Goal: Communication & Community: Answer question/provide support

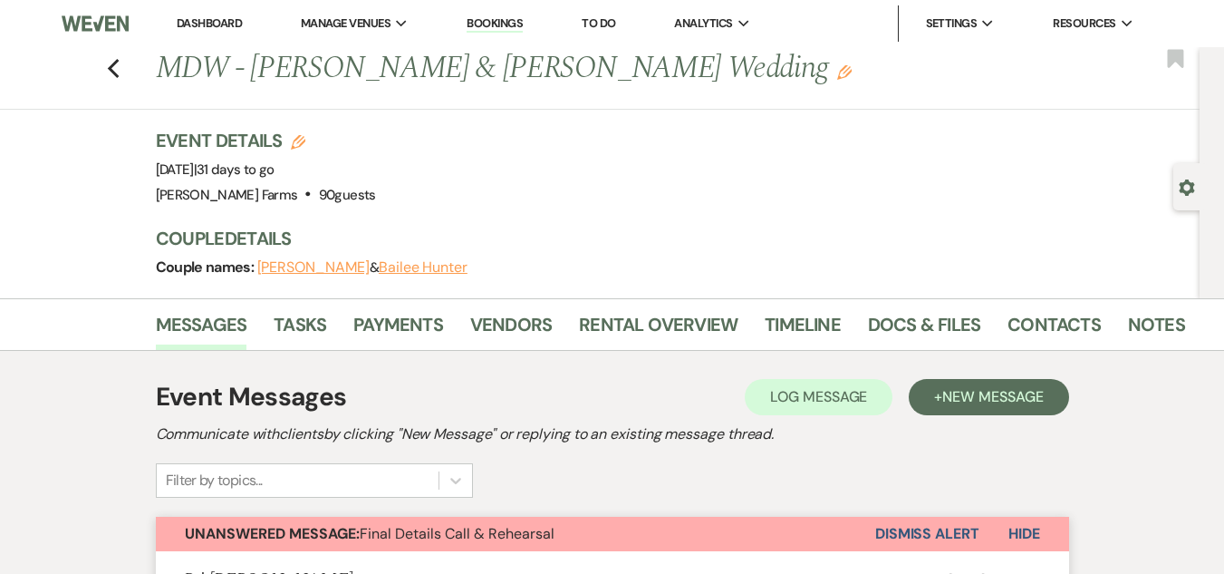
click at [1186, 197] on div "Gear Settings" at bounding box center [1190, 186] width 34 height 47
click at [1186, 193] on use "button" at bounding box center [1187, 187] width 15 height 16
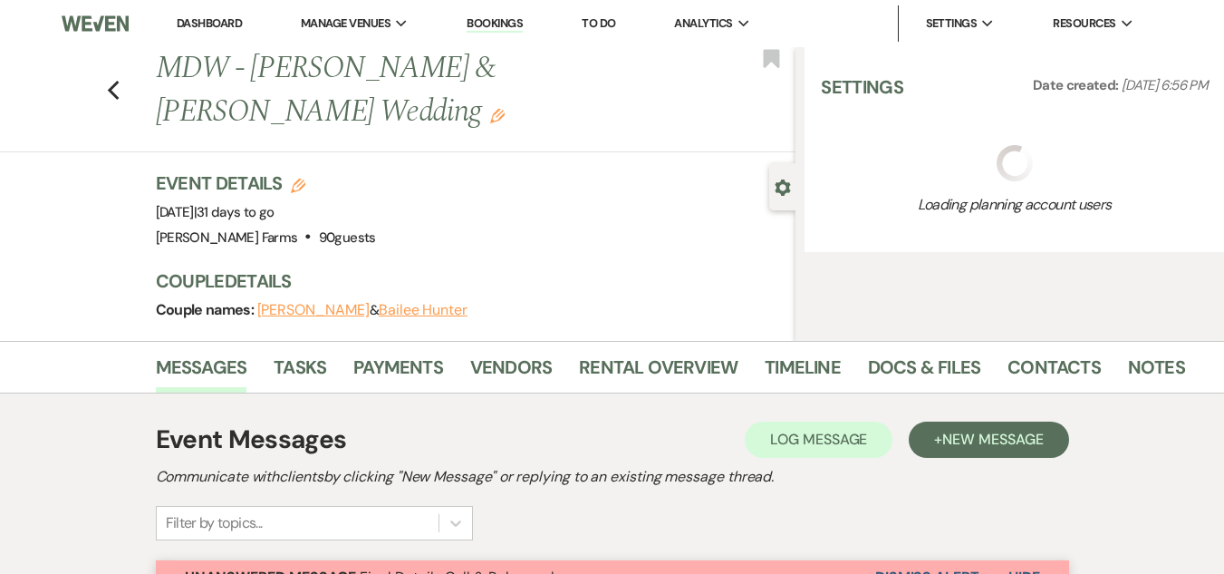
select select "5"
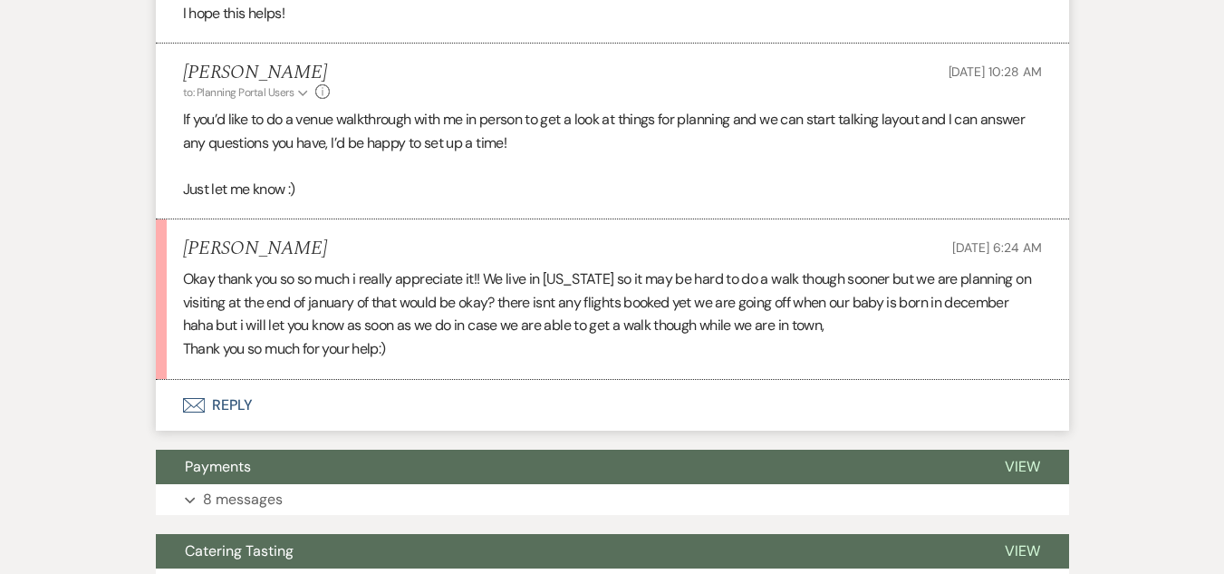
scroll to position [1132, 0]
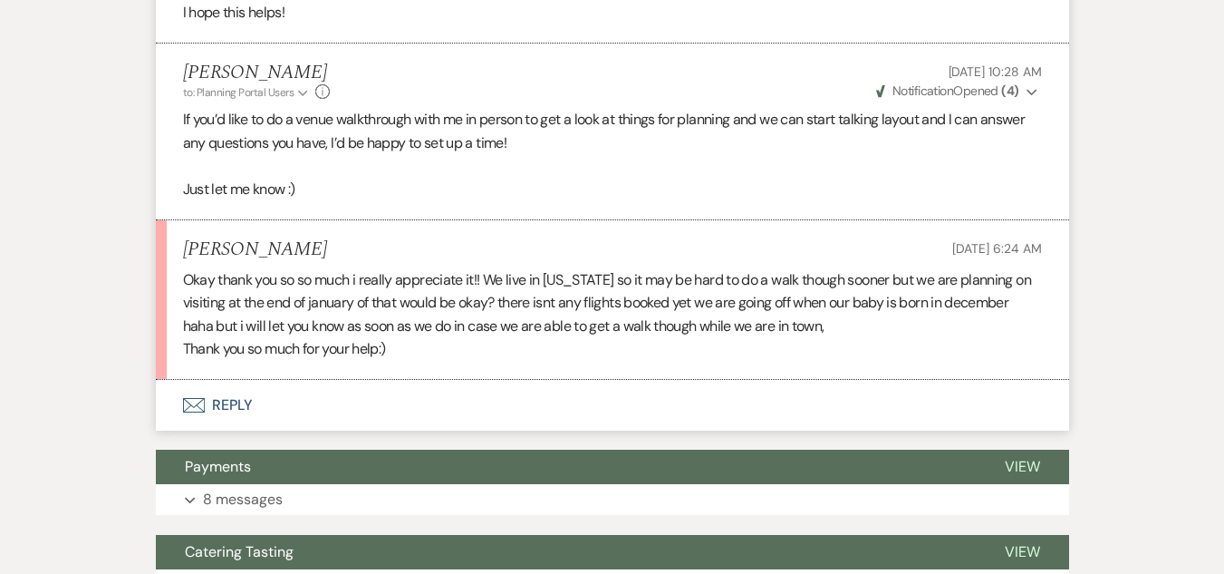
drag, startPoint x: 1222, startPoint y: 368, endPoint x: 1233, endPoint y: 368, distance: 10.9
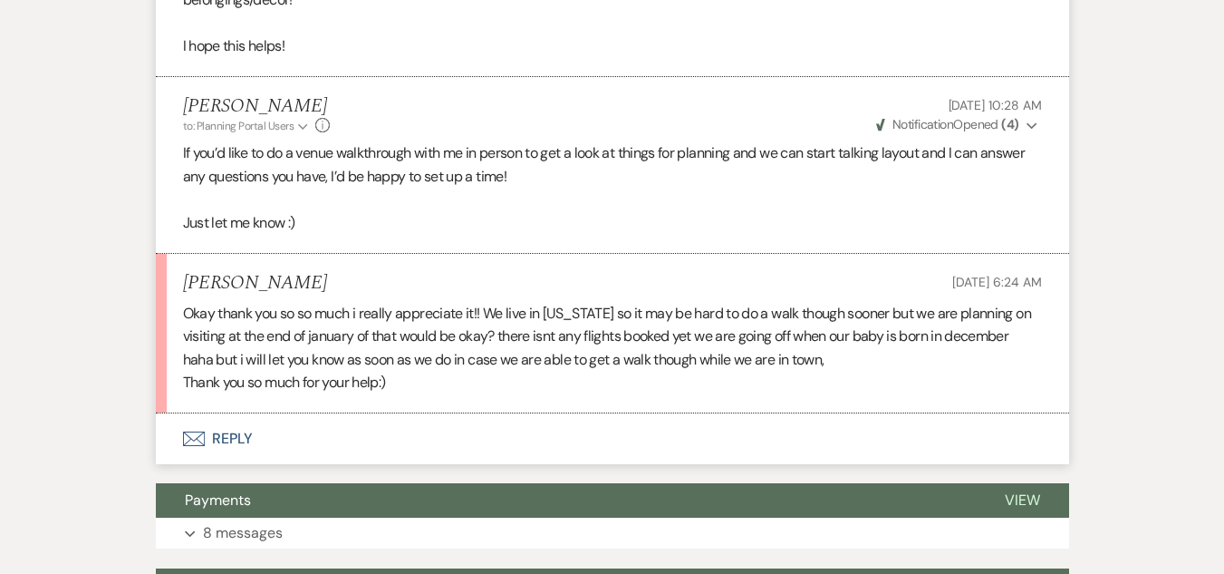
scroll to position [1121, 0]
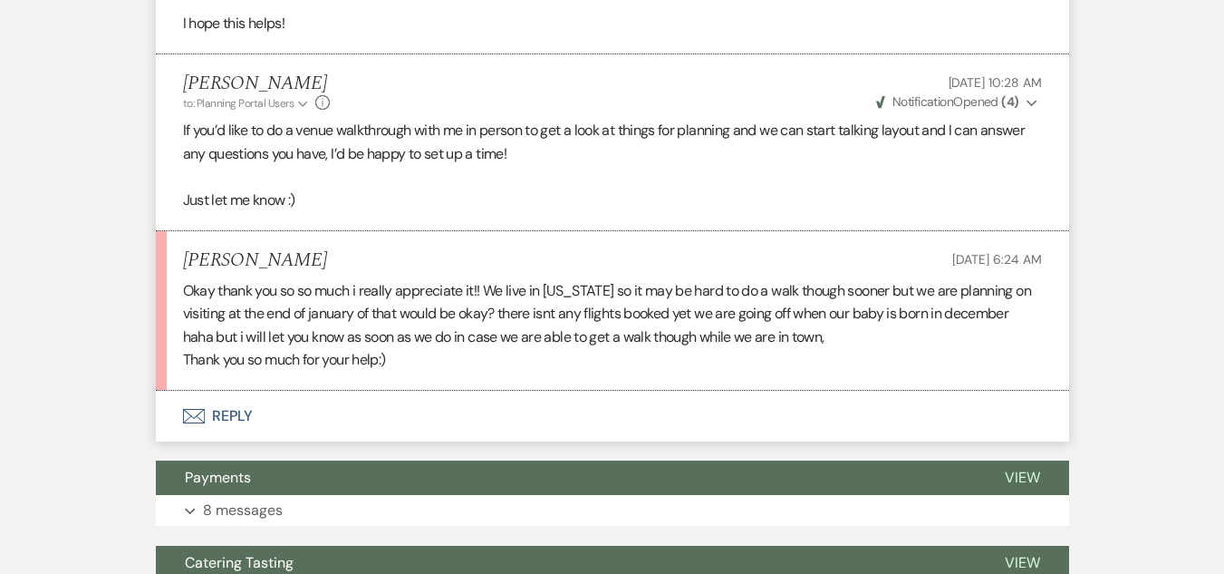
click at [235, 413] on button "Envelope Reply" at bounding box center [612, 416] width 913 height 51
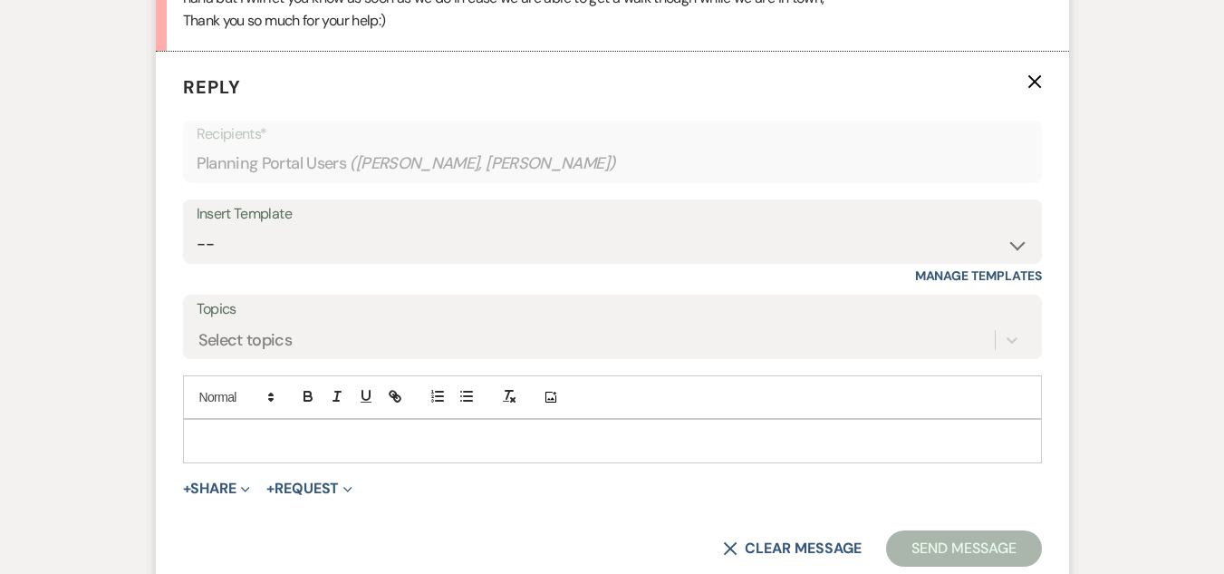
scroll to position [1464, 0]
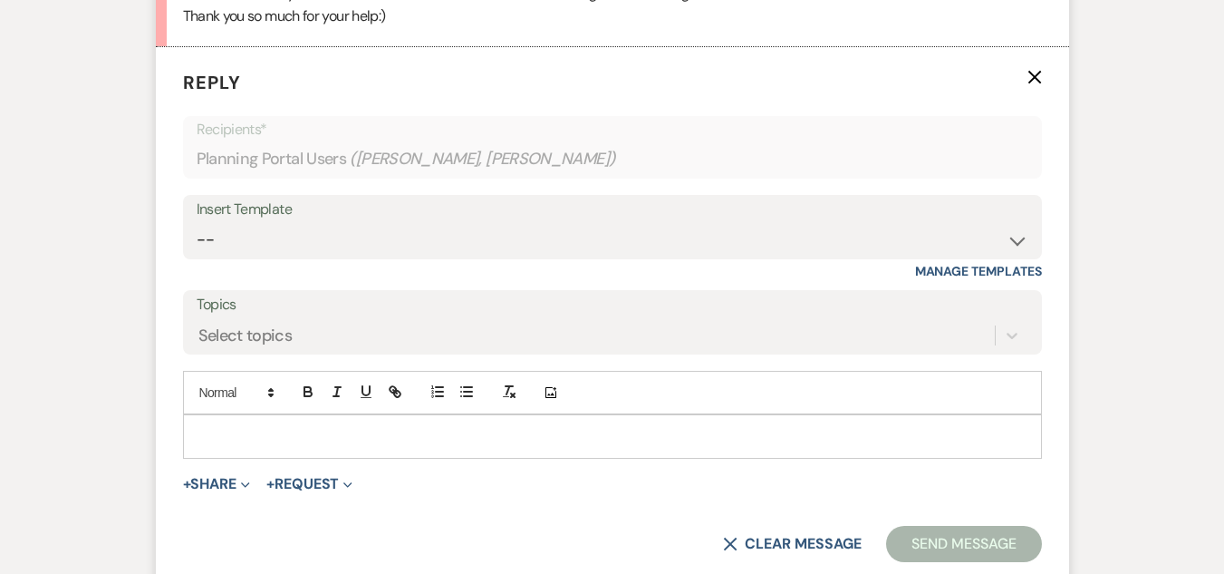
click at [556, 444] on p at bounding box center [613, 436] width 830 height 20
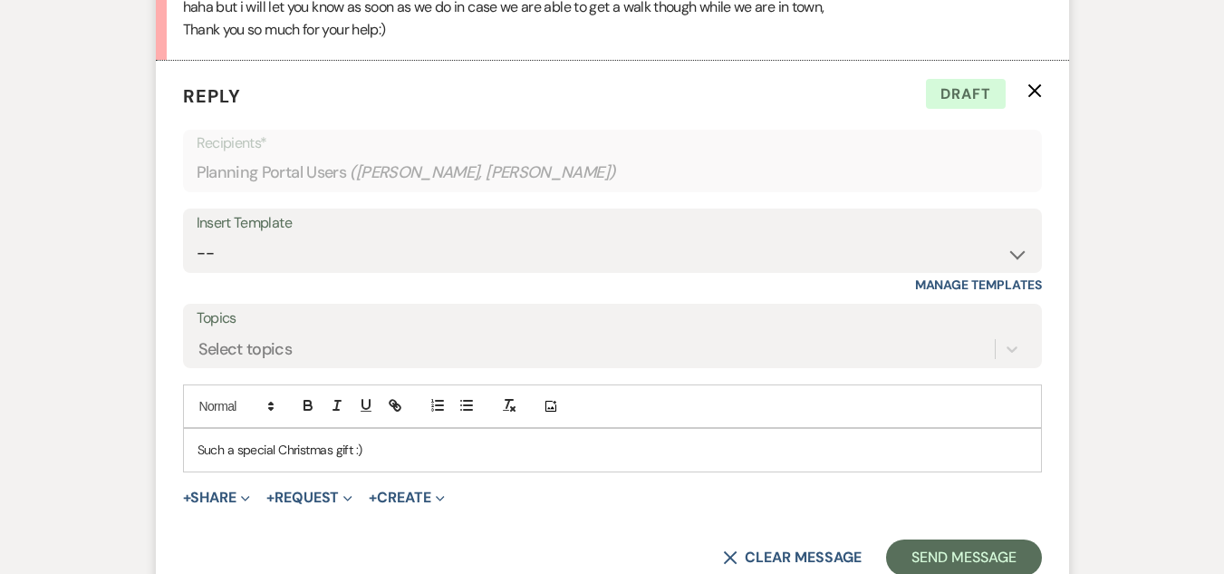
scroll to position [1482, 0]
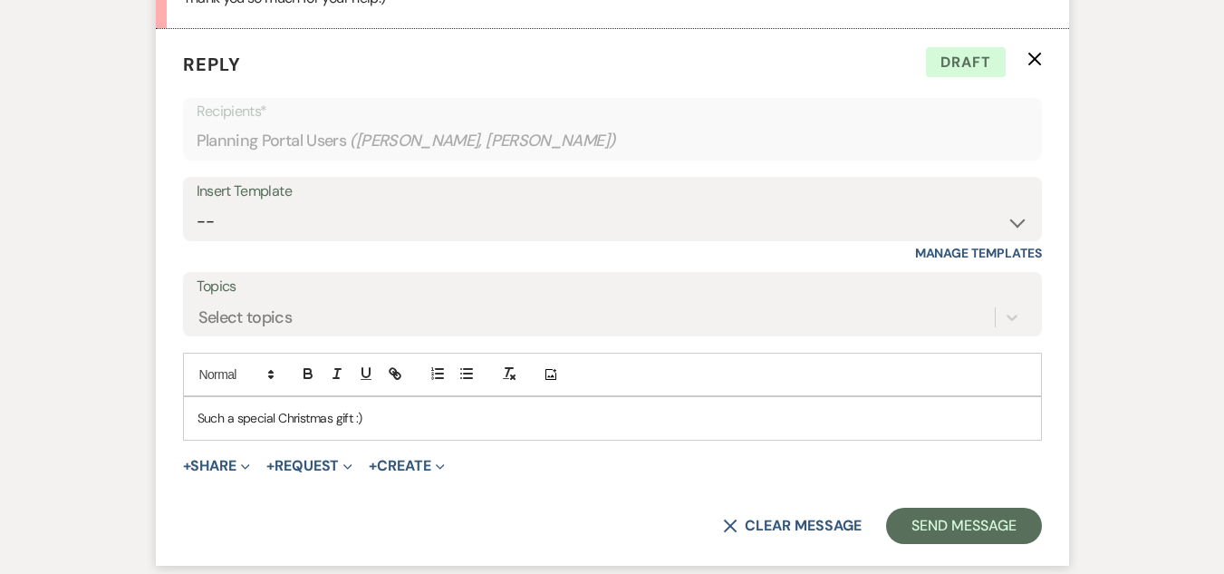
click at [200, 416] on p "Such a special Christmas gift :)" at bounding box center [613, 418] width 830 height 20
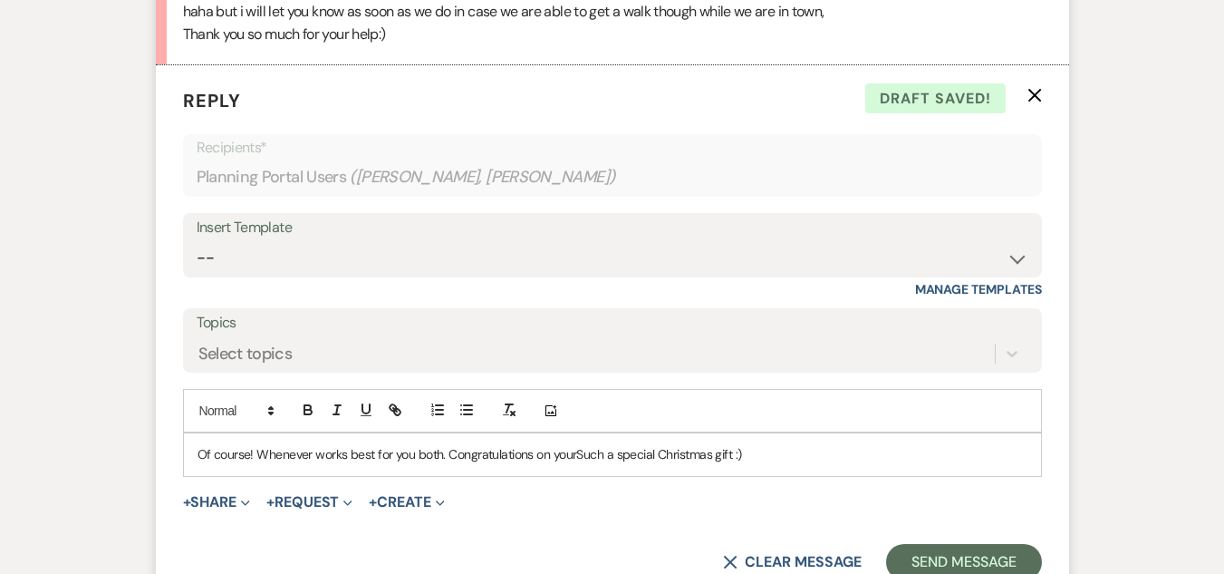
scroll to position [1478, 0]
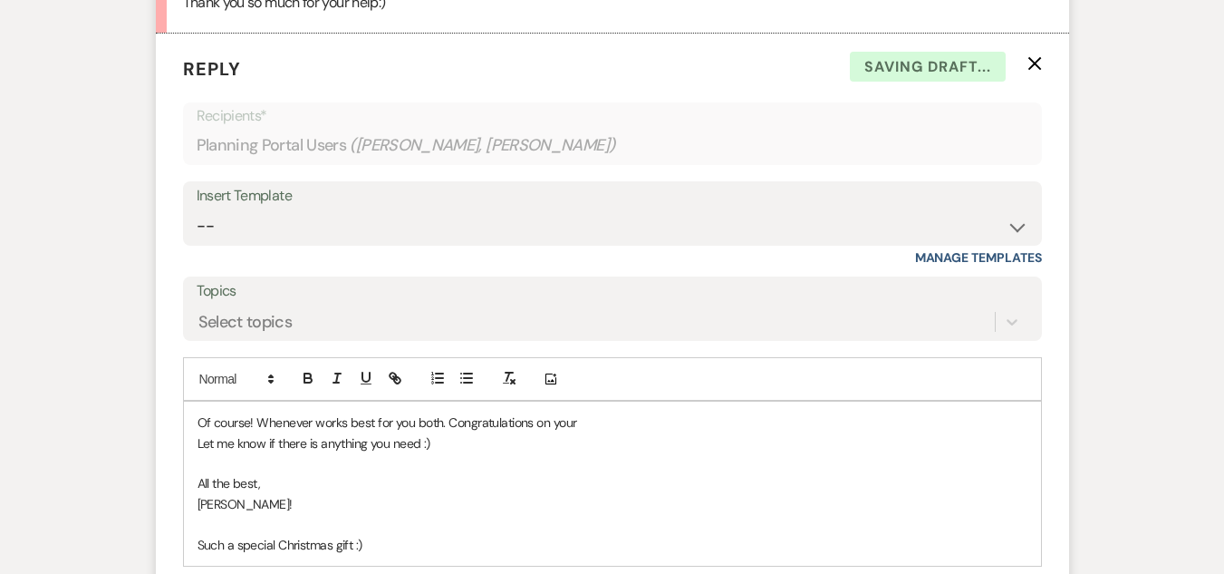
click at [590, 422] on p "Of course! Whenever works best for you both. Congratulations on your" at bounding box center [613, 422] width 830 height 20
click at [435, 442] on p "Let me know if there is anything you need :)" at bounding box center [613, 443] width 830 height 20
drag, startPoint x: 387, startPoint y: 556, endPoint x: 180, endPoint y: 537, distance: 207.5
click at [180, 537] on form "Reply X Saving draft... Recipients* Planning Portal Users ( Ryan Short, Lacey H…" at bounding box center [612, 363] width 913 height 658
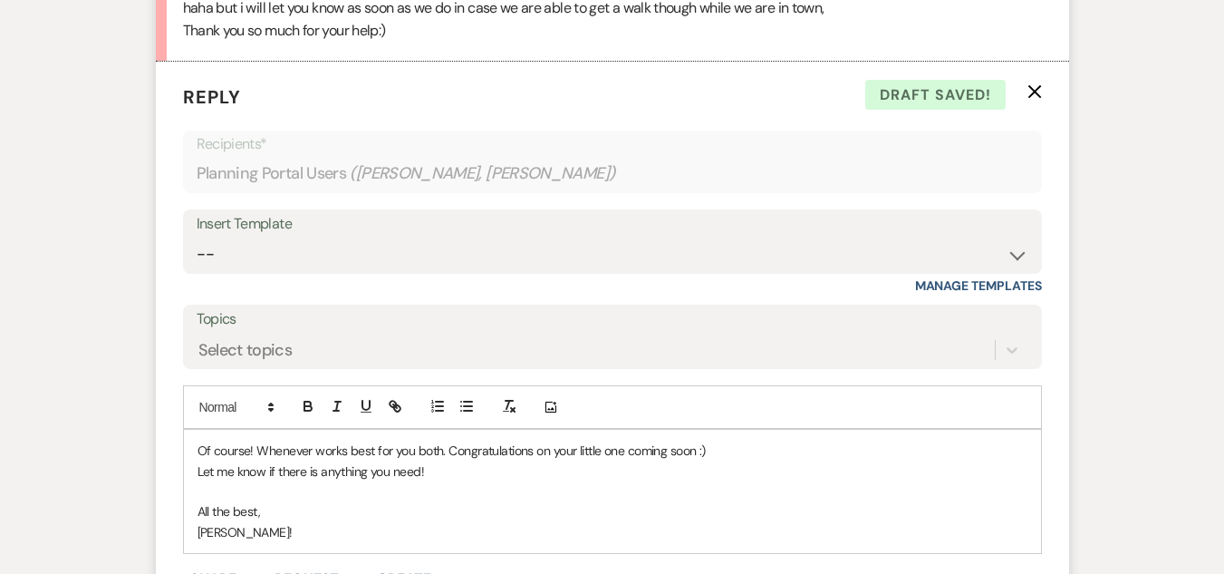
scroll to position [1455, 0]
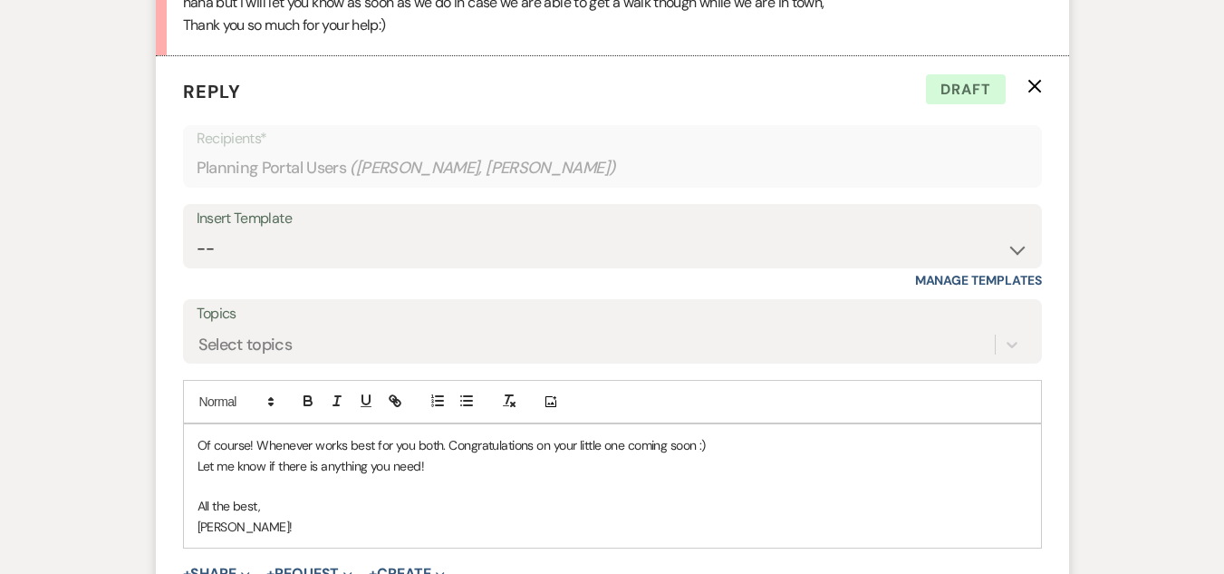
click at [445, 444] on p "Of course! Whenever works best for you both. Congratulations on your little one…" at bounding box center [613, 445] width 830 height 20
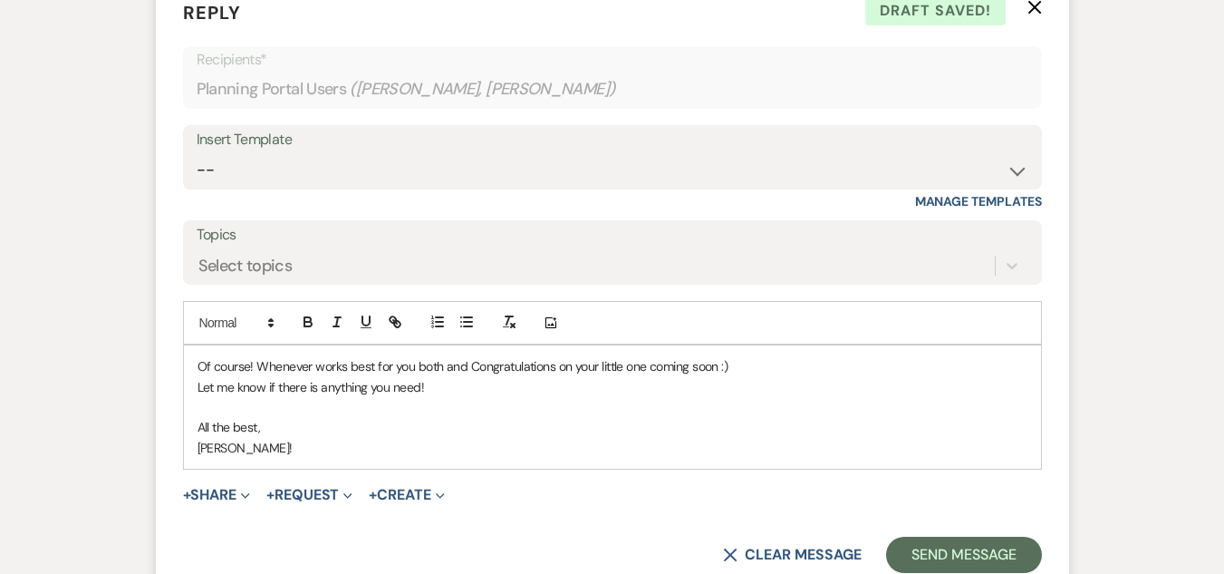
scroll to position [1543, 0]
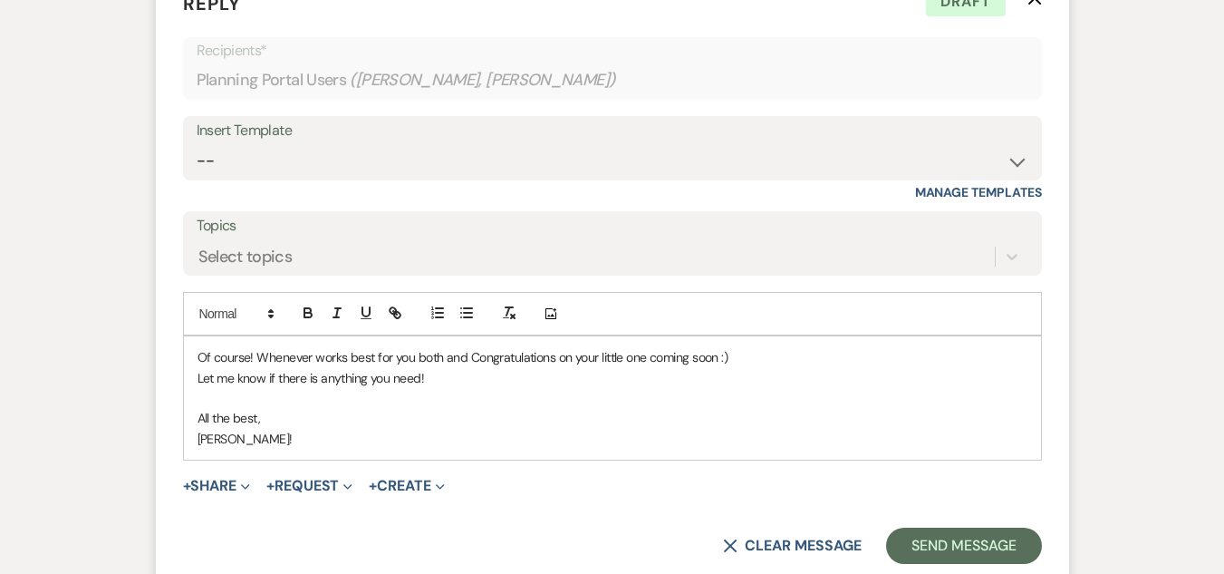
click at [196, 357] on div "Of course! Whenever works best for you both and Congratulations on your little …" at bounding box center [612, 397] width 857 height 123
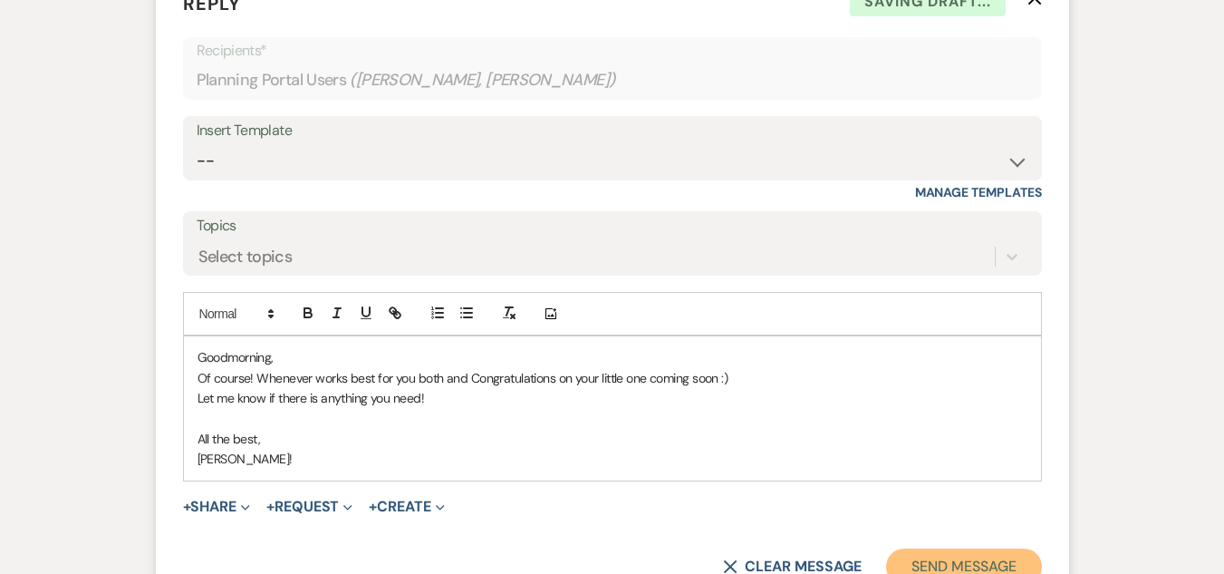
click at [922, 555] on button "Send Message" at bounding box center [963, 566] width 155 height 36
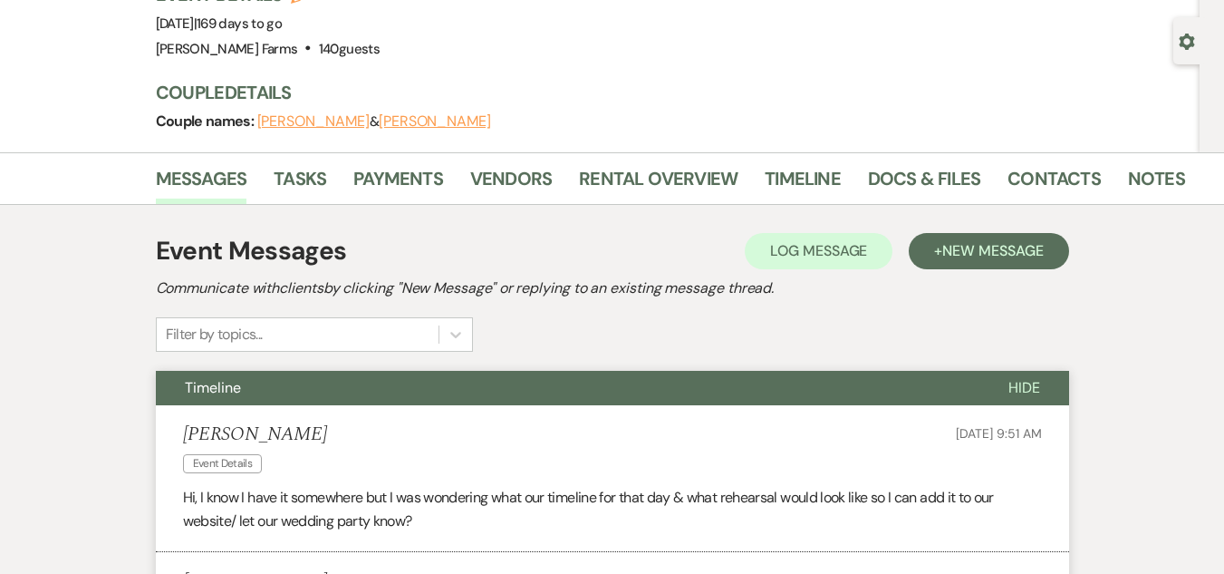
scroll to position [64, 0]
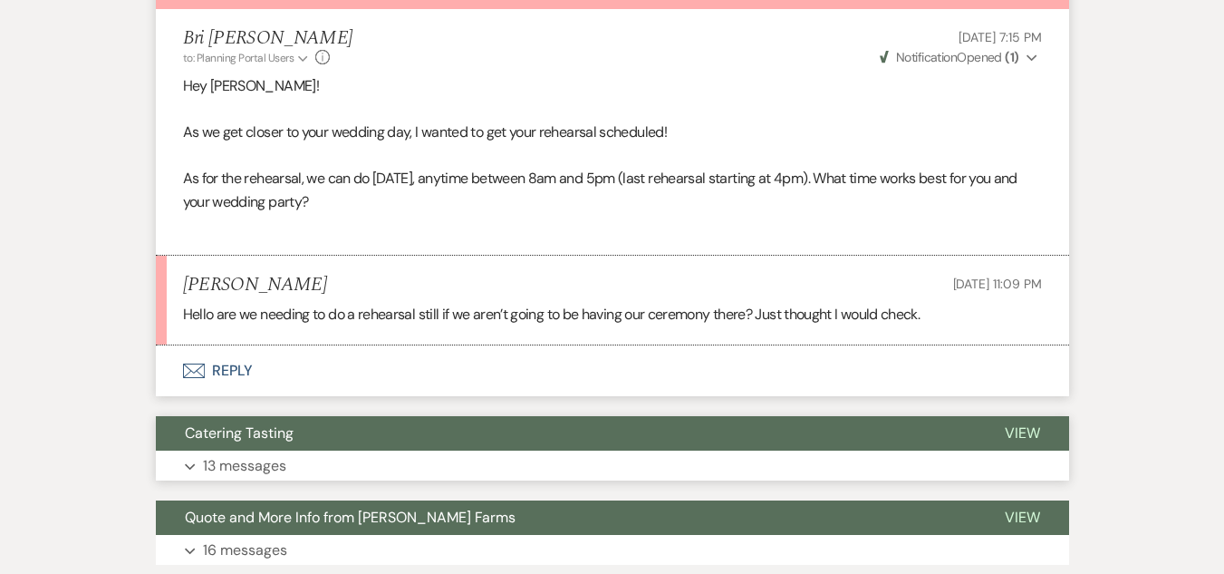
click at [525, 444] on button "Catering Tasting" at bounding box center [566, 433] width 820 height 34
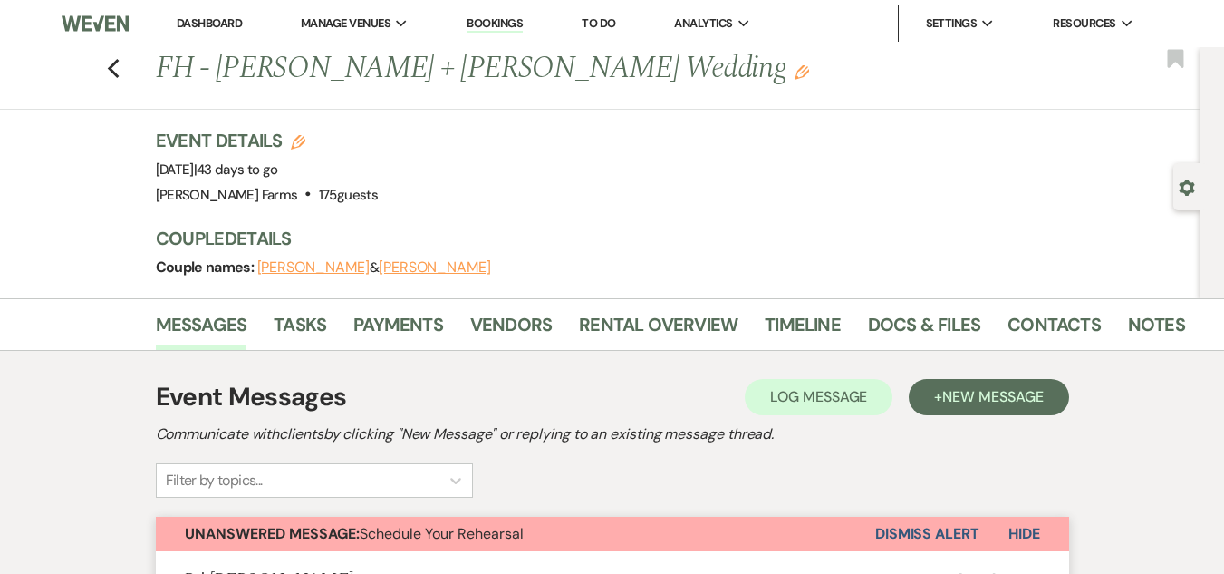
click at [1192, 188] on use "button" at bounding box center [1187, 187] width 15 height 16
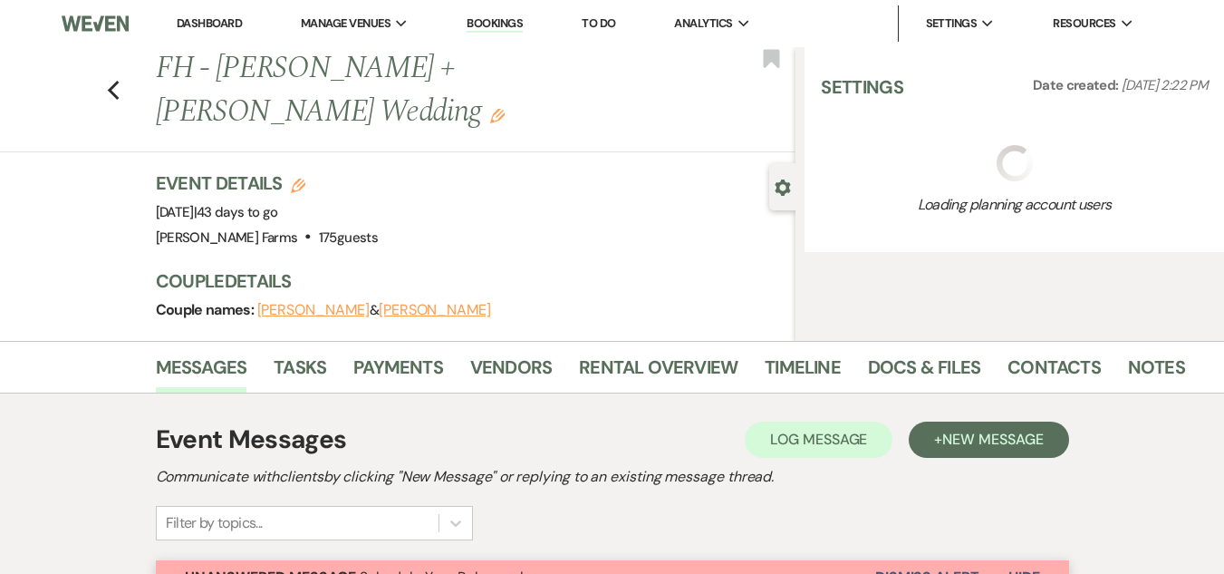
select select "5"
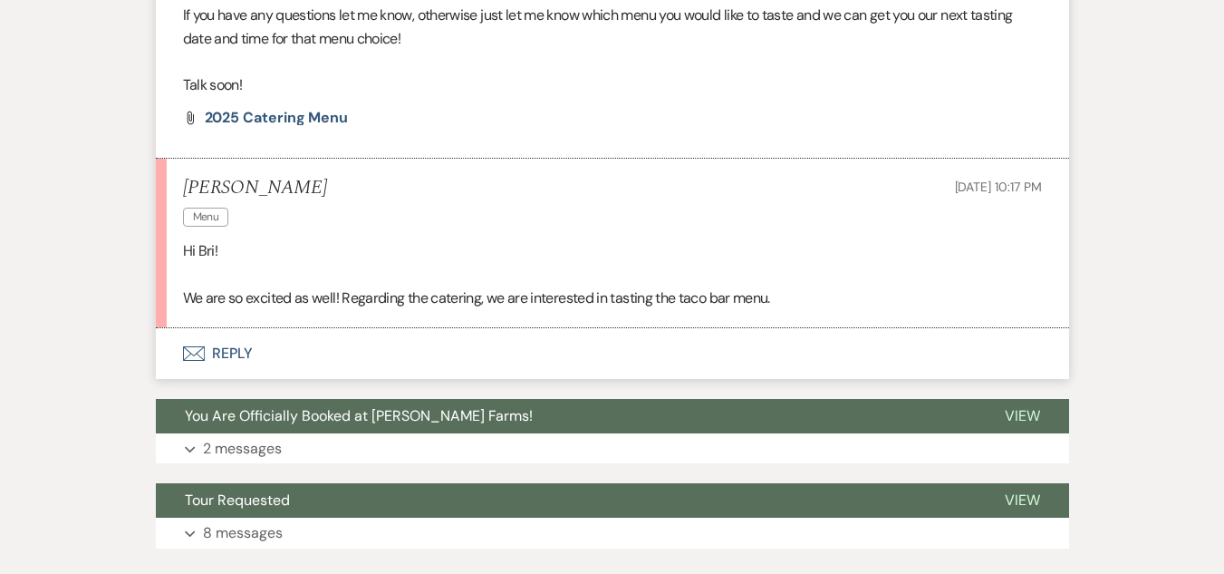
scroll to position [836, 0]
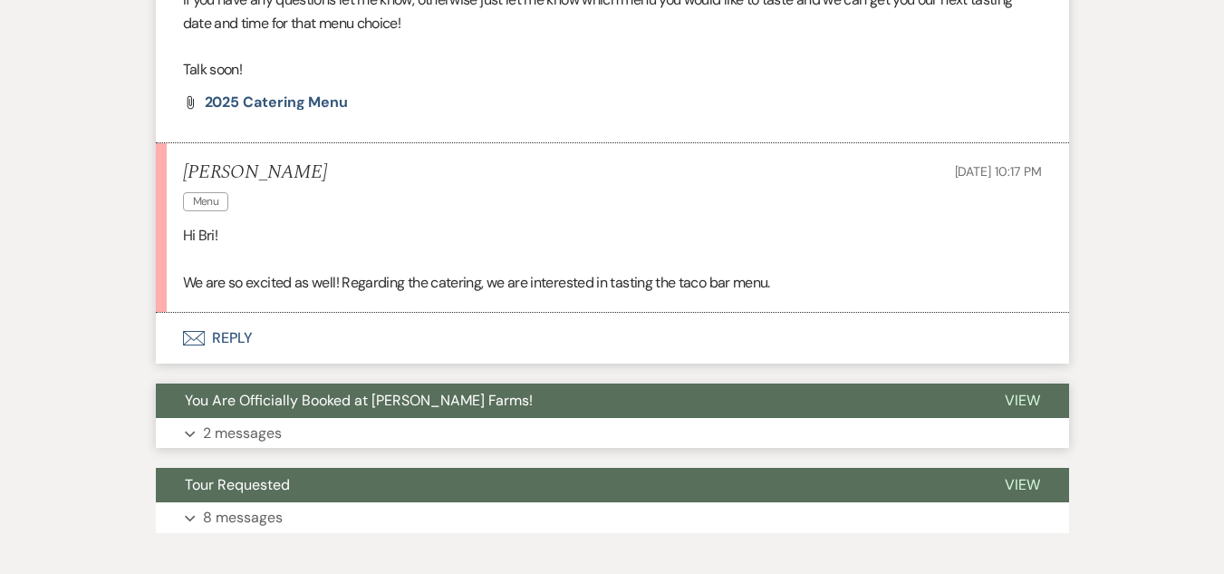
click at [598, 426] on button "Expand 2 messages" at bounding box center [612, 433] width 913 height 31
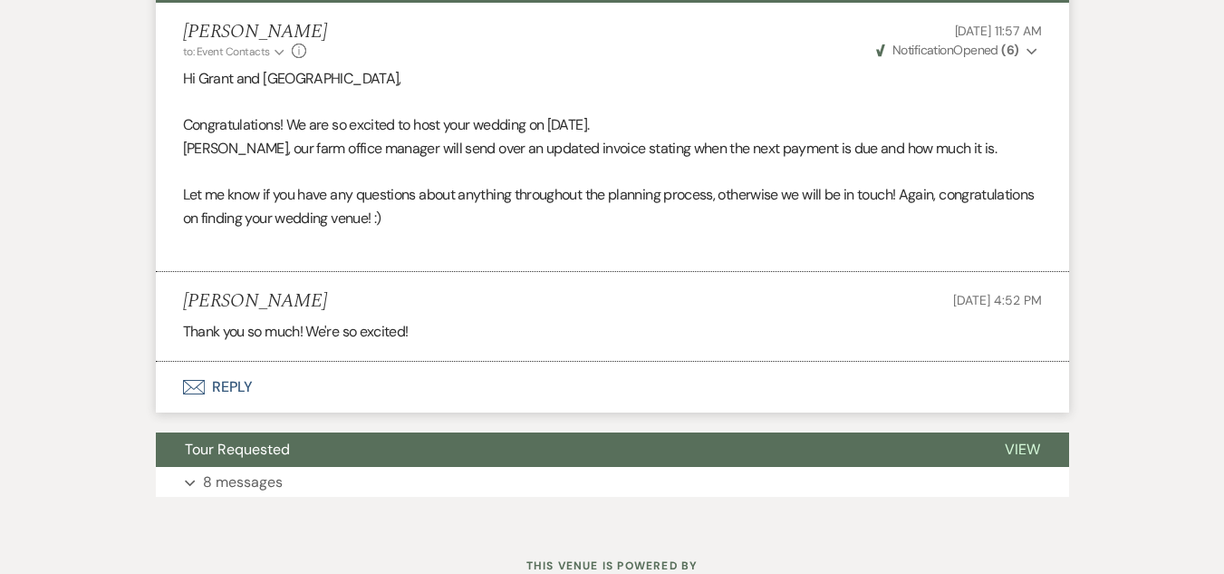
scroll to position [1318, 0]
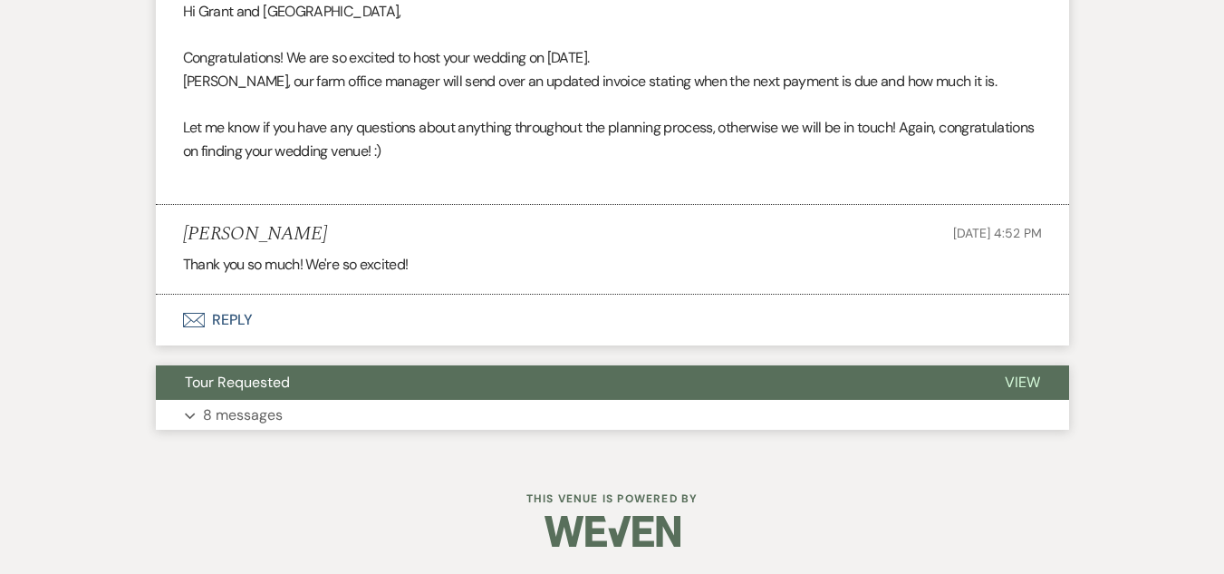
click at [677, 381] on button "Tour Requested" at bounding box center [566, 382] width 820 height 34
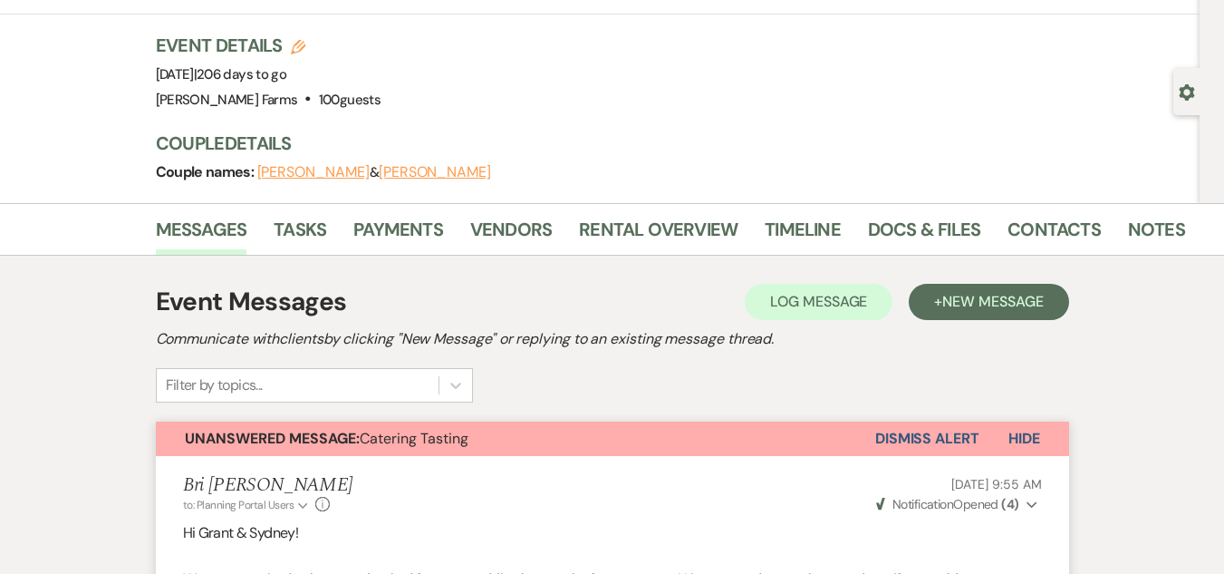
scroll to position [0, 0]
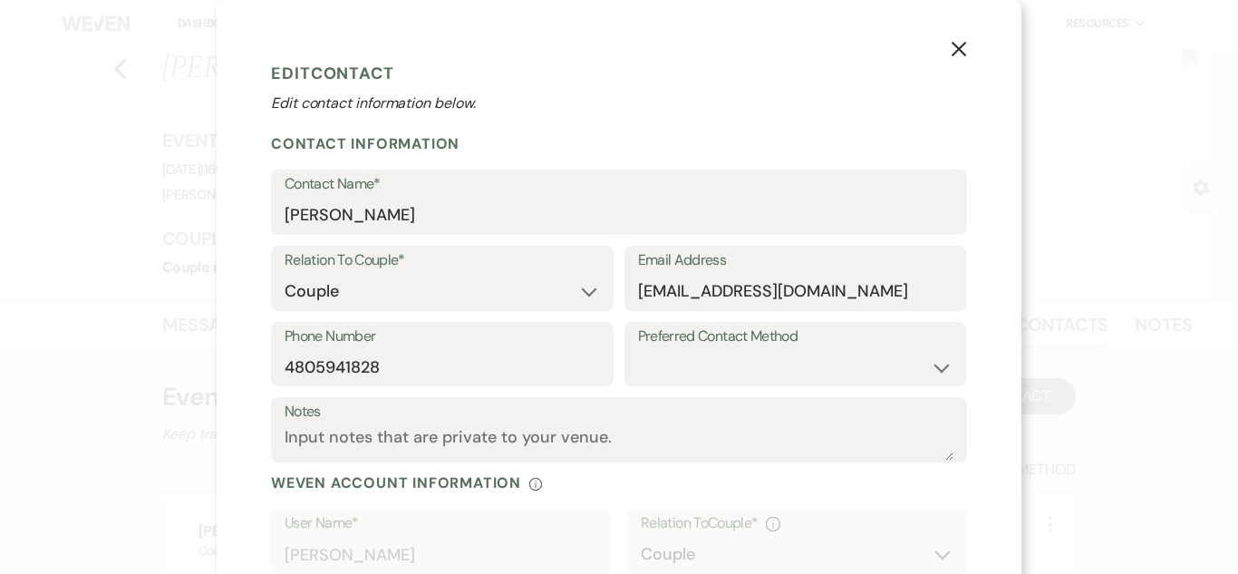
select select "1"
click at [951, 51] on use "button" at bounding box center [958, 49] width 14 height 14
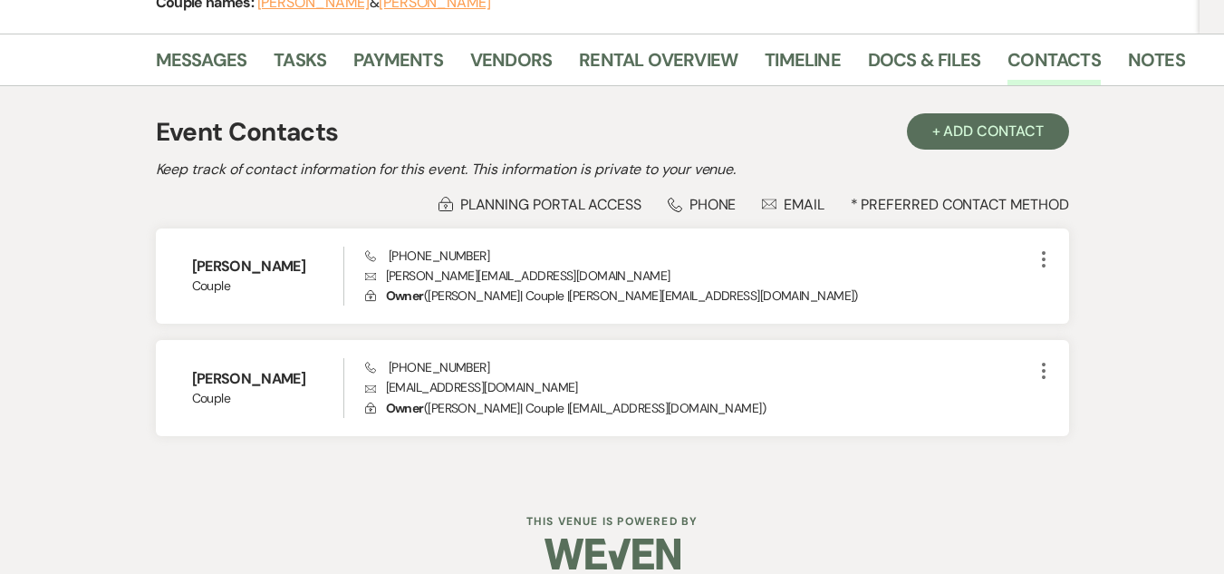
scroll to position [287, 0]
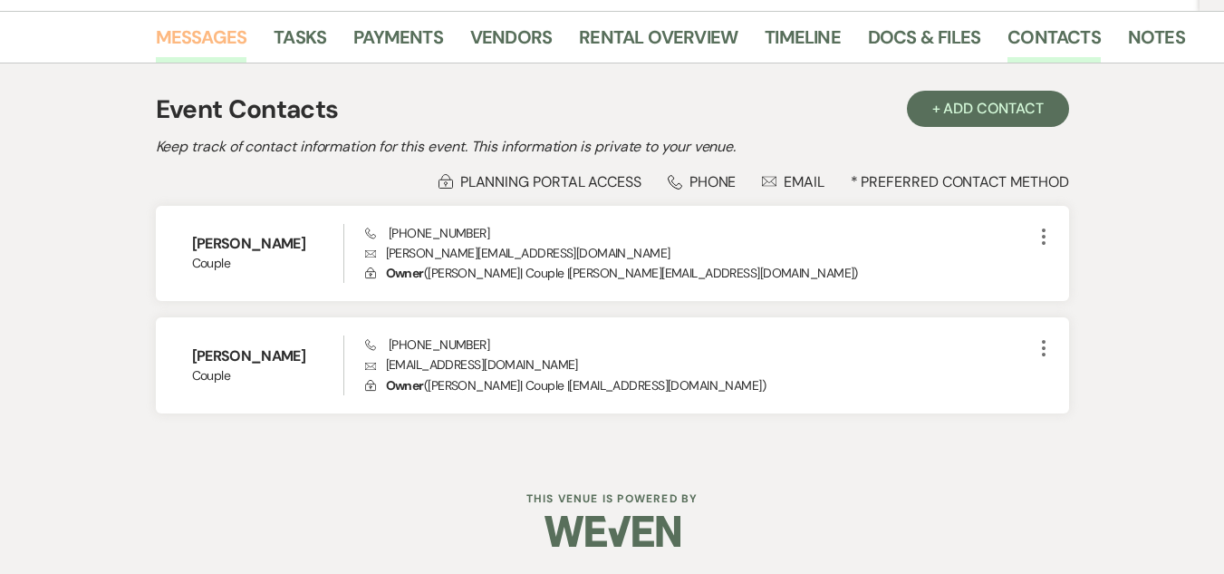
click at [184, 27] on link "Messages" at bounding box center [202, 43] width 92 height 40
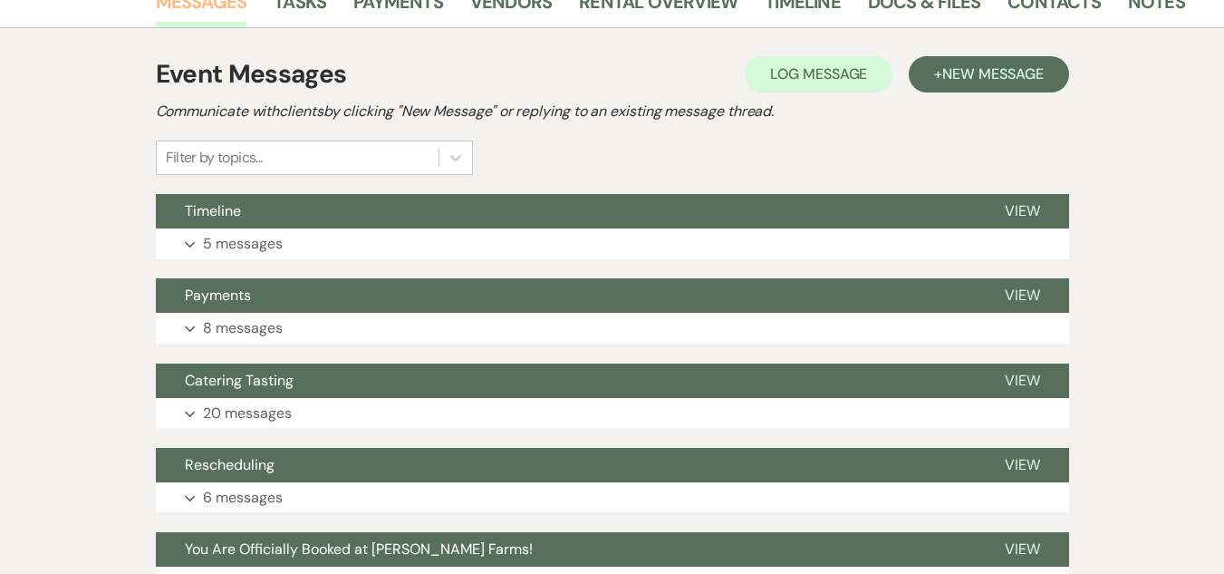
scroll to position [324, 0]
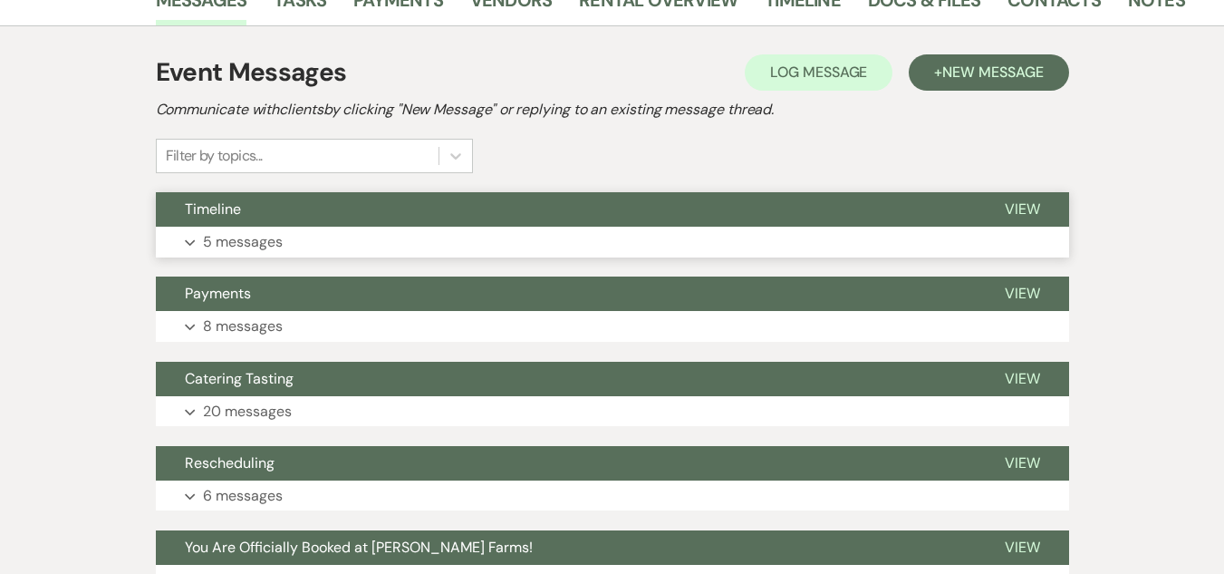
click at [713, 228] on button "Expand 5 messages" at bounding box center [612, 242] width 913 height 31
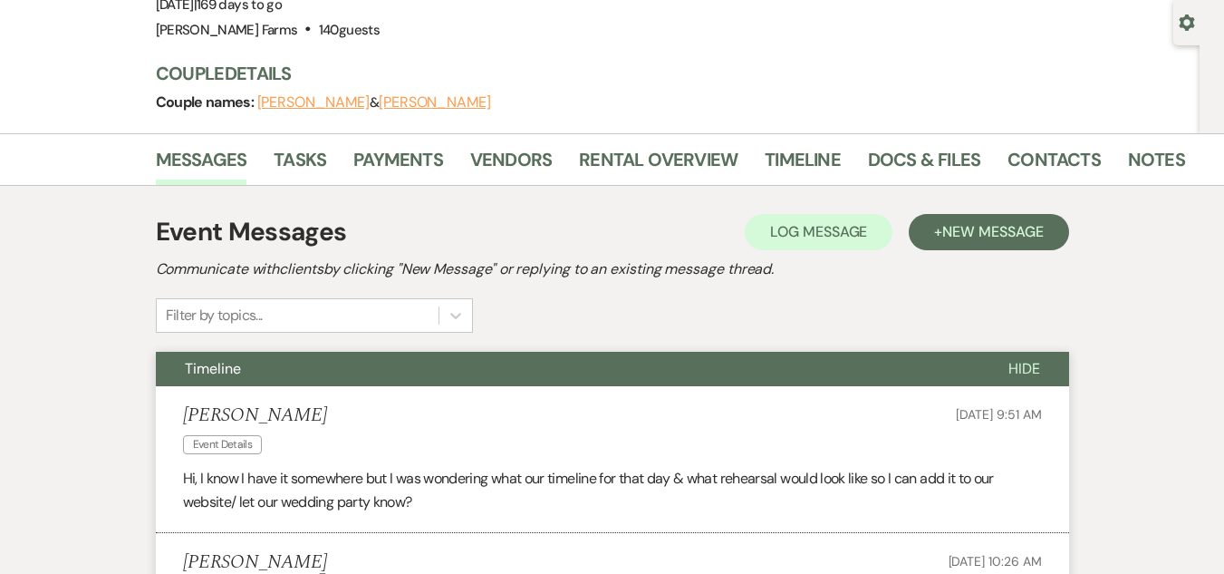
scroll to position [0, 0]
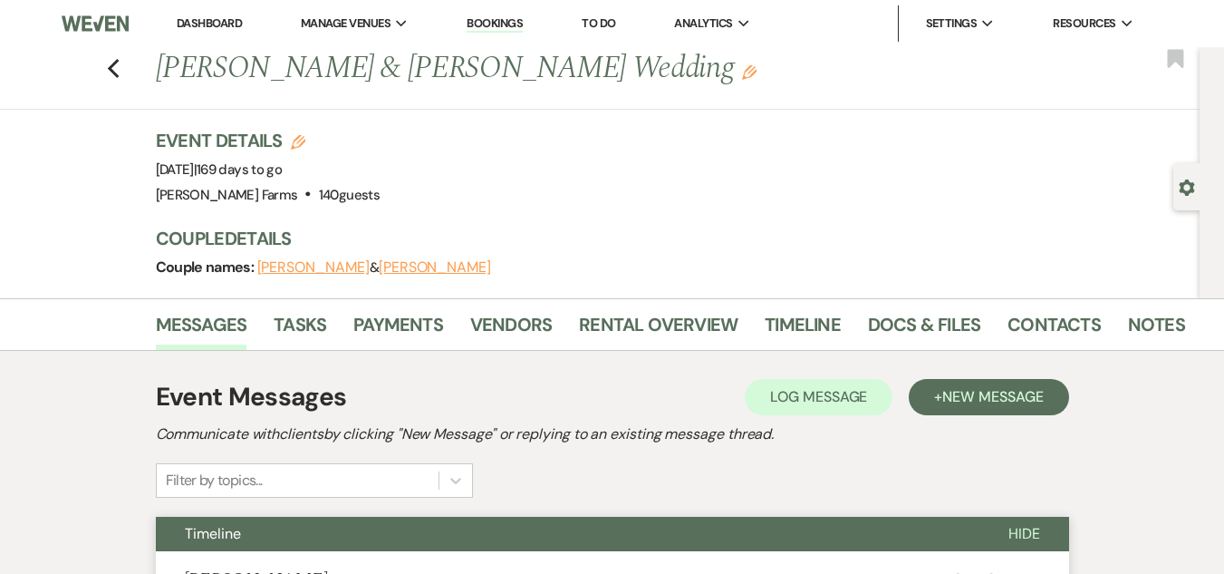
click at [190, 20] on link "Dashboard" at bounding box center [209, 22] width 65 height 15
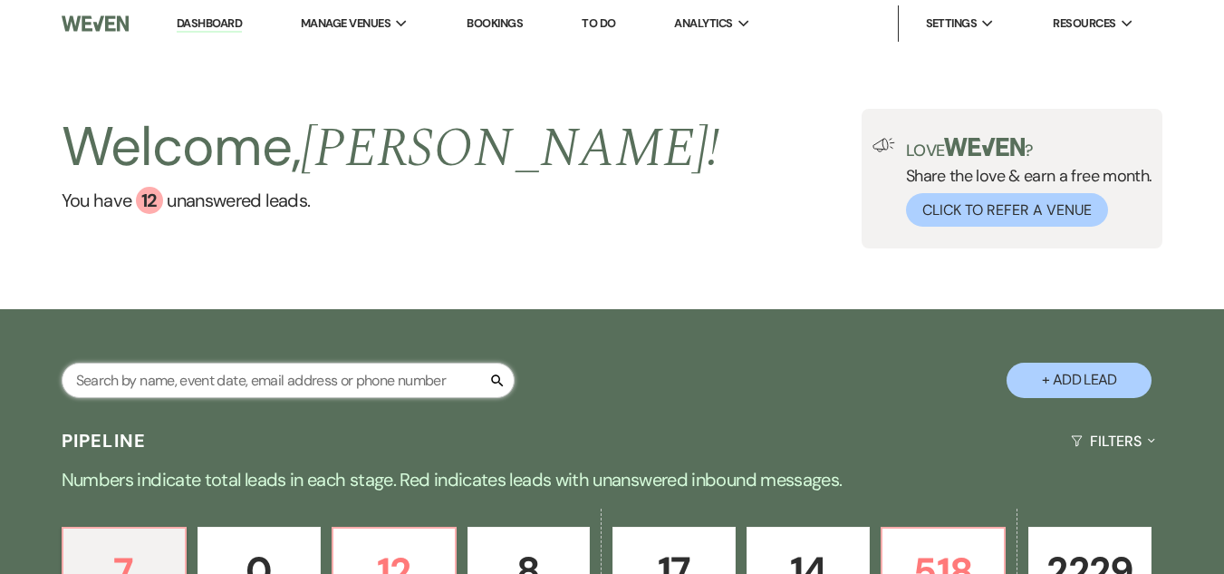
click at [185, 383] on input "text" at bounding box center [288, 379] width 453 height 35
type input "arriaga"
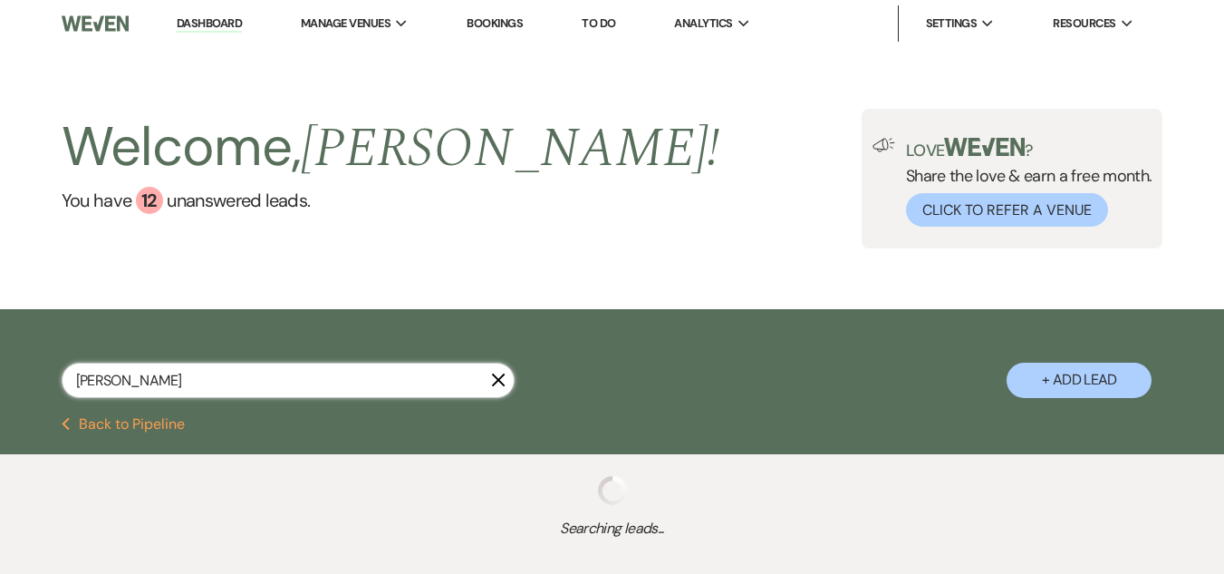
select select "8"
select select "1"
select select "8"
select select "5"
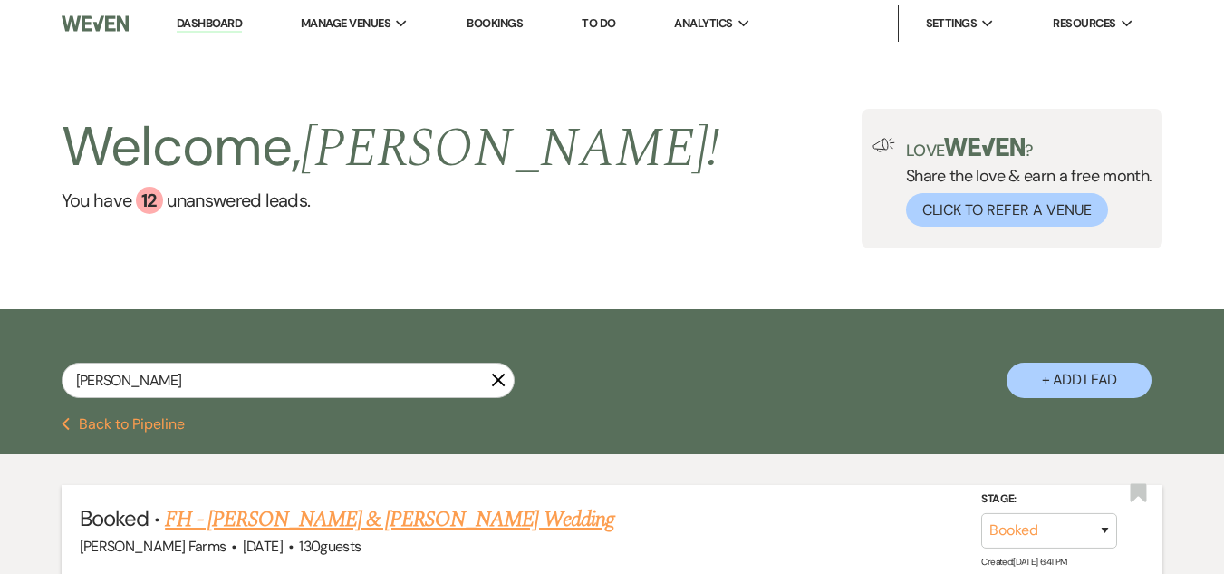
click at [436, 490] on li "Booked · FH - John Mardueno & Mireya Arriaga's Wedding Schnepf Farms · Oct 12, …" at bounding box center [613, 531] width 1102 height 92
click at [436, 513] on link "FH - John Mardueno & Mireya Arriaga's Wedding" at bounding box center [389, 519] width 449 height 33
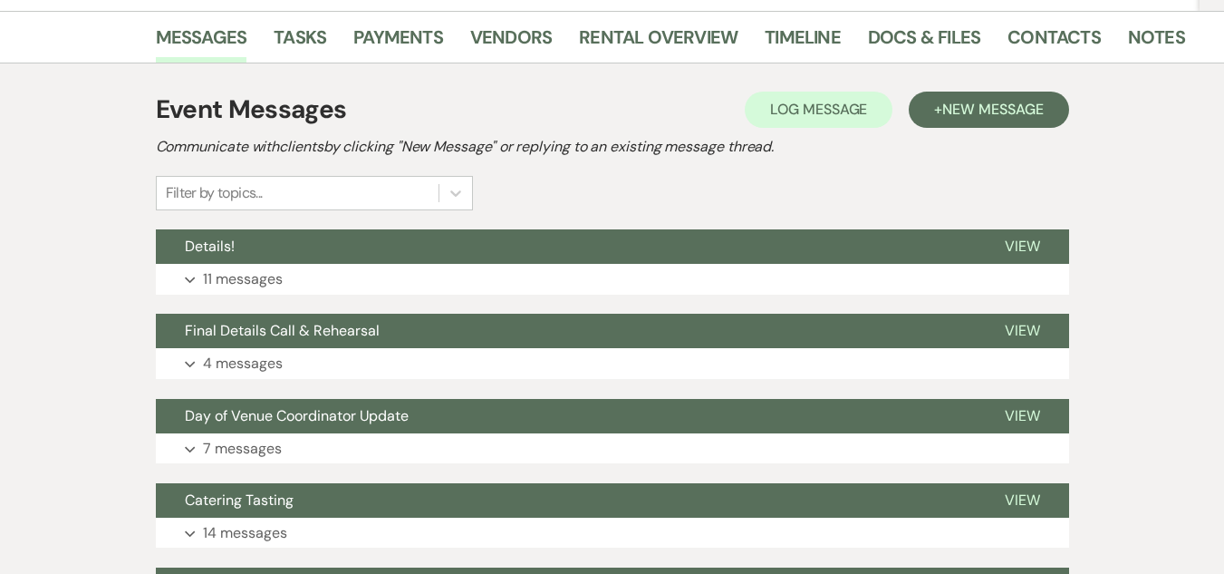
scroll to position [289, 0]
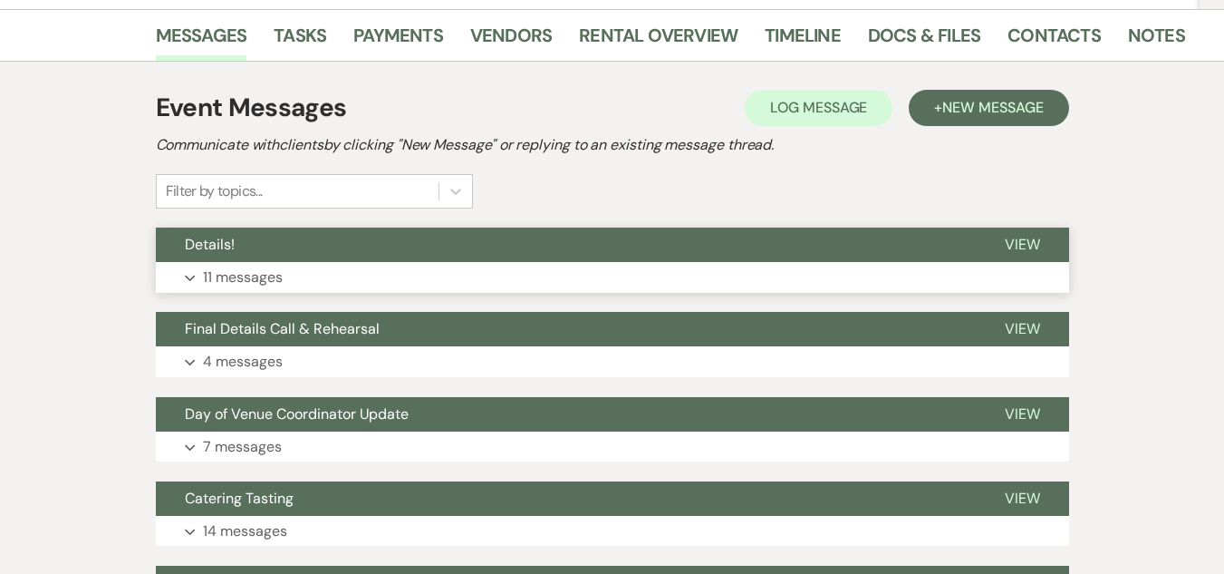
click at [578, 265] on button "Expand 11 messages" at bounding box center [612, 277] width 913 height 31
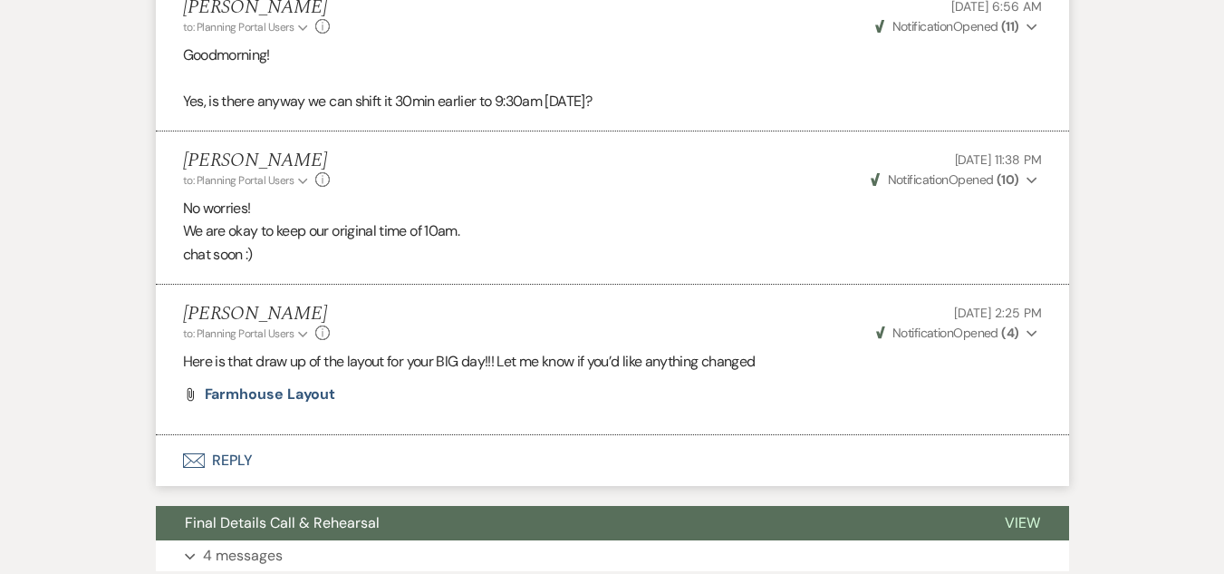
scroll to position [2769, 0]
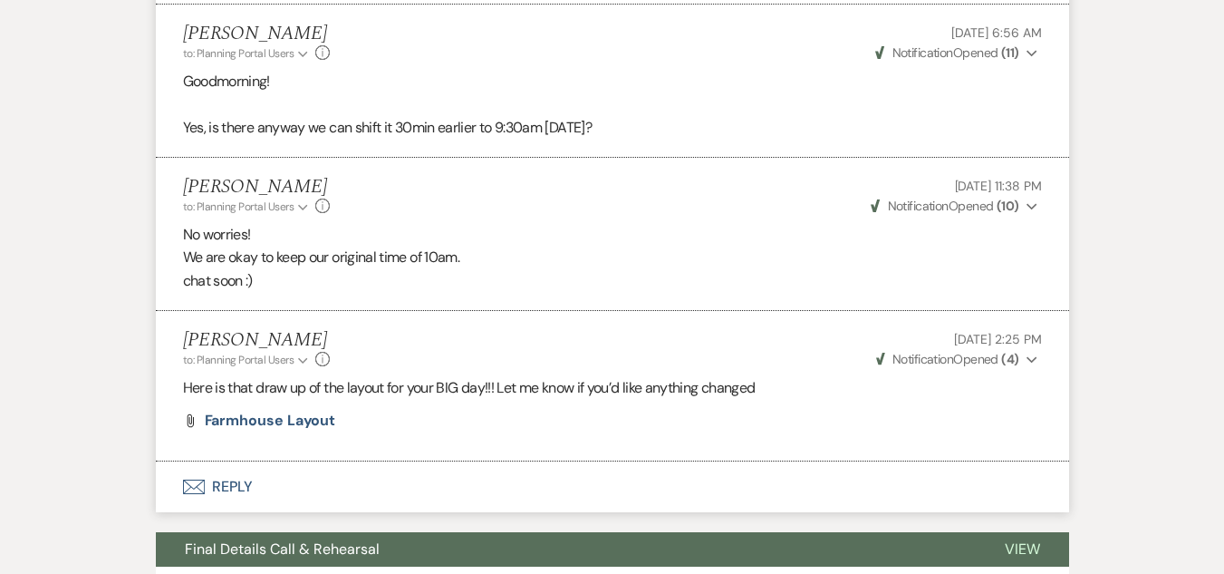
click at [303, 510] on button "Envelope Reply" at bounding box center [612, 486] width 913 height 51
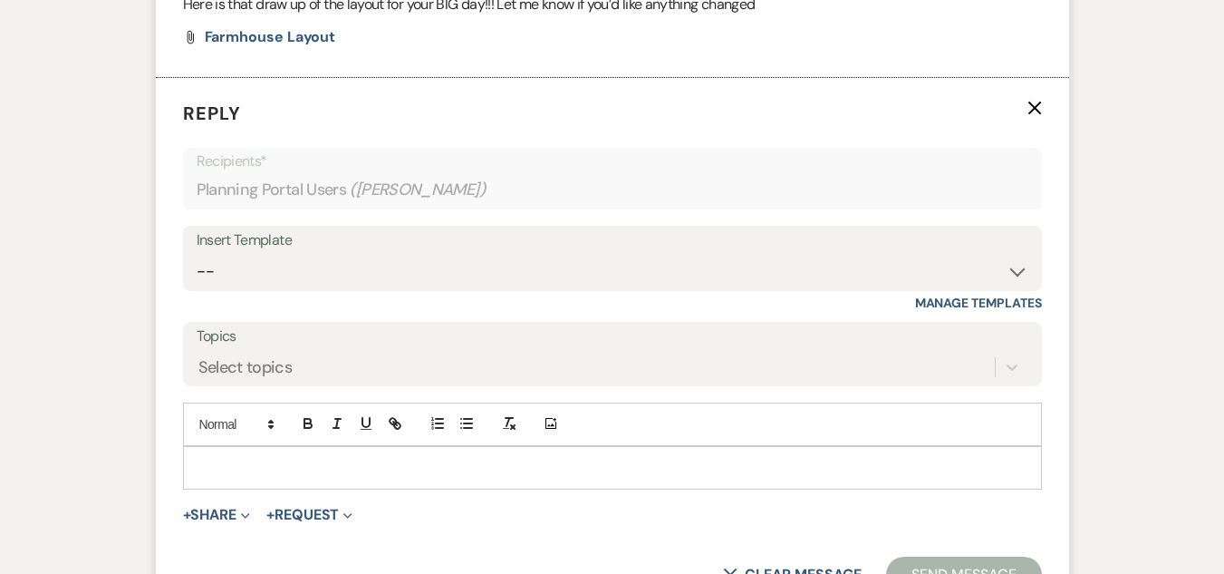
scroll to position [3154, 0]
click at [265, 487] on div at bounding box center [612, 466] width 857 height 42
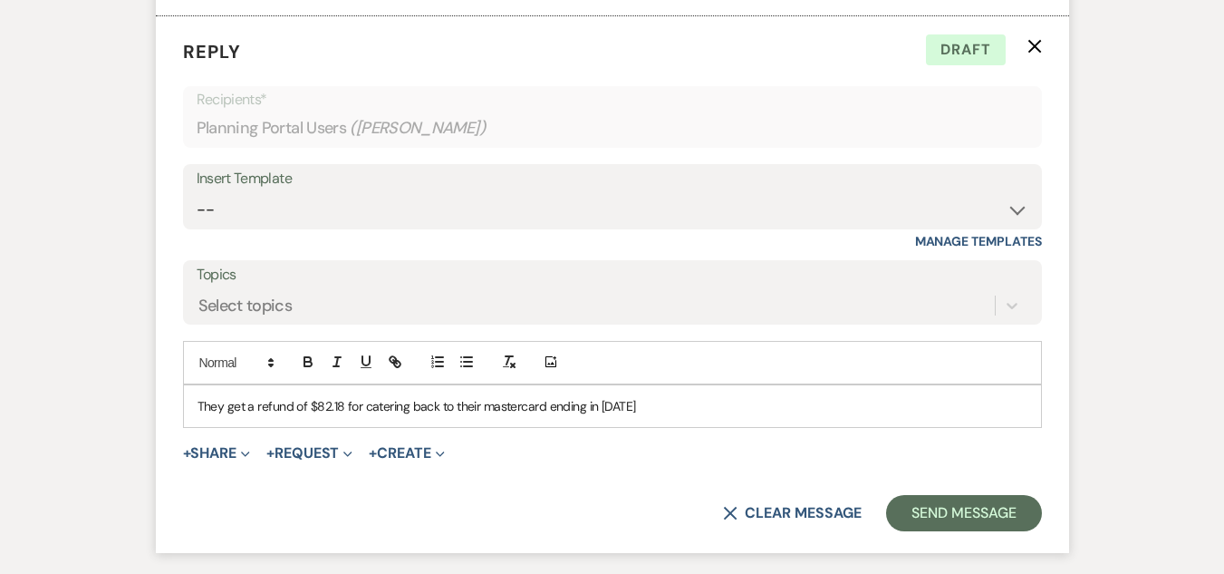
scroll to position [3244, 0]
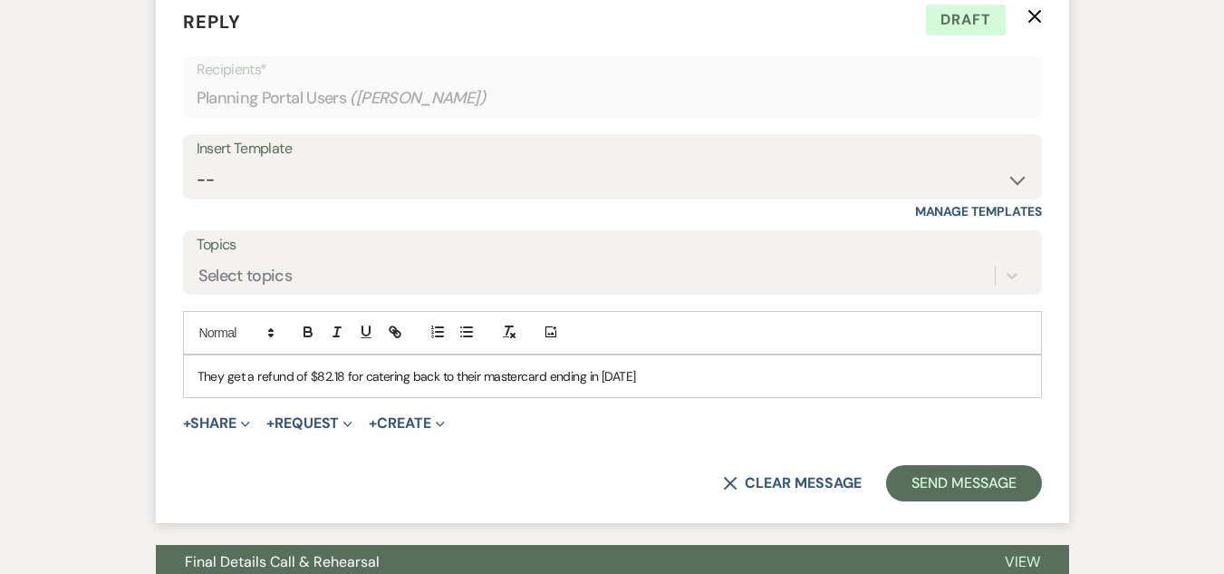
click at [192, 397] on div "They get a refund of $82.18 for catering back to their mastercard ending in 1153" at bounding box center [612, 376] width 857 height 42
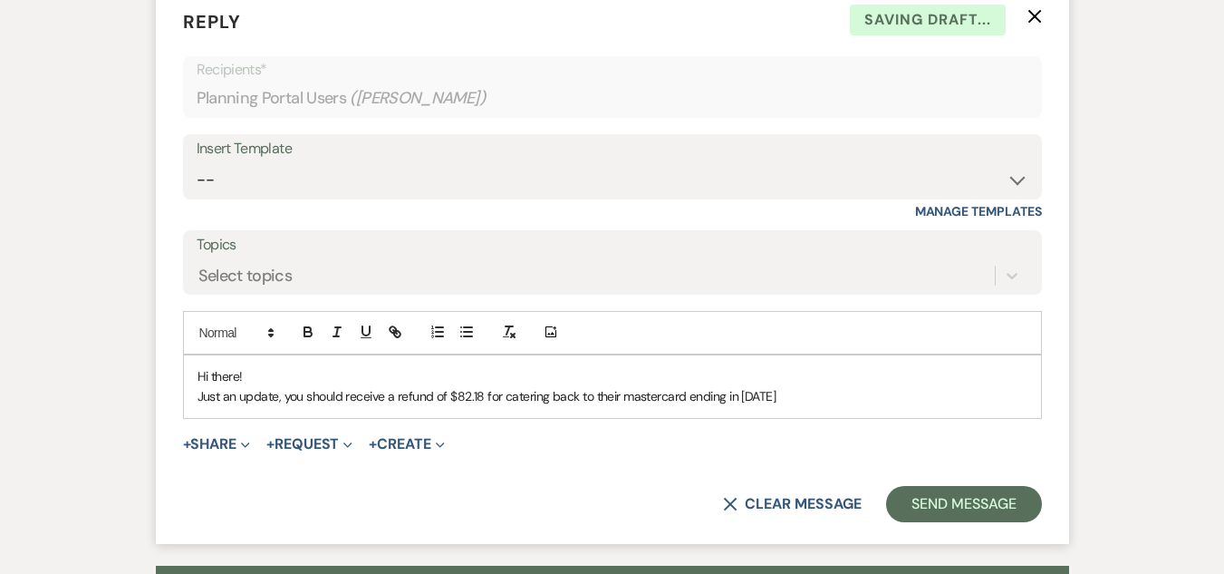
click at [618, 404] on span "Just an update, you should receive a refund of $82.18 for catering back to thei…" at bounding box center [487, 396] width 579 height 16
click at [751, 406] on p "Just an update, you should receive a refund of $82.18 for catering back to the …" at bounding box center [613, 396] width 830 height 20
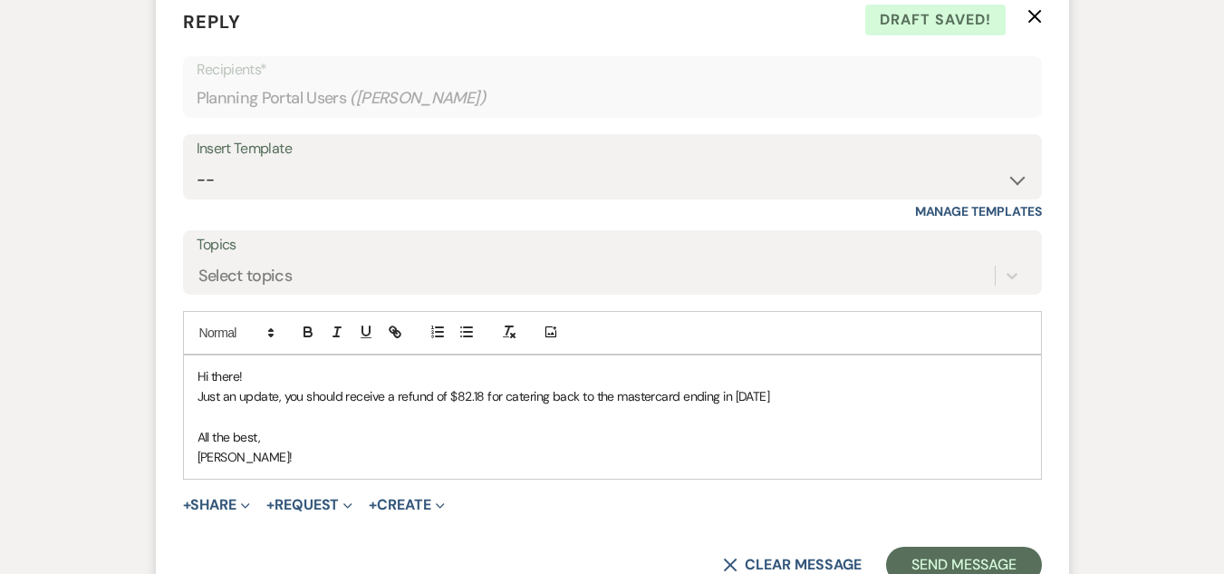
scroll to position [3471, 0]
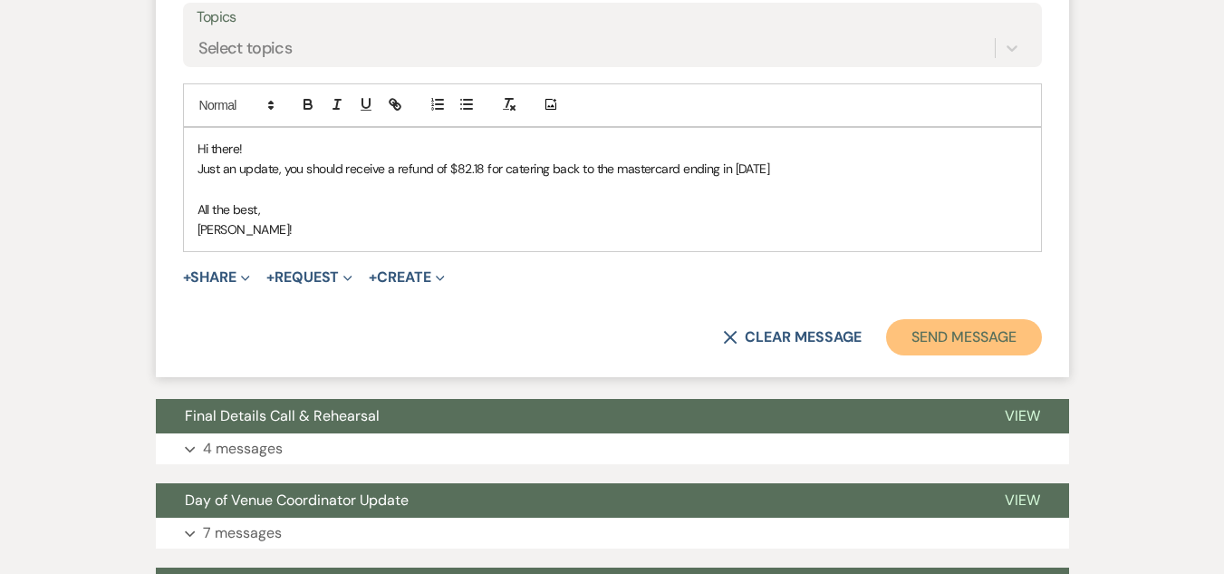
click at [979, 355] on button "Send Message" at bounding box center [963, 337] width 155 height 36
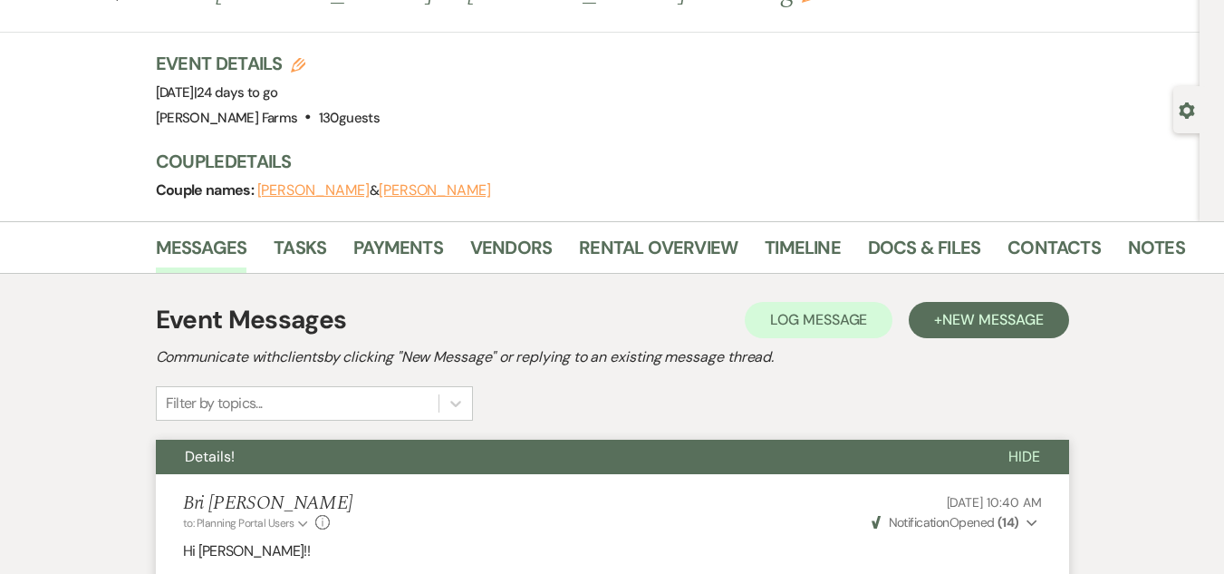
scroll to position [0, 0]
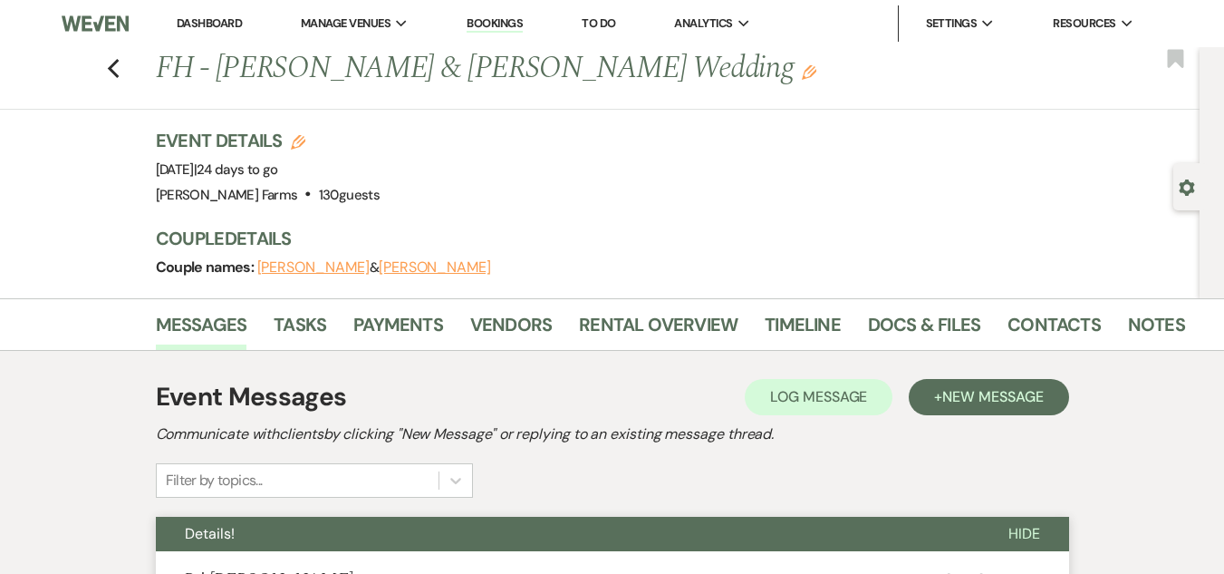
click at [227, 14] on li "Dashboard" at bounding box center [209, 23] width 83 height 36
click at [224, 20] on link "Dashboard" at bounding box center [209, 22] width 65 height 15
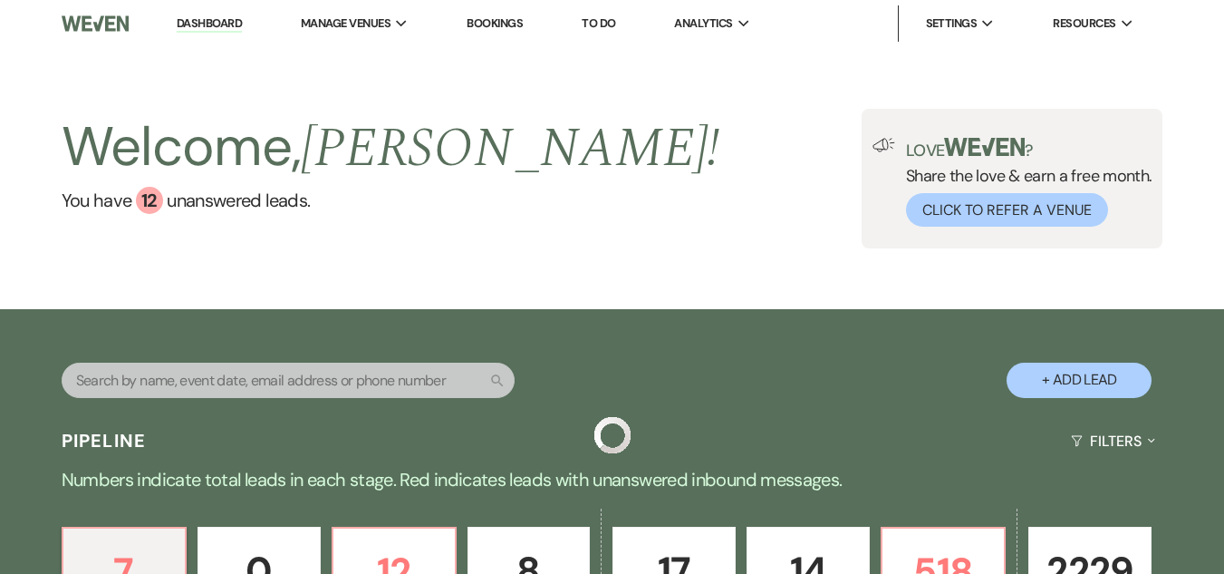
click at [251, 368] on input "text" at bounding box center [288, 379] width 453 height 35
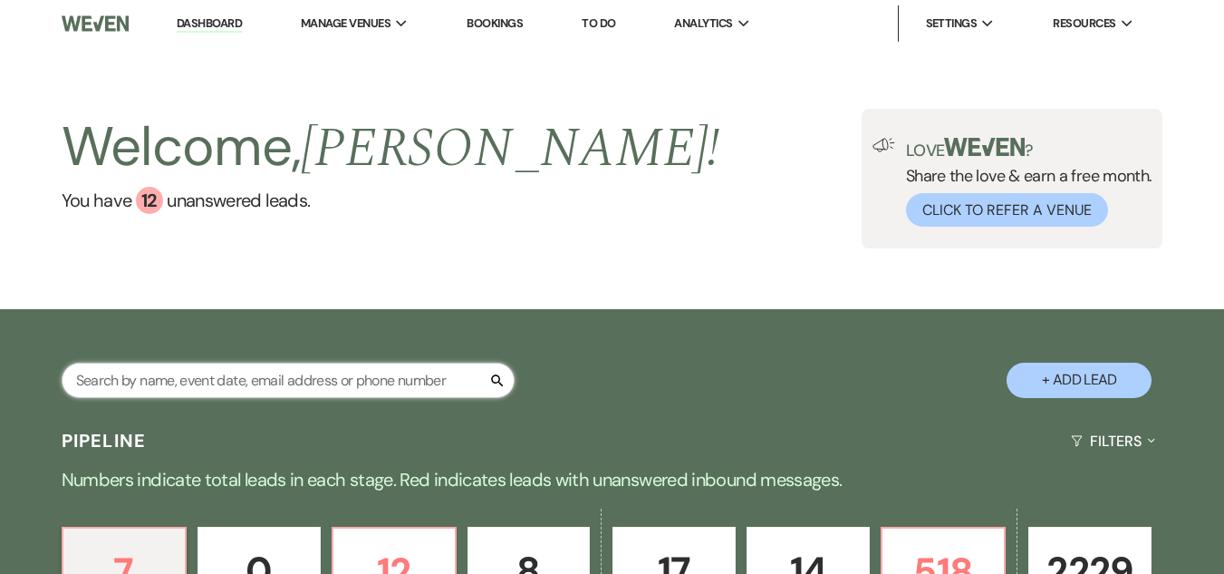
click at [239, 376] on input "text" at bounding box center [288, 379] width 453 height 35
type input "simpson"
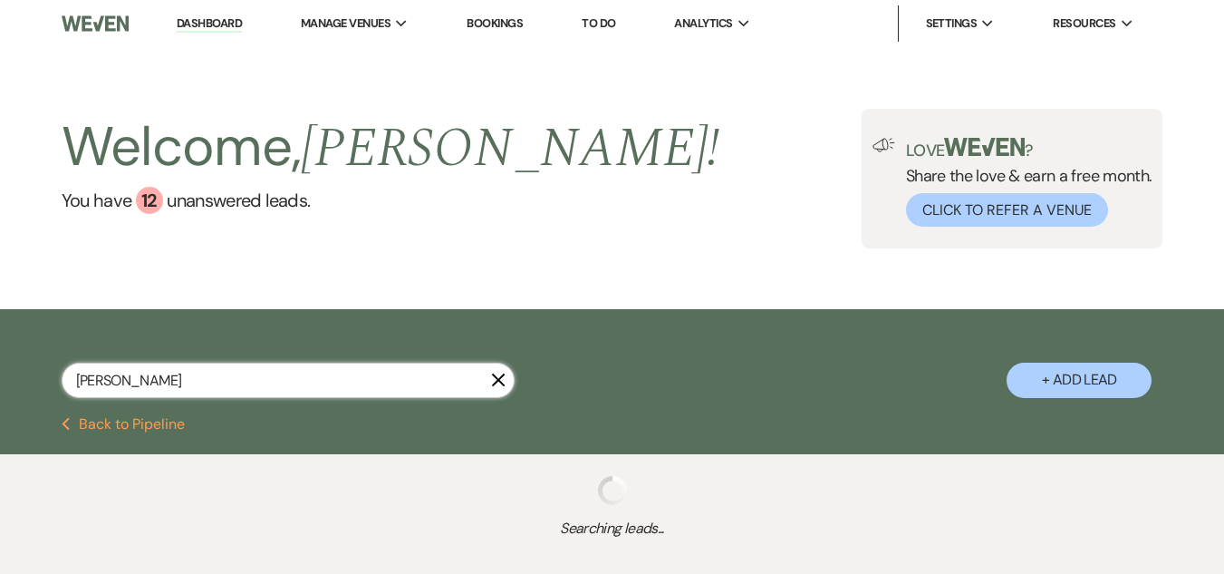
select select "8"
select select "5"
select select "8"
select select "5"
select select "8"
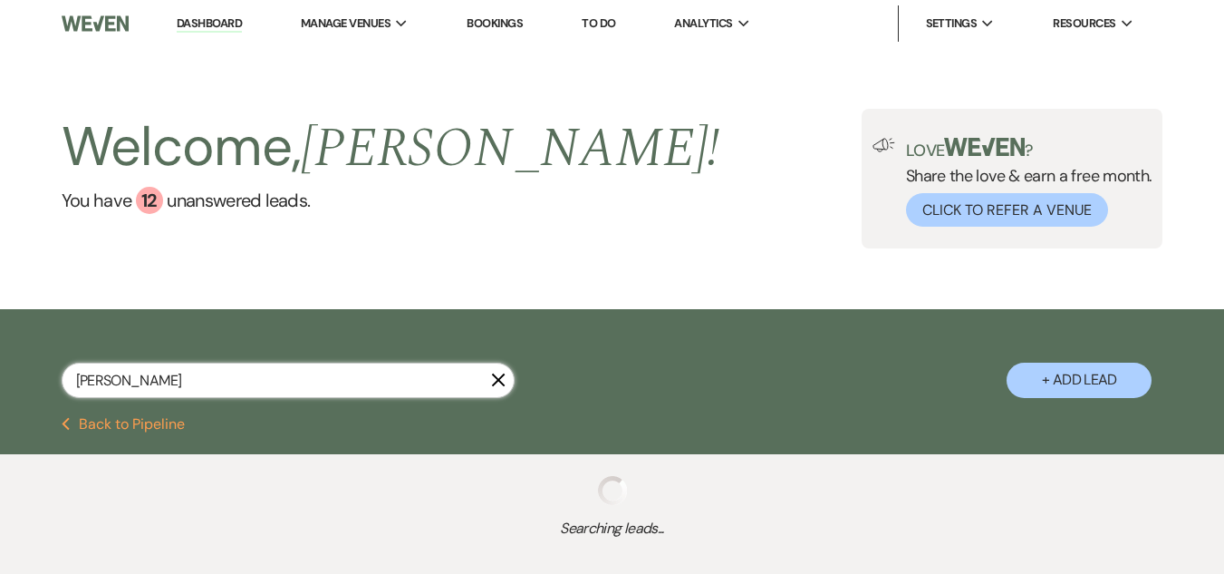
select select "6"
select select "8"
select select "5"
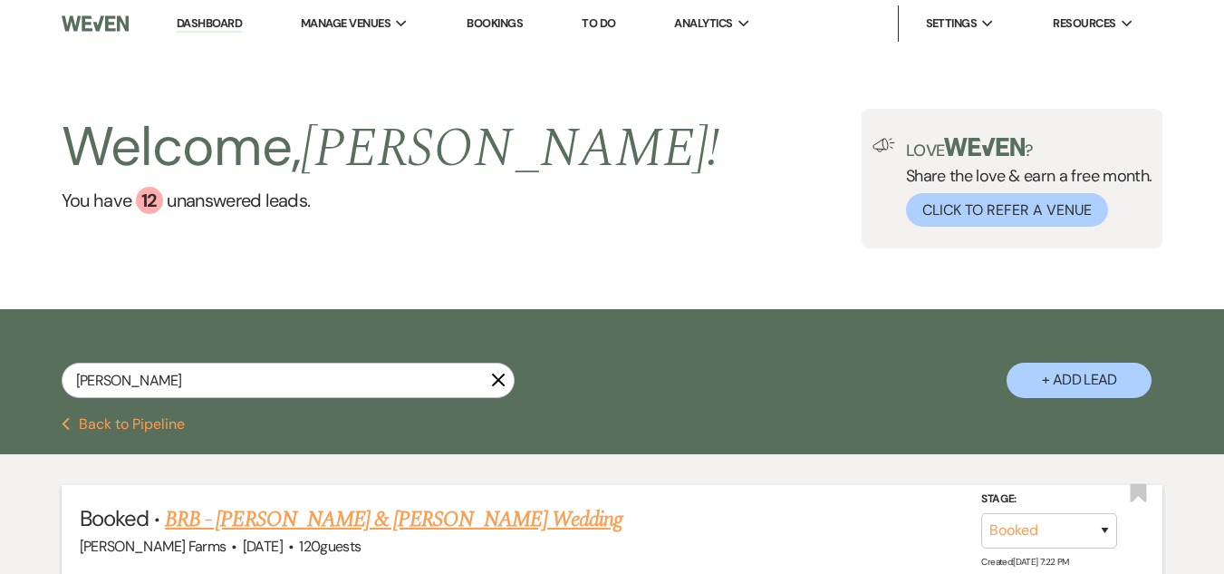
click at [442, 526] on link "BRB - Brianna Simpson & Joshua Nelson's Wedding" at bounding box center [394, 519] width 458 height 33
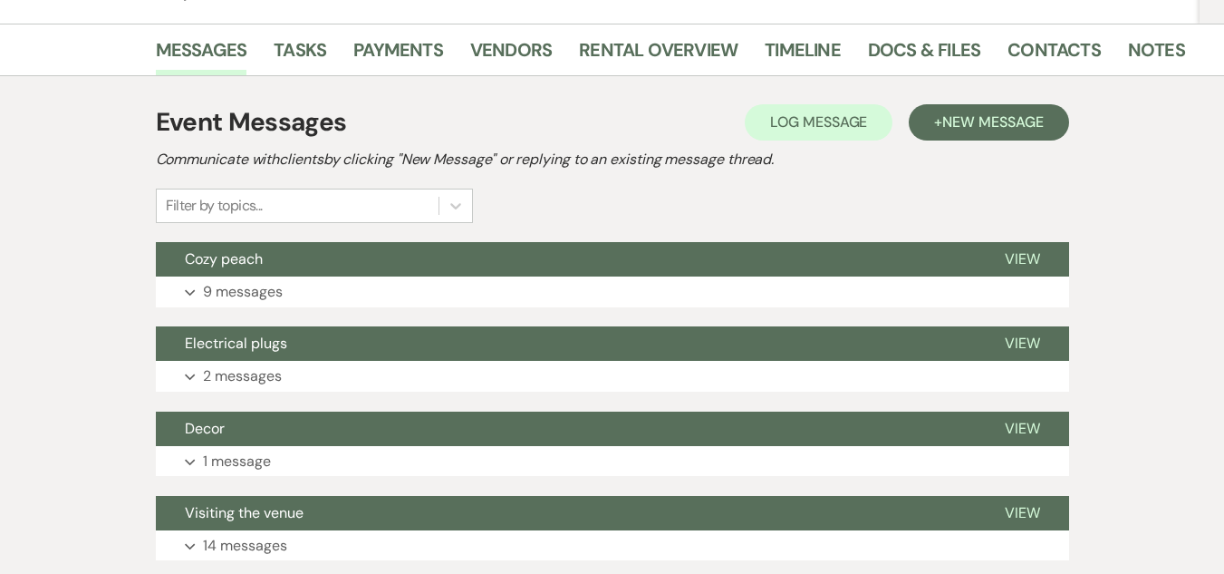
scroll to position [325, 0]
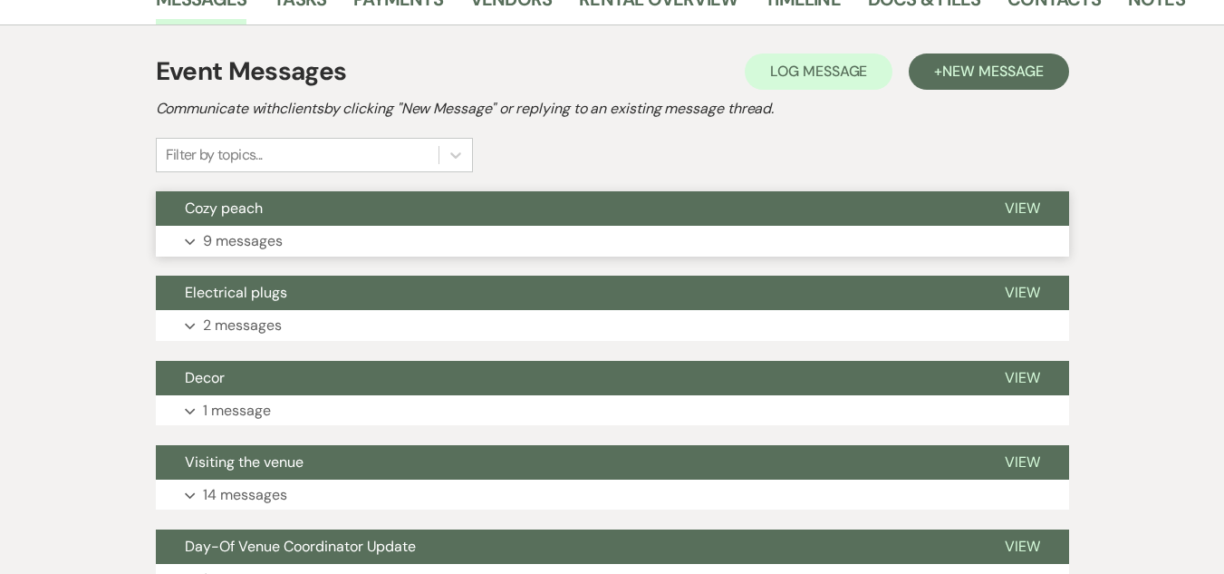
click at [769, 217] on button "Cozy peach" at bounding box center [566, 208] width 820 height 34
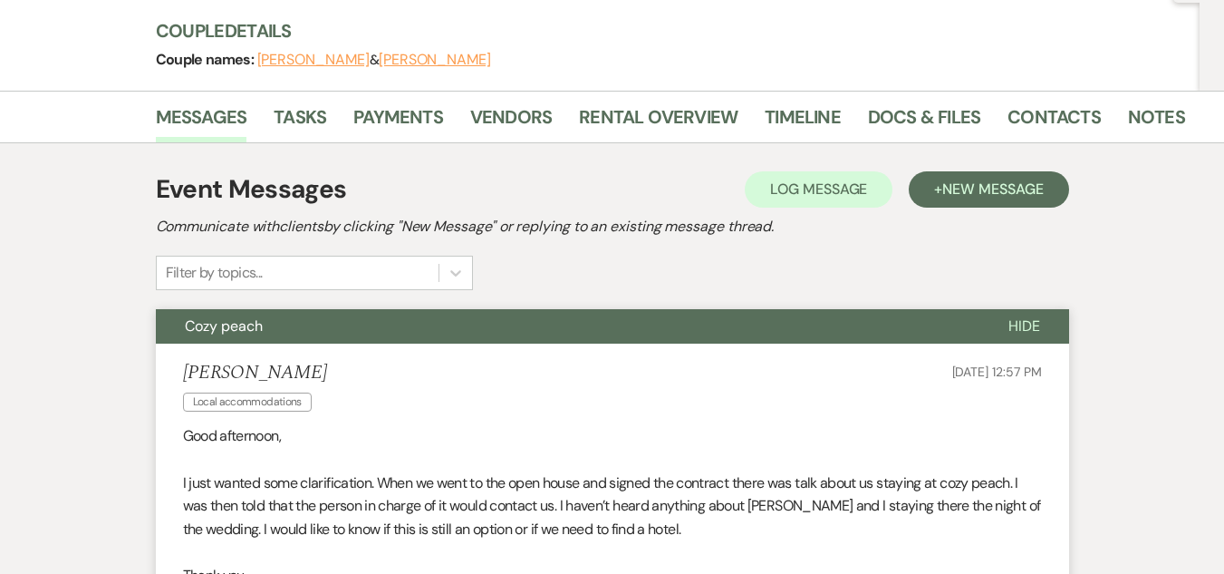
scroll to position [121, 0]
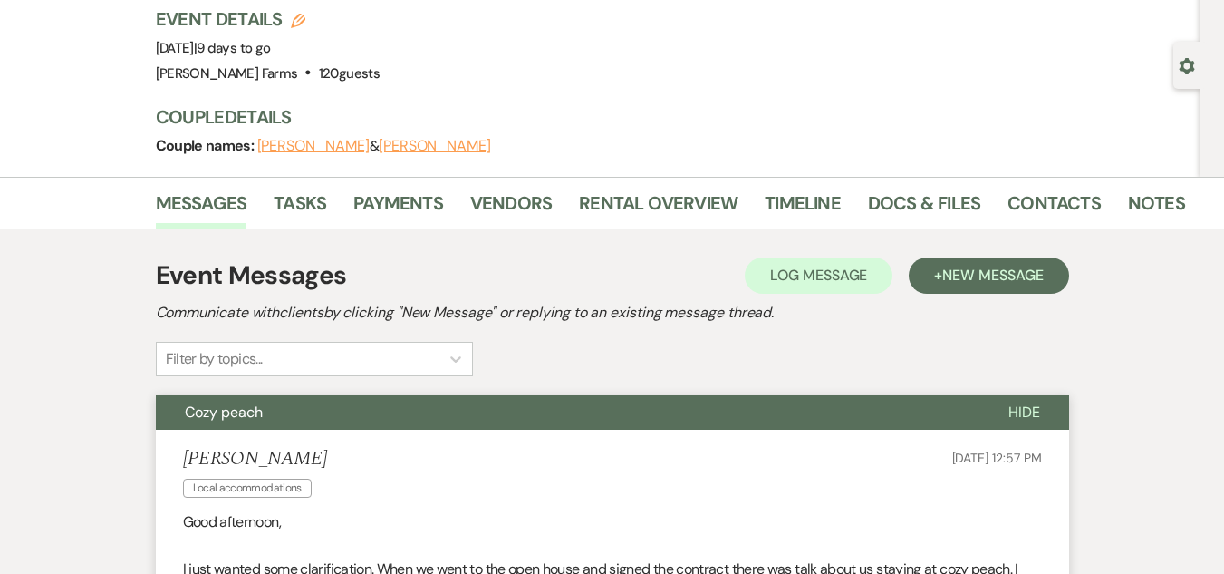
click at [978, 294] on div "Event Messages Log Log Message + New Message" at bounding box center [612, 275] width 913 height 38
click at [974, 282] on span "New Message" at bounding box center [992, 275] width 101 height 19
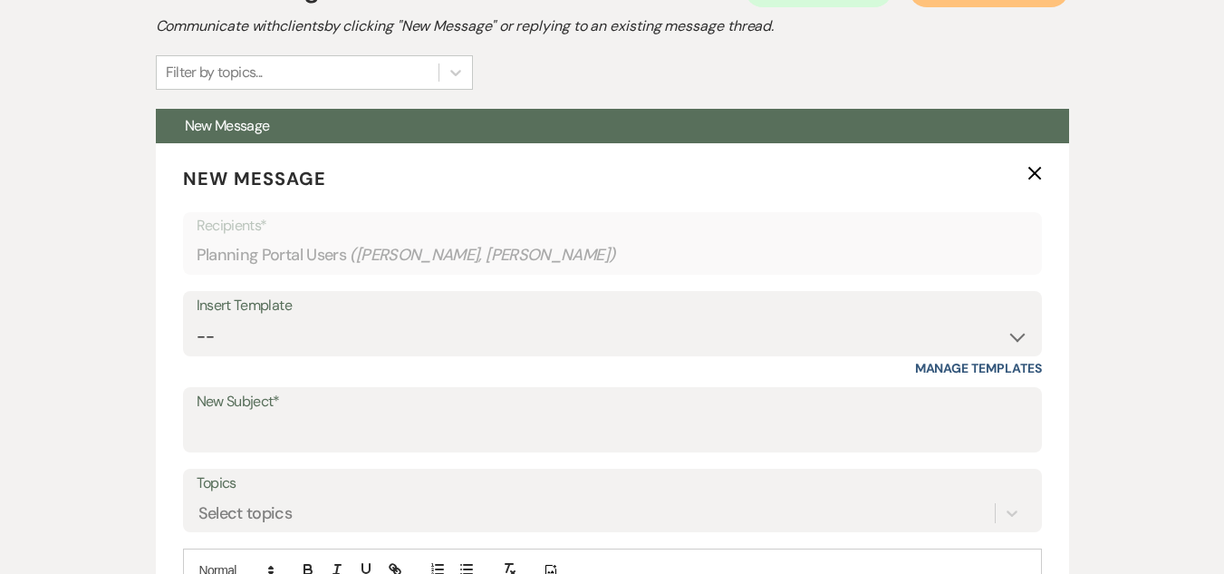
scroll to position [500, 0]
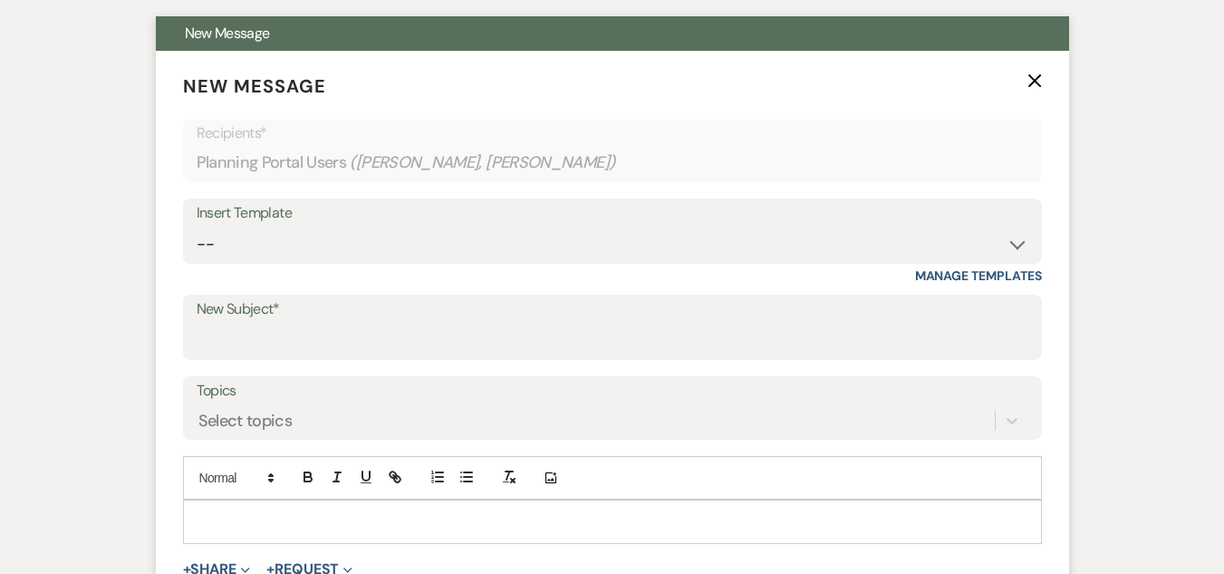
click at [507, 308] on label "New Subject*" at bounding box center [613, 309] width 832 height 26
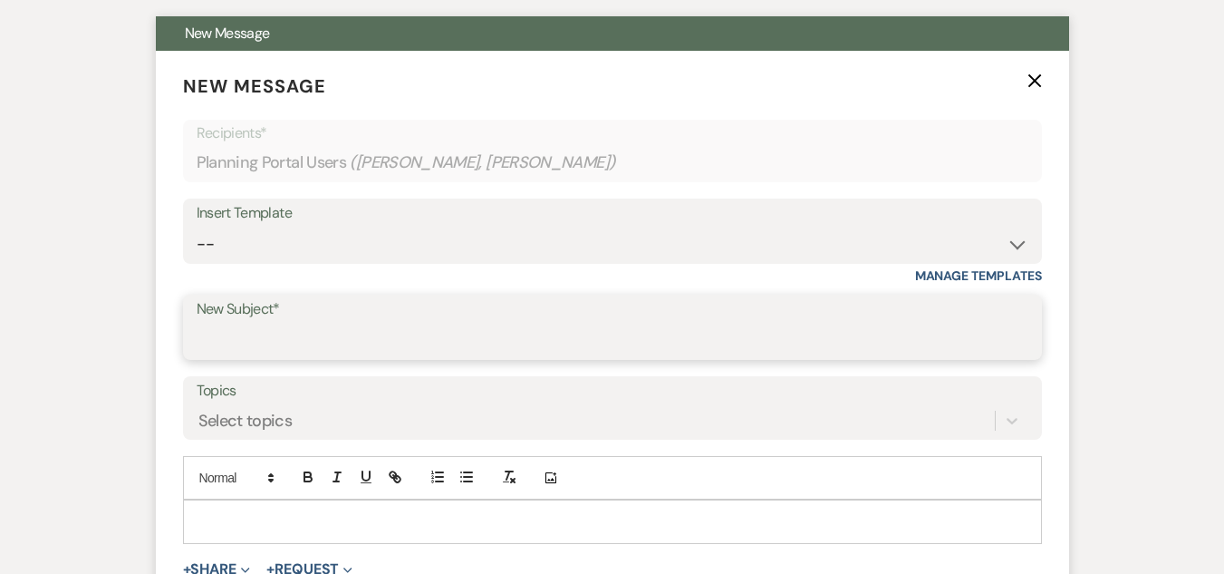
click at [507, 323] on input "New Subject*" at bounding box center [613, 340] width 832 height 35
type input "Catering"
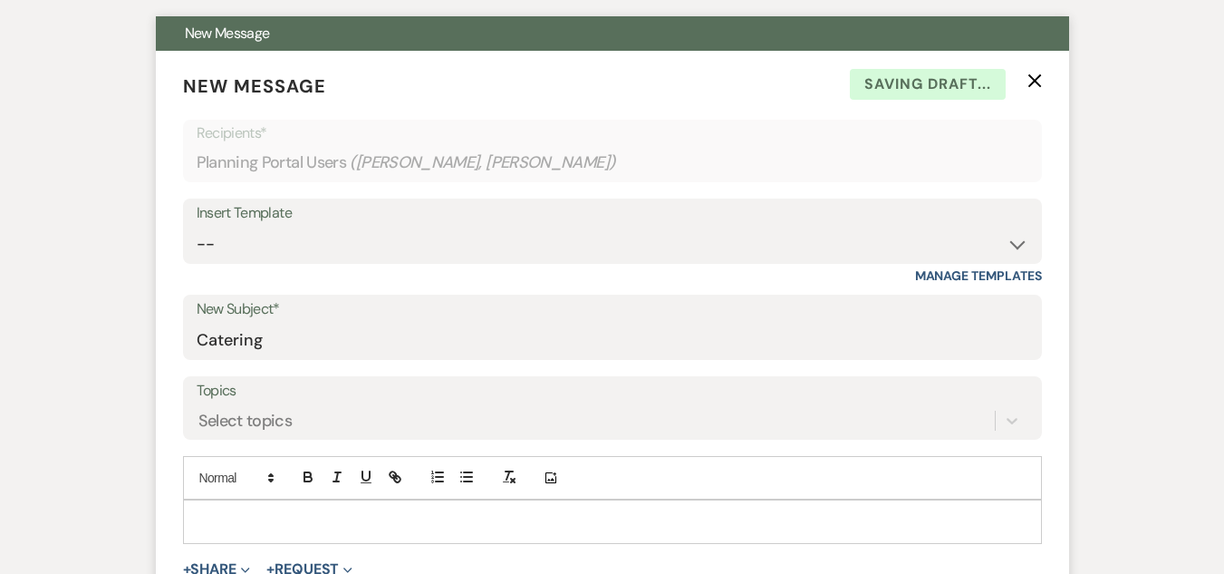
click at [311, 530] on p at bounding box center [613, 521] width 830 height 20
paste div
click at [526, 538] on span "Just an update, you should receive a refund of $34.06 to their visa ending in 8…" at bounding box center [417, 542] width 439 height 16
click at [637, 546] on p "Just an update, you should receive a refund of $34.06 to the visa ending in 812…" at bounding box center [613, 542] width 830 height 20
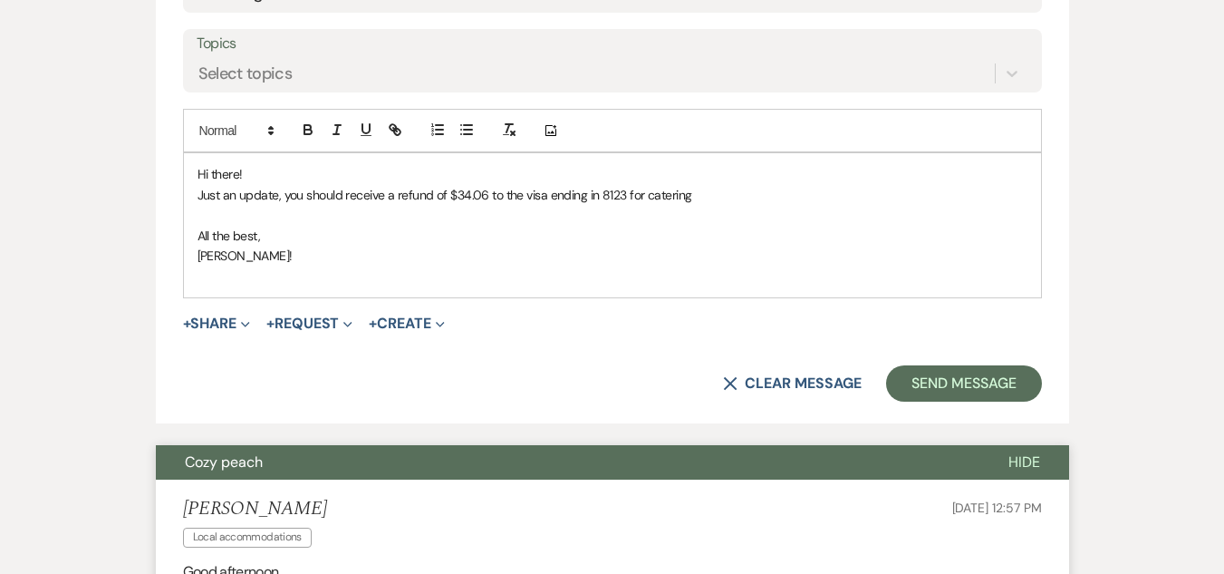
scroll to position [863, 0]
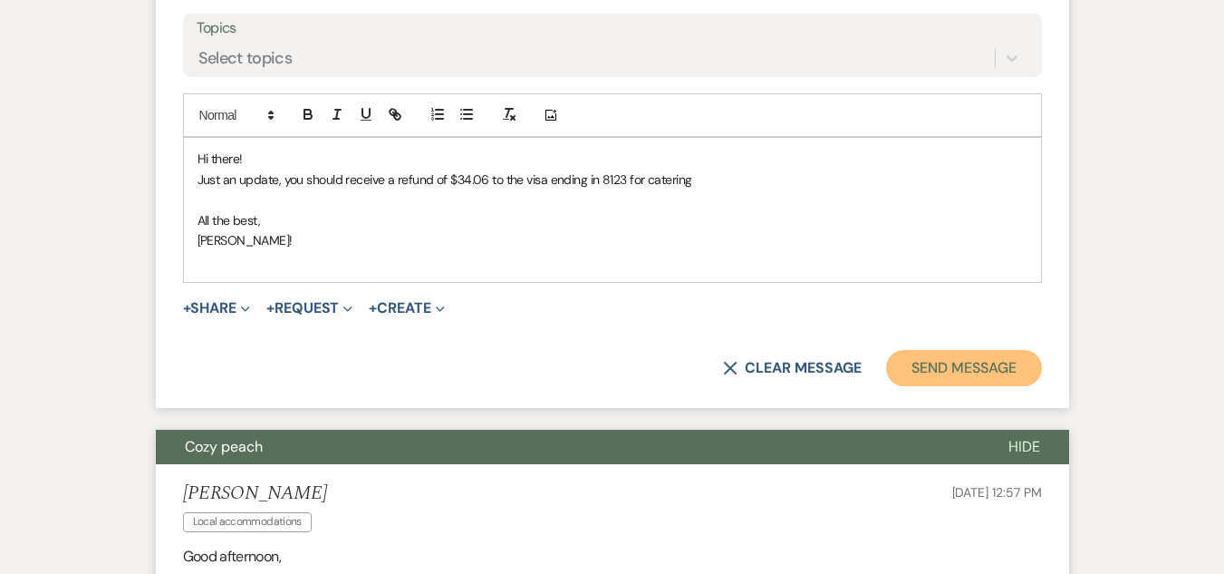
click at [937, 376] on button "Send Message" at bounding box center [963, 368] width 155 height 36
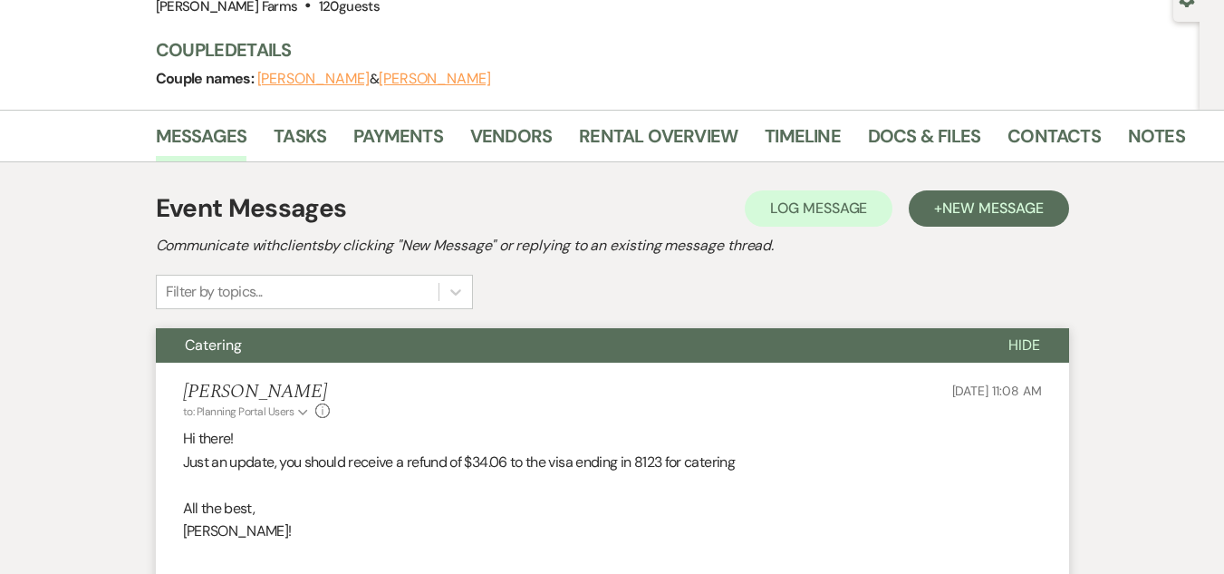
scroll to position [0, 0]
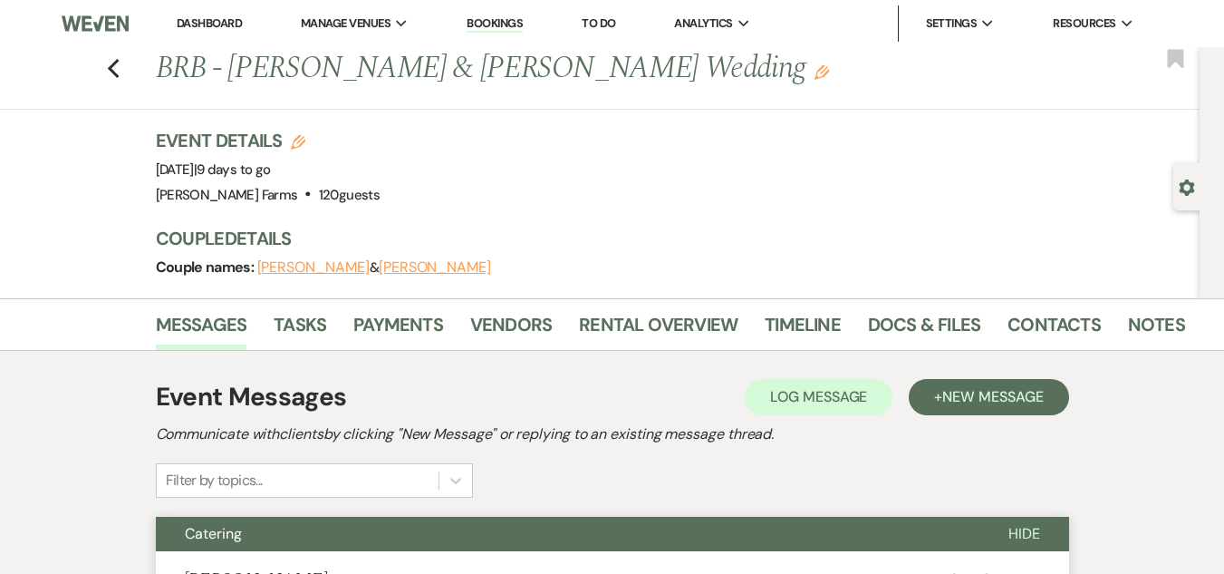
click at [238, 23] on link "Dashboard" at bounding box center [209, 22] width 65 height 15
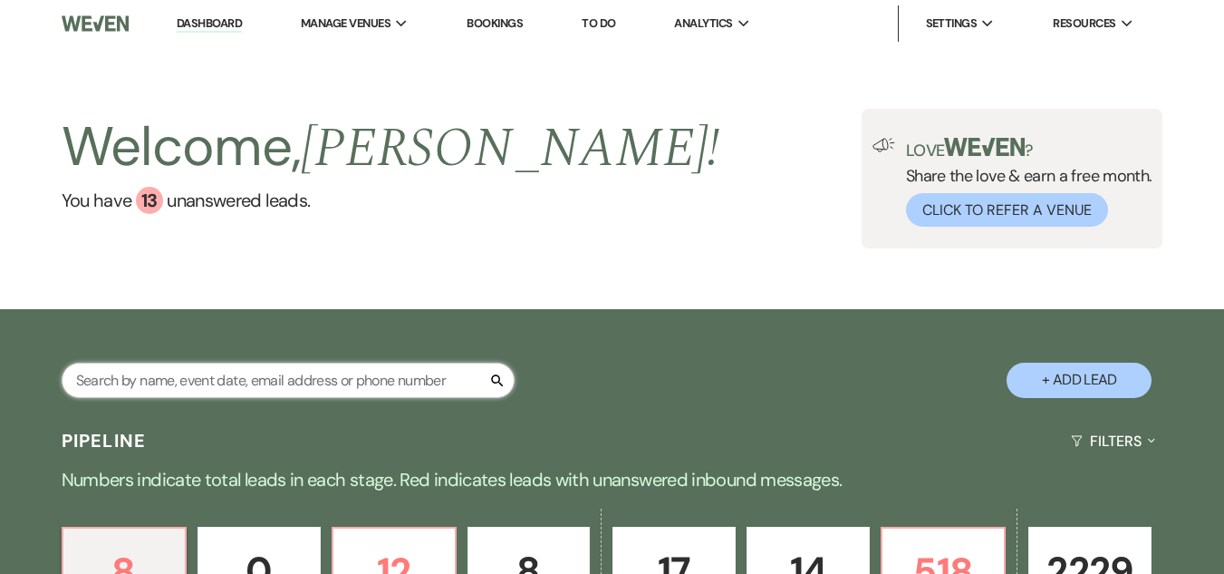
click at [219, 381] on input "text" at bounding box center [288, 379] width 453 height 35
type input "rocha"
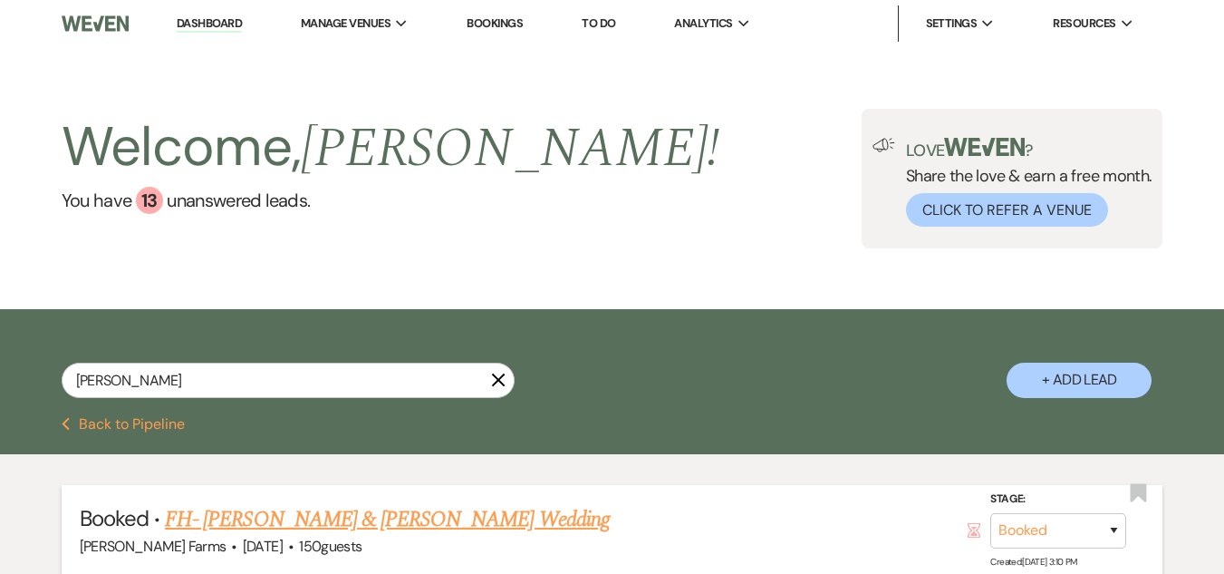
click at [389, 524] on link "FH- Davie Rocha & Bethany Gotcher's Wedding" at bounding box center [387, 519] width 445 height 33
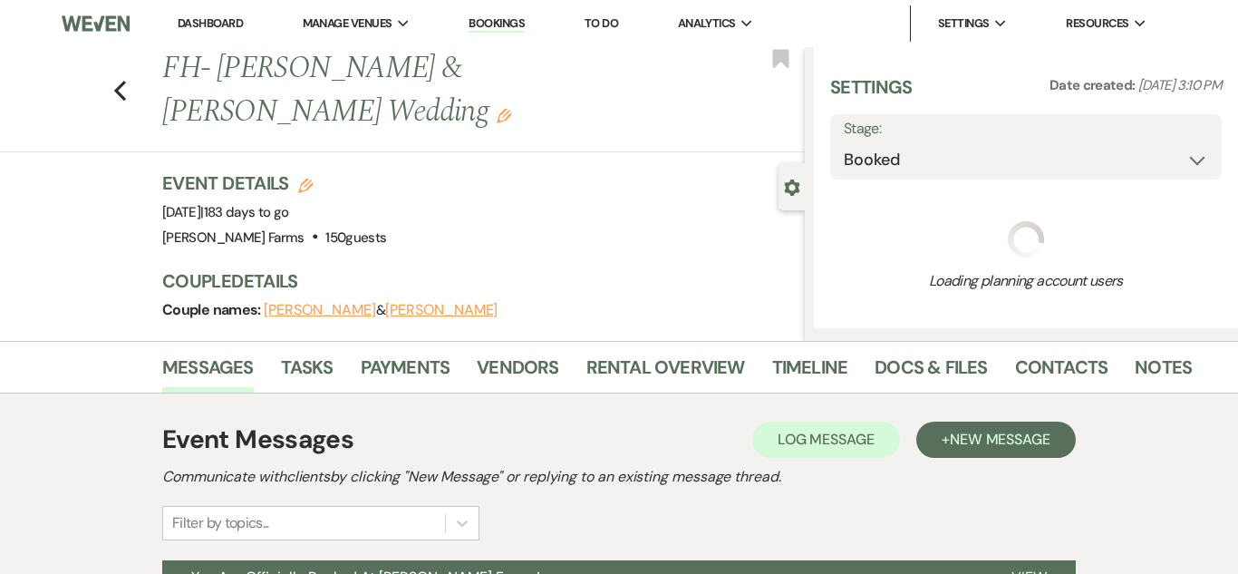
select select "5"
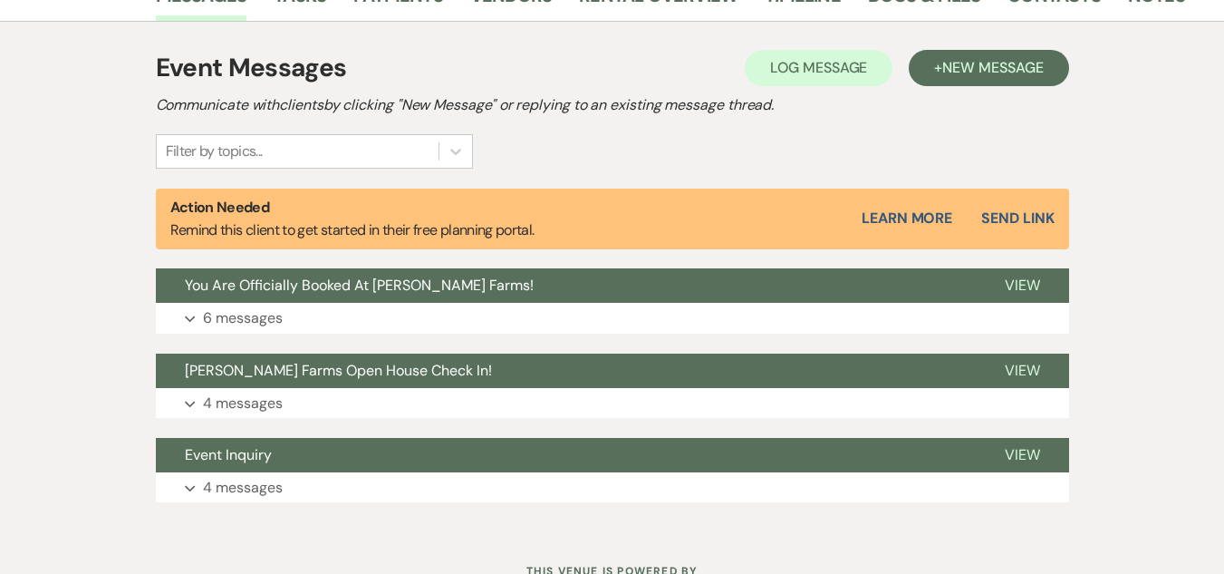
scroll to position [490, 0]
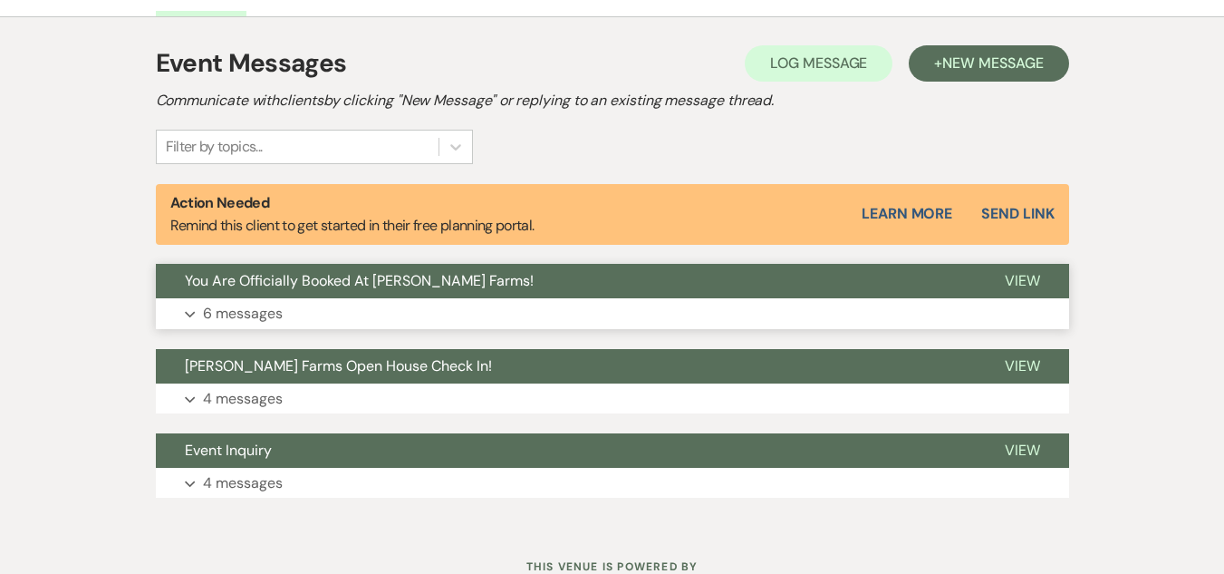
click at [646, 306] on button "Expand 6 messages" at bounding box center [612, 313] width 913 height 31
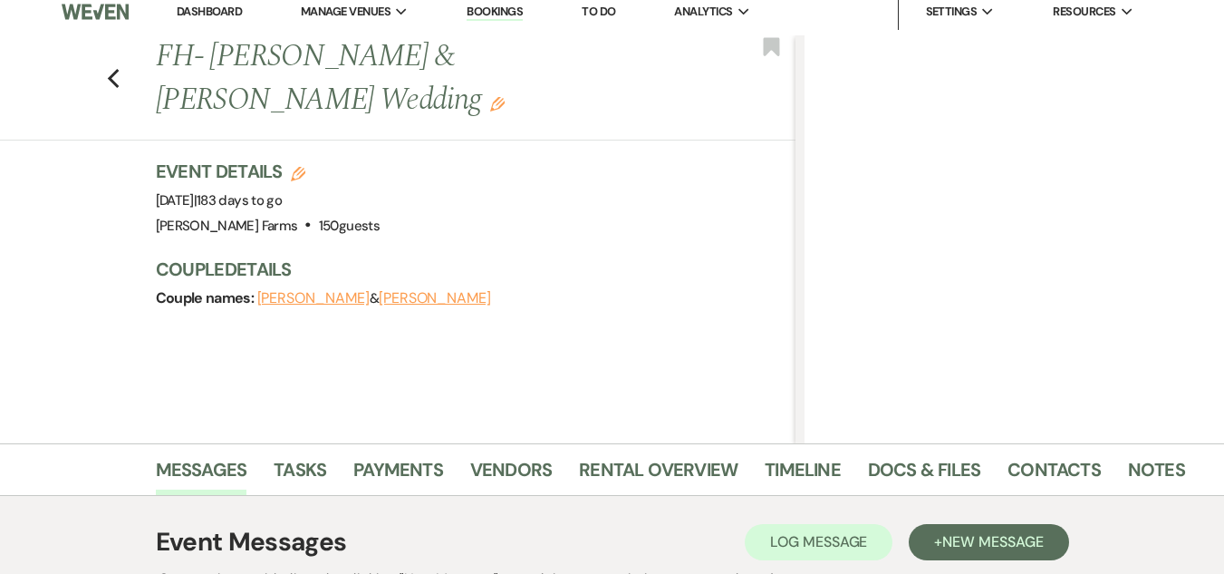
scroll to position [0, 0]
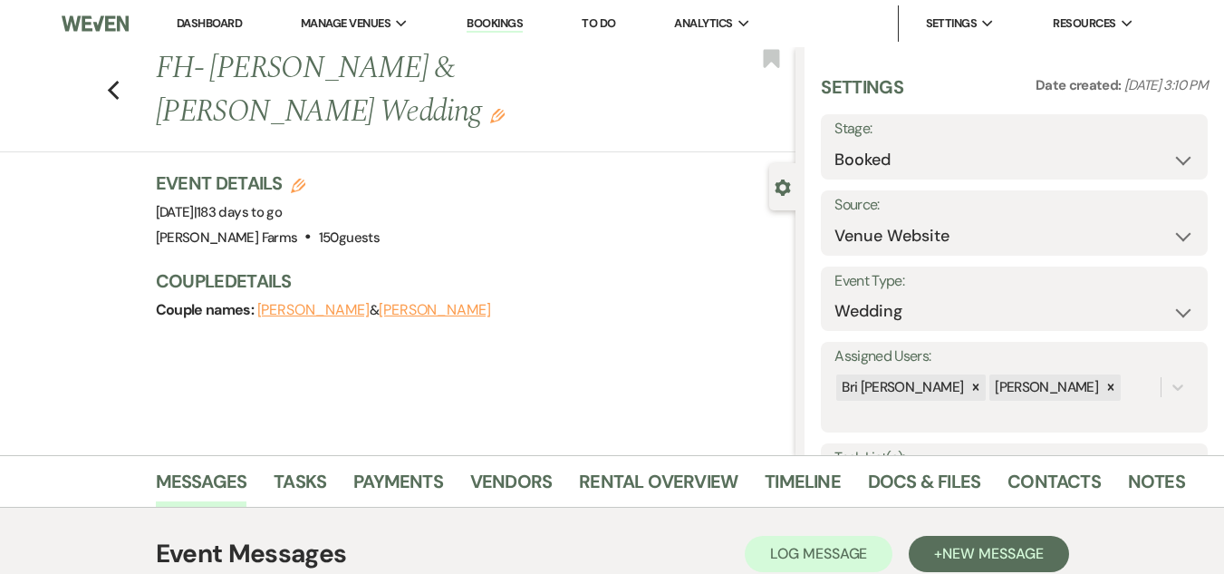
click at [203, 21] on link "Dashboard" at bounding box center [209, 22] width 65 height 15
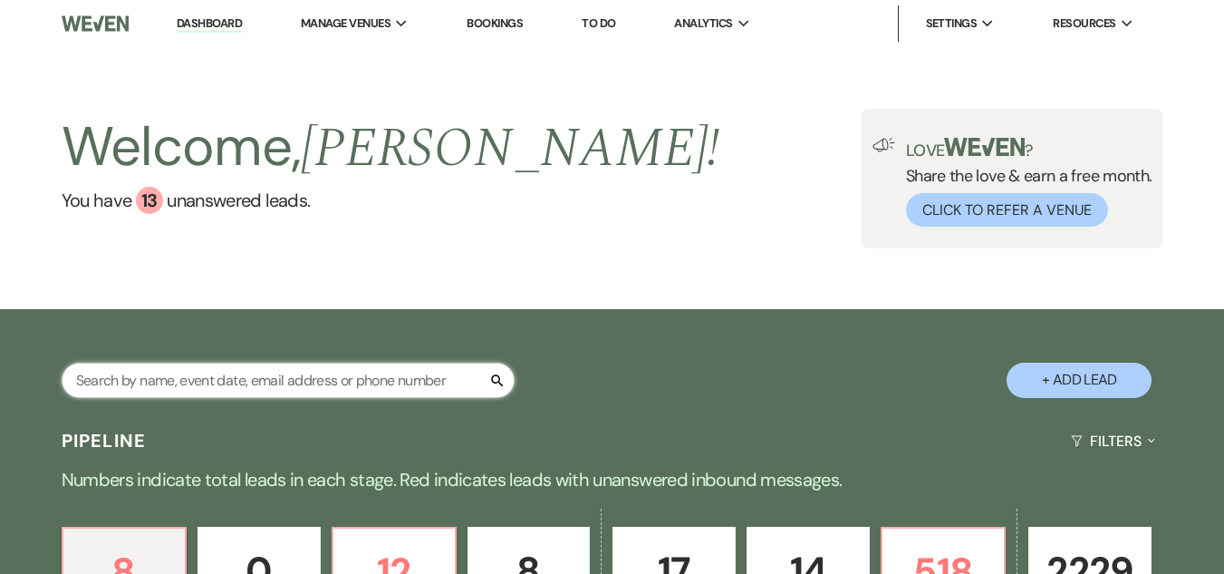
click at [167, 391] on input "text" at bounding box center [288, 379] width 453 height 35
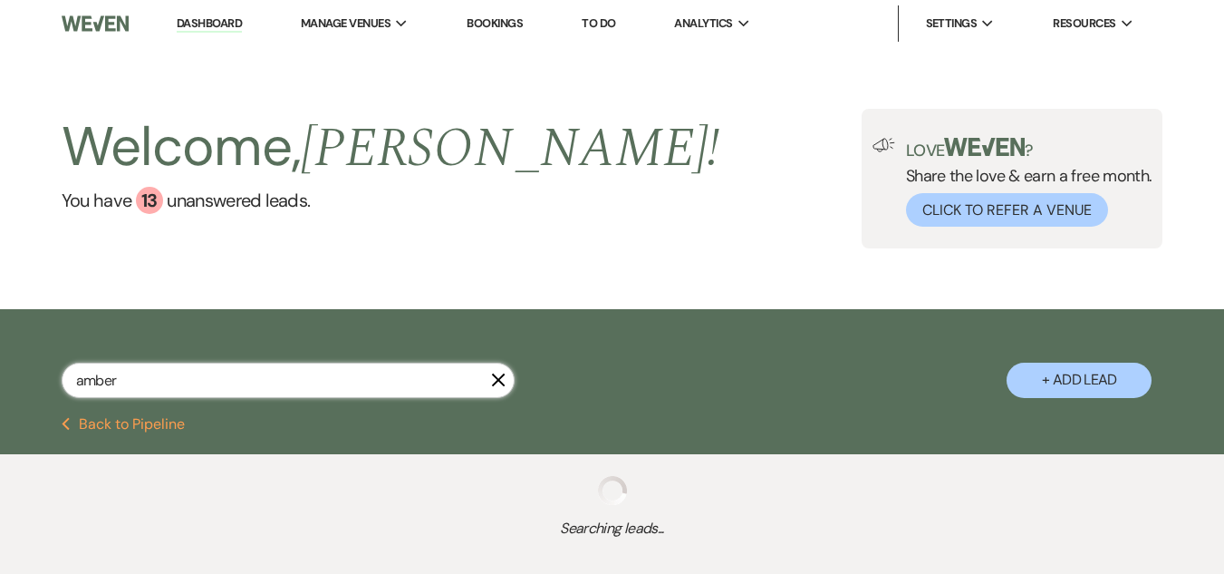
type input "amber"
select select "8"
select select "5"
select select "8"
select select "5"
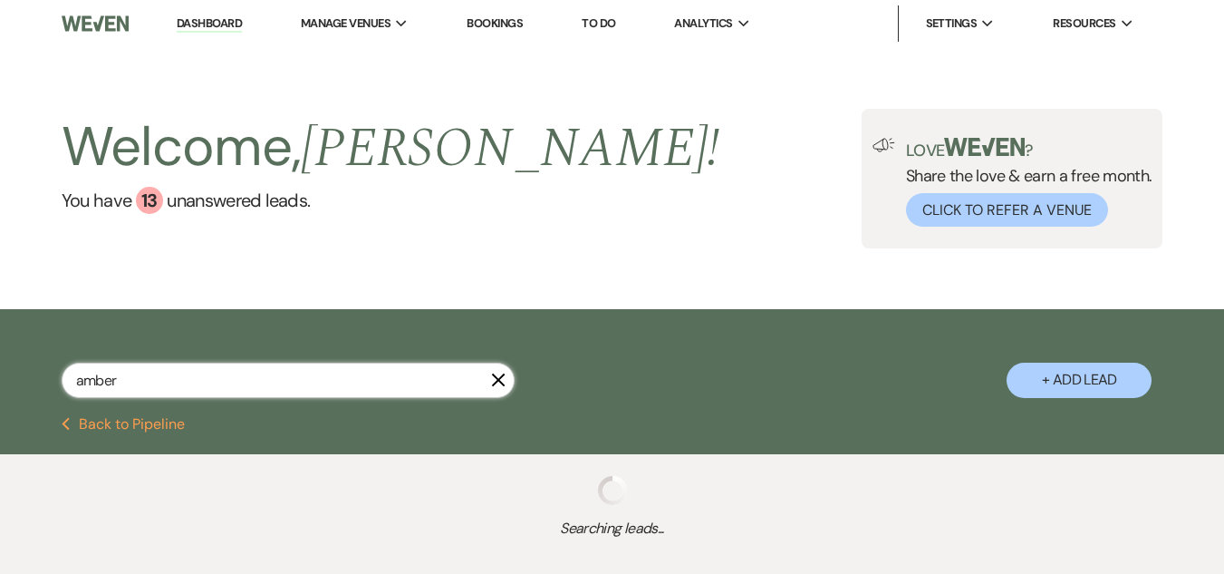
select select "8"
select select "5"
select select "8"
select select "5"
select select "8"
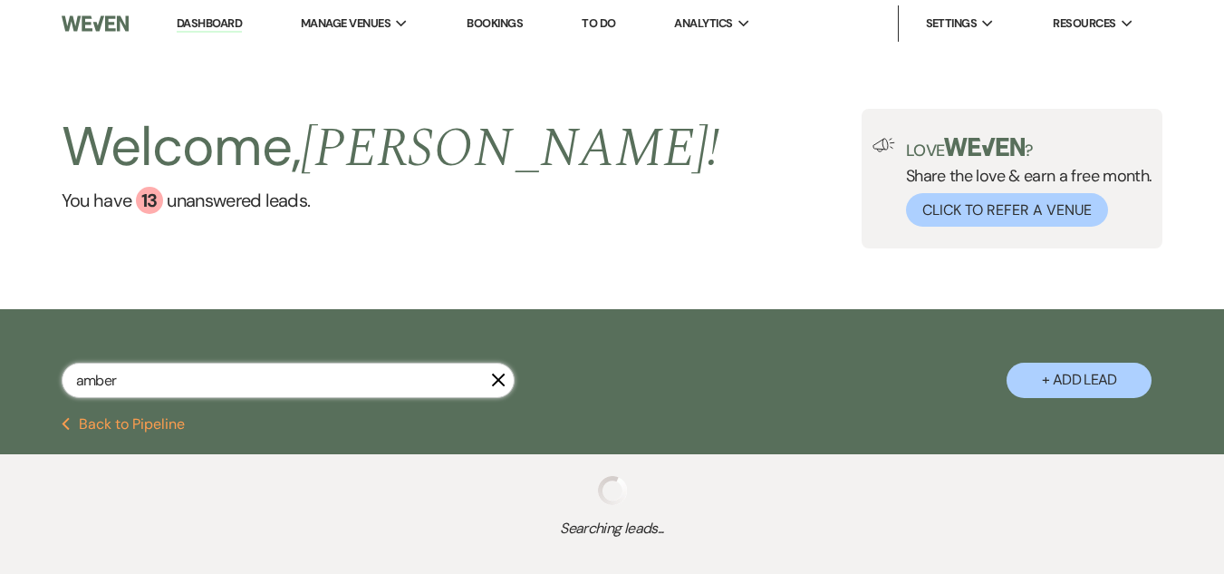
select select "6"
select select "8"
select select "5"
select select "8"
select select "5"
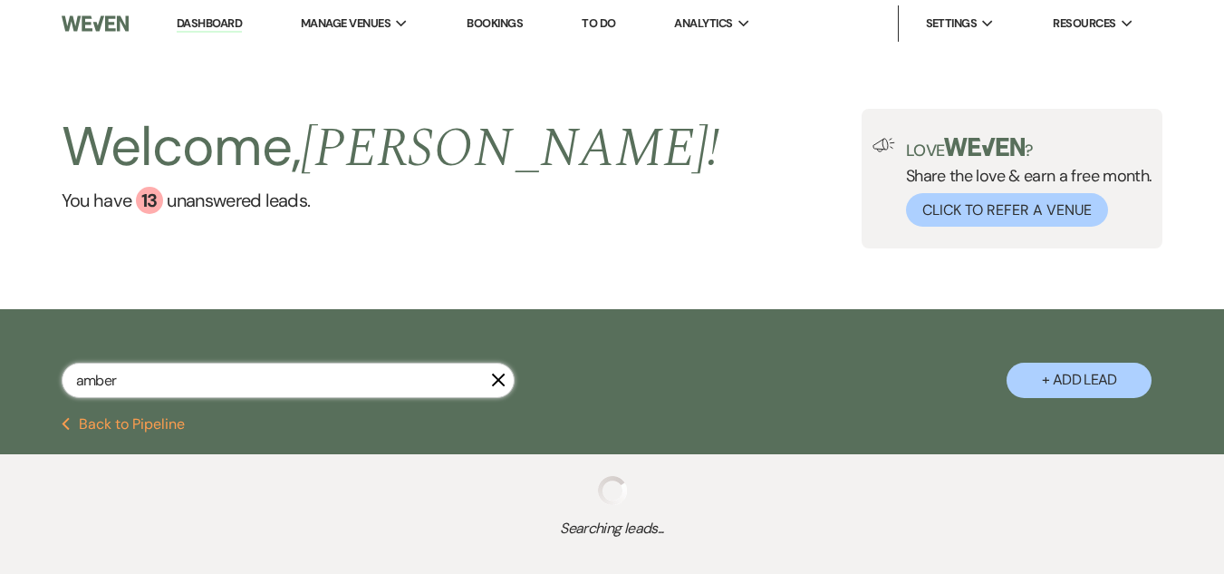
select select "8"
select select "5"
select select "8"
select select "4"
select select "8"
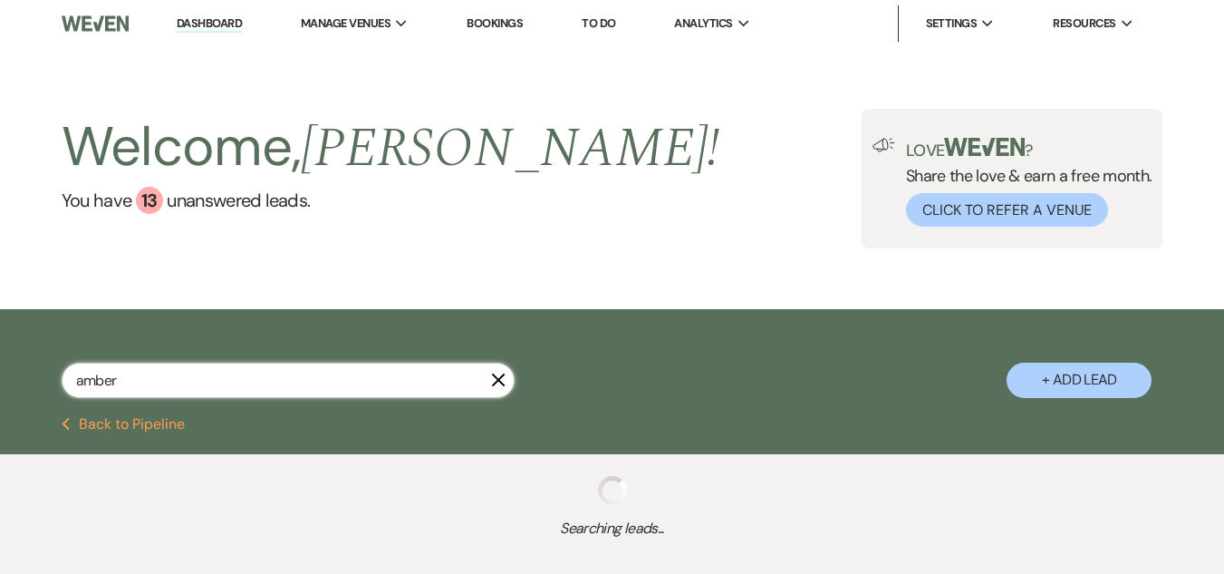
select select "5"
select select "8"
select select "5"
select select "8"
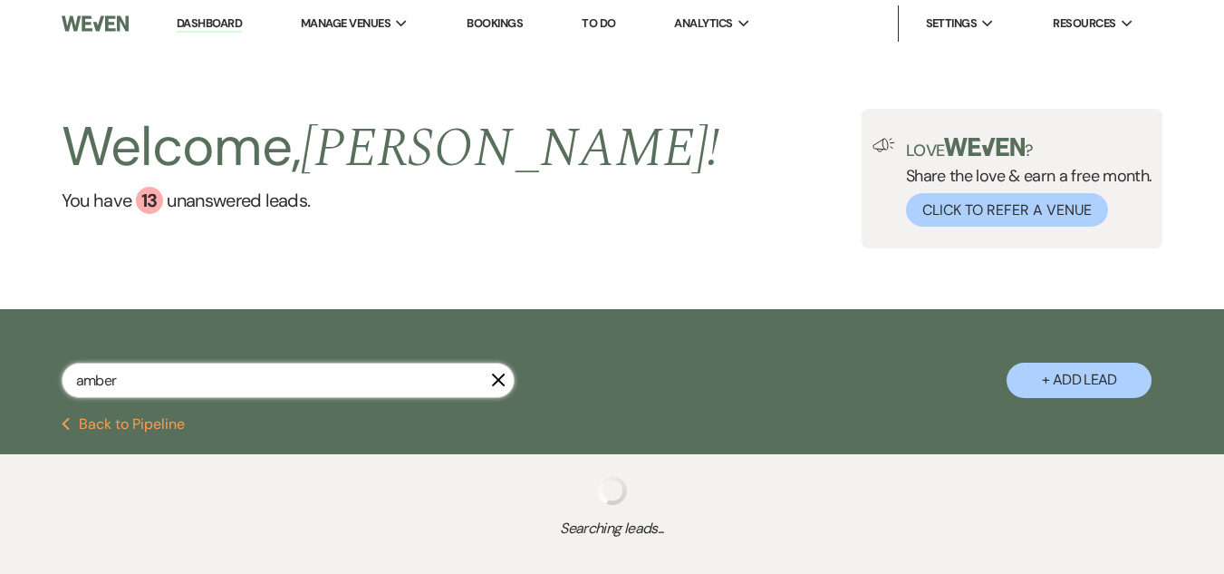
select select "7"
select select "8"
select select "5"
select select "8"
select select "1"
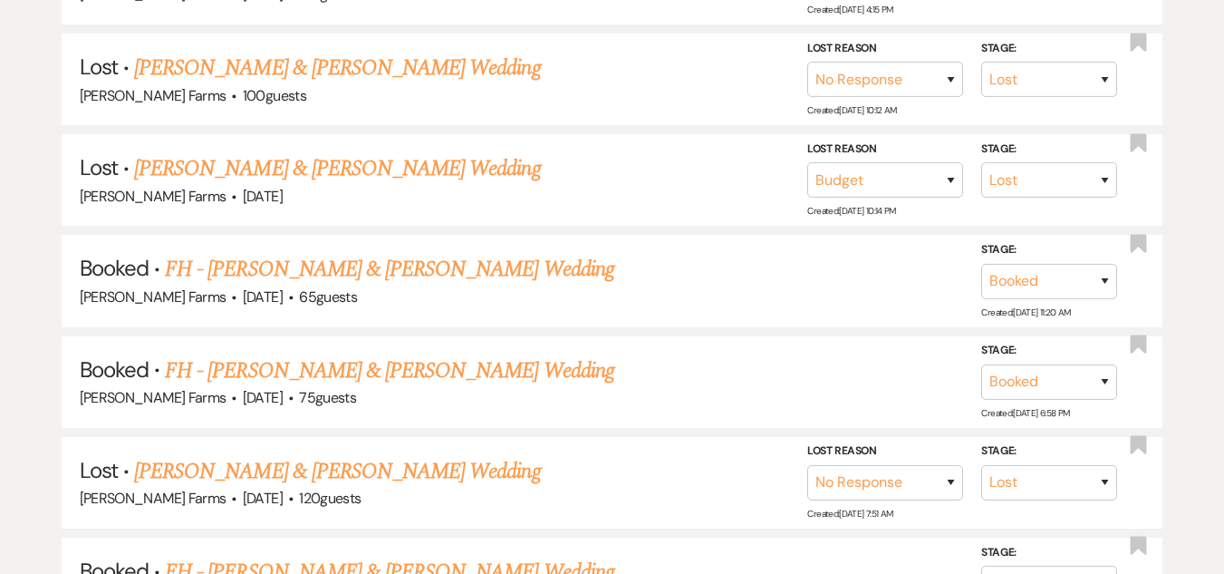
scroll to position [1693, 0]
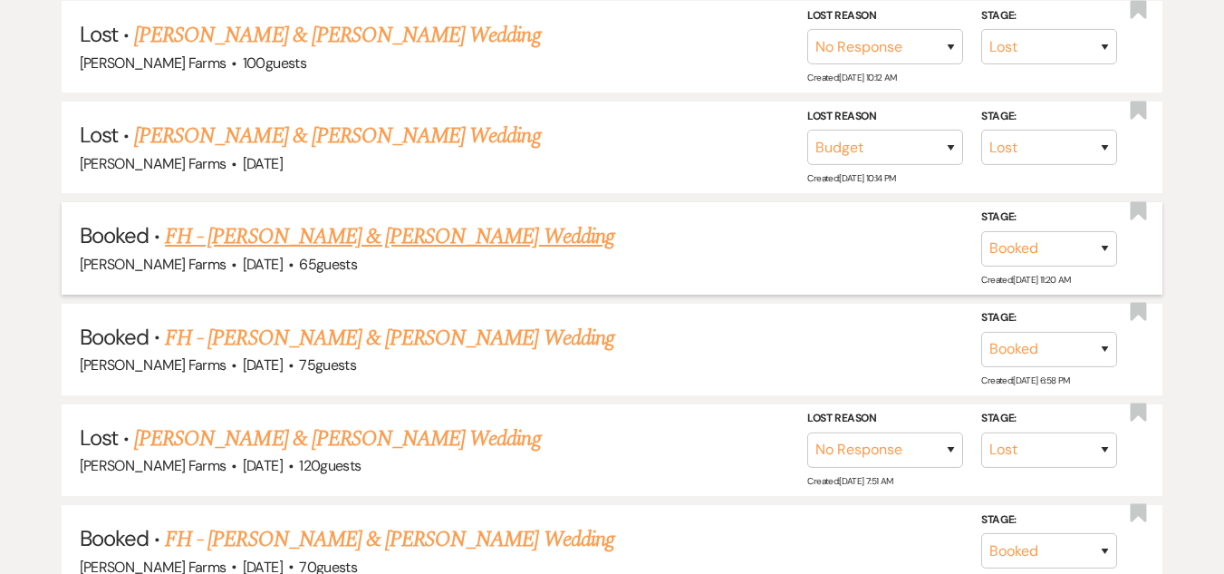
click at [420, 249] on link "FH - Jesus Lopez & Amber O'Regan's Wedding" at bounding box center [389, 236] width 449 height 33
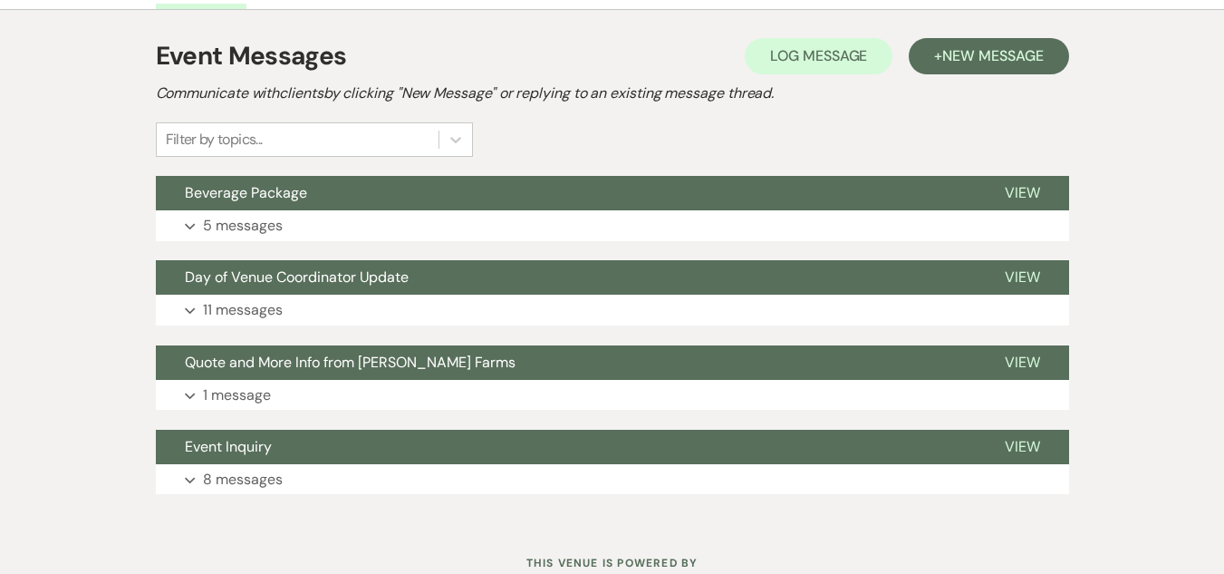
scroll to position [340, 0]
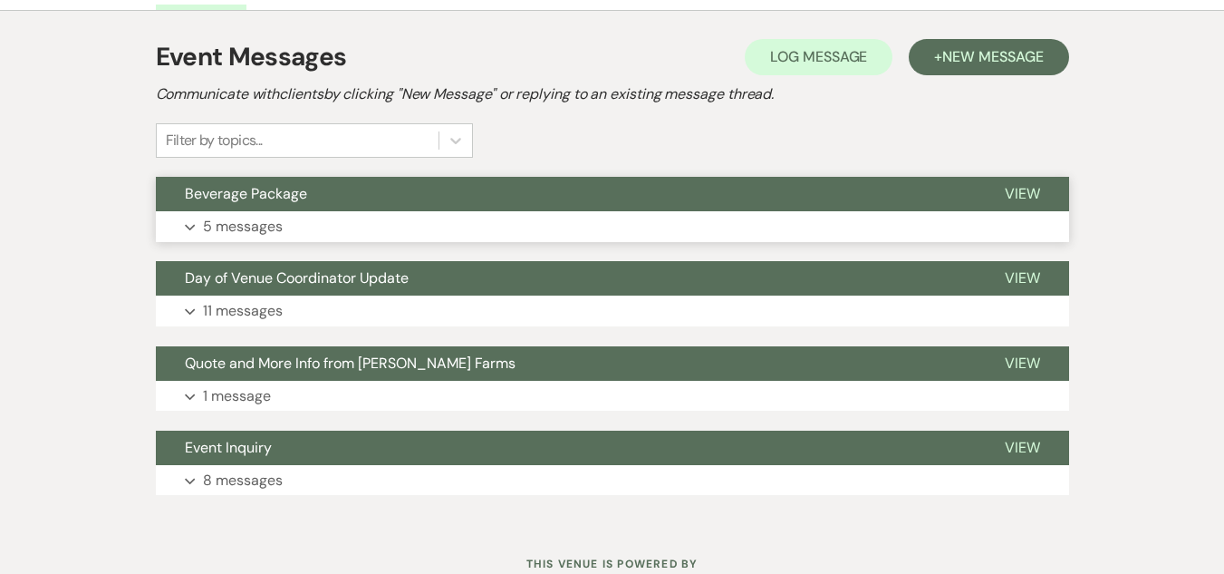
click at [490, 212] on button "Expand 5 messages" at bounding box center [612, 226] width 913 height 31
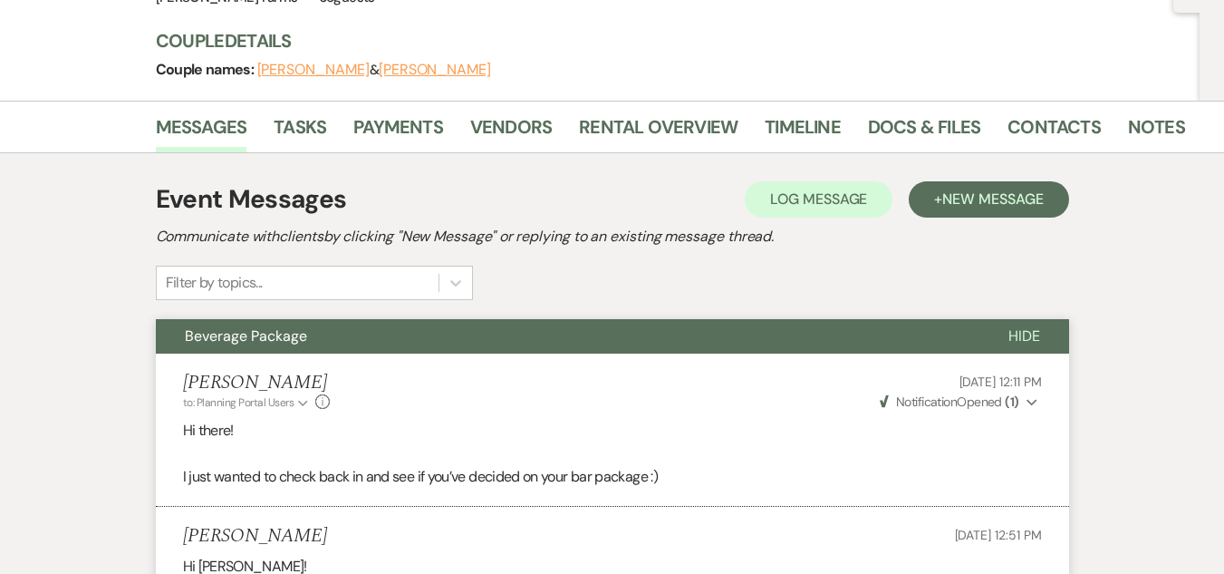
scroll to position [0, 0]
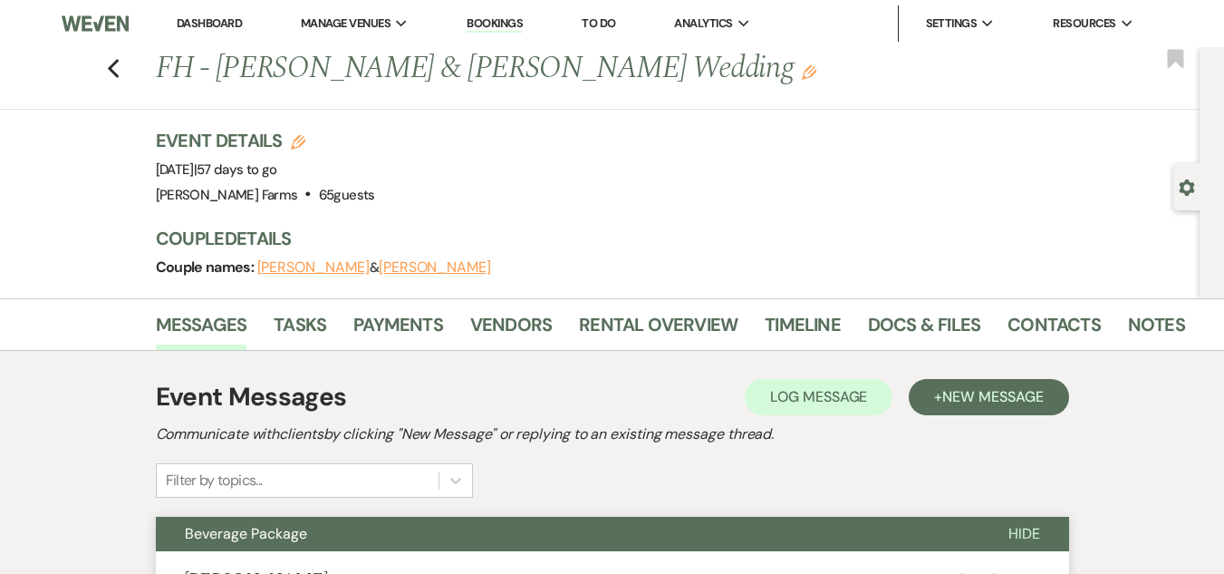
click at [198, 24] on link "Dashboard" at bounding box center [209, 22] width 65 height 15
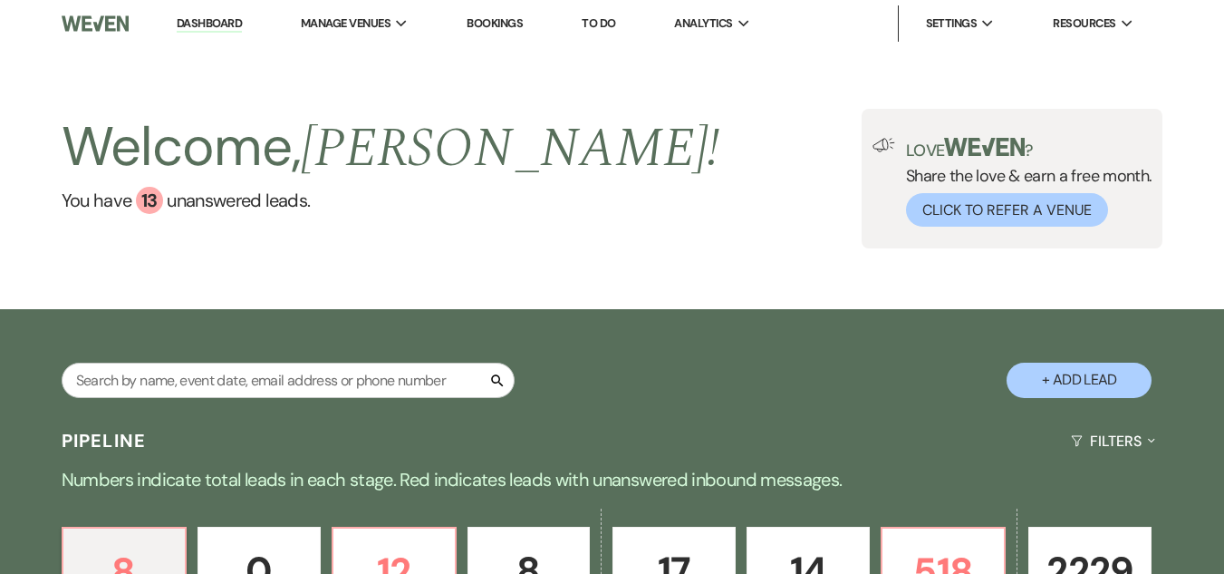
click at [227, 358] on div "Search + Add Lead" at bounding box center [612, 365] width 1224 height 94
click at [210, 386] on input "text" at bounding box center [288, 379] width 453 height 35
type input "suare"
select select "8"
select select "1"
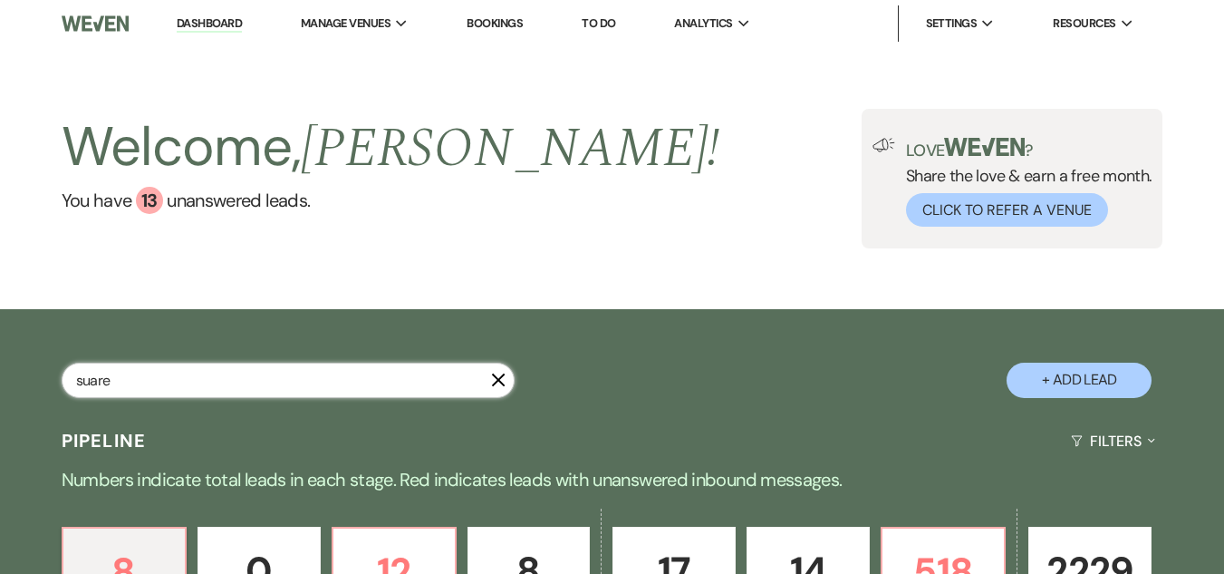
select select "8"
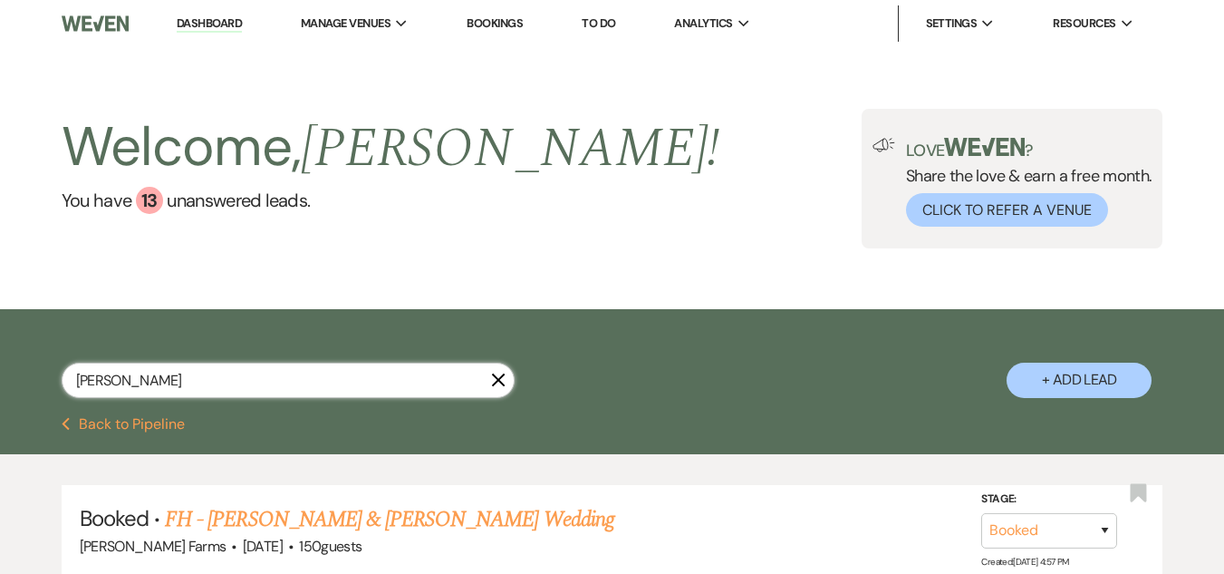
type input "suarez"
select select "8"
select select "1"
select select "8"
click at [362, 518] on link "FH - Kristina Suarez & Armando Valdez's Wedding" at bounding box center [389, 519] width 449 height 33
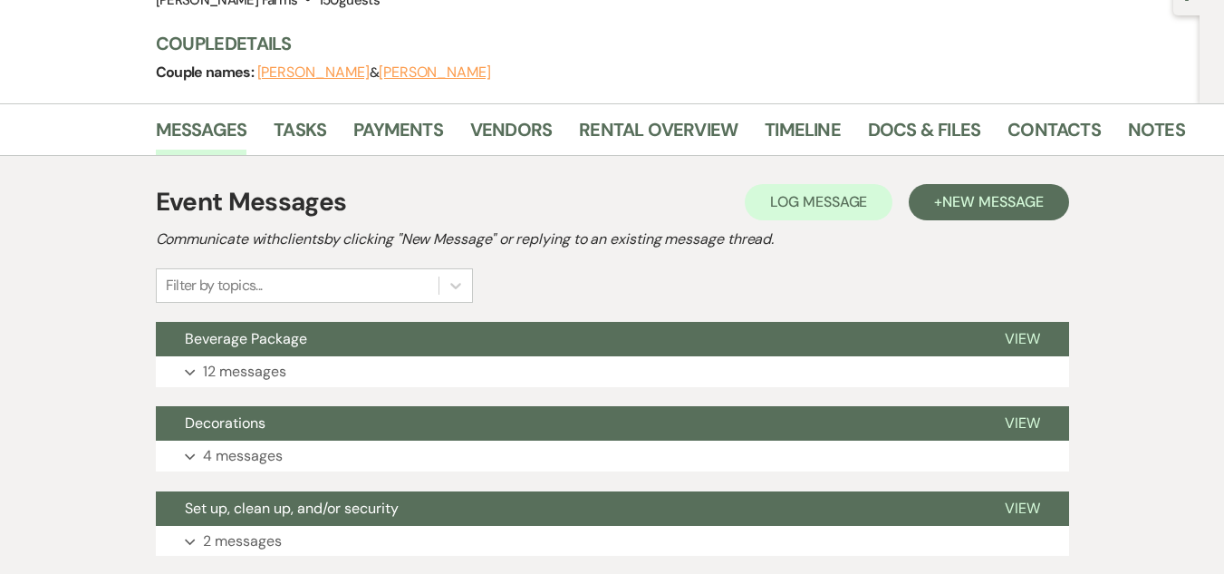
scroll to position [216, 0]
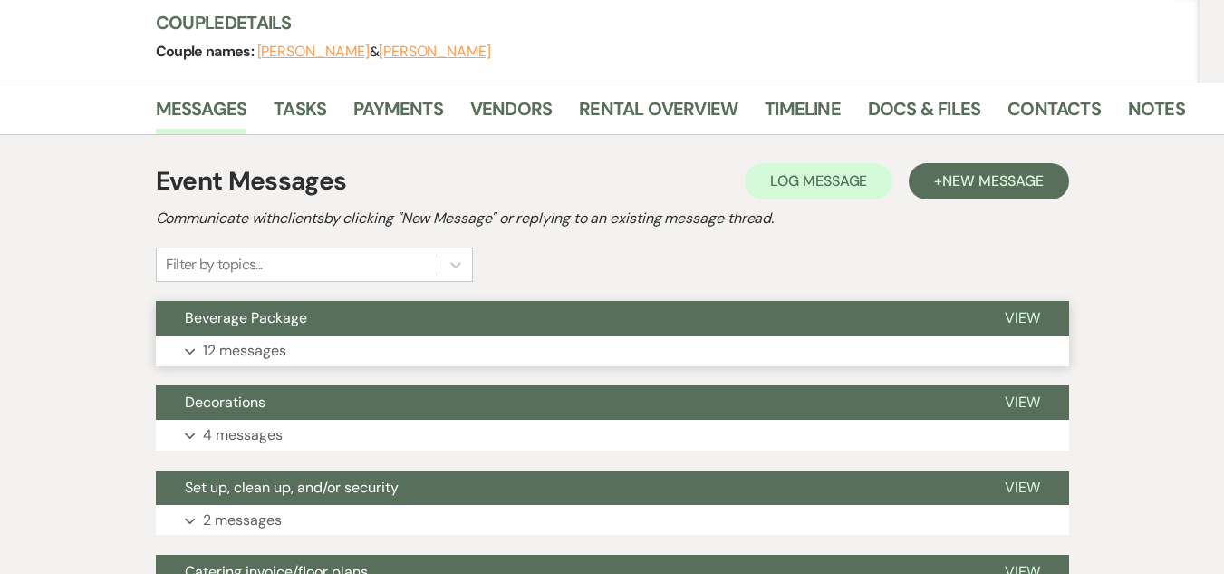
click at [502, 349] on button "Expand 12 messages" at bounding box center [612, 350] width 913 height 31
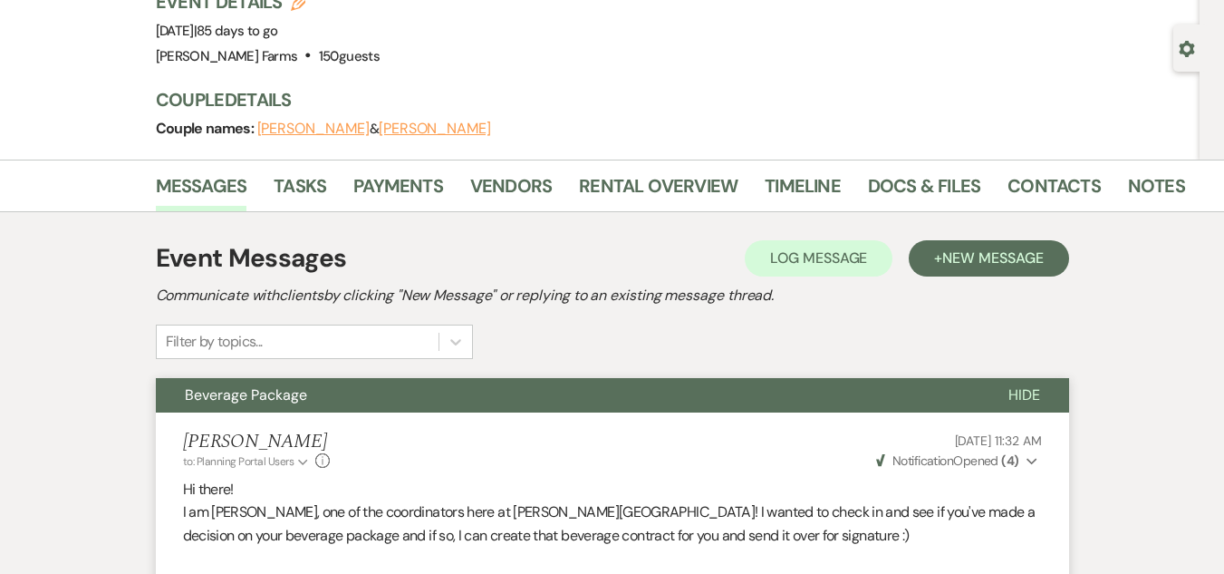
scroll to position [0, 0]
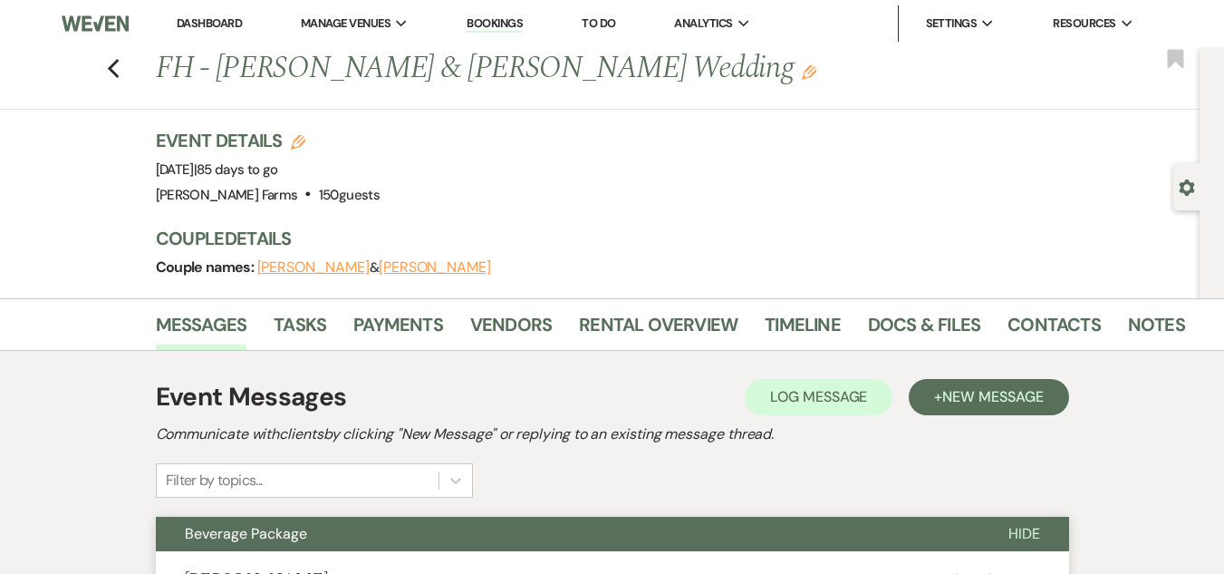
click at [221, 21] on link "Dashboard" at bounding box center [209, 22] width 65 height 15
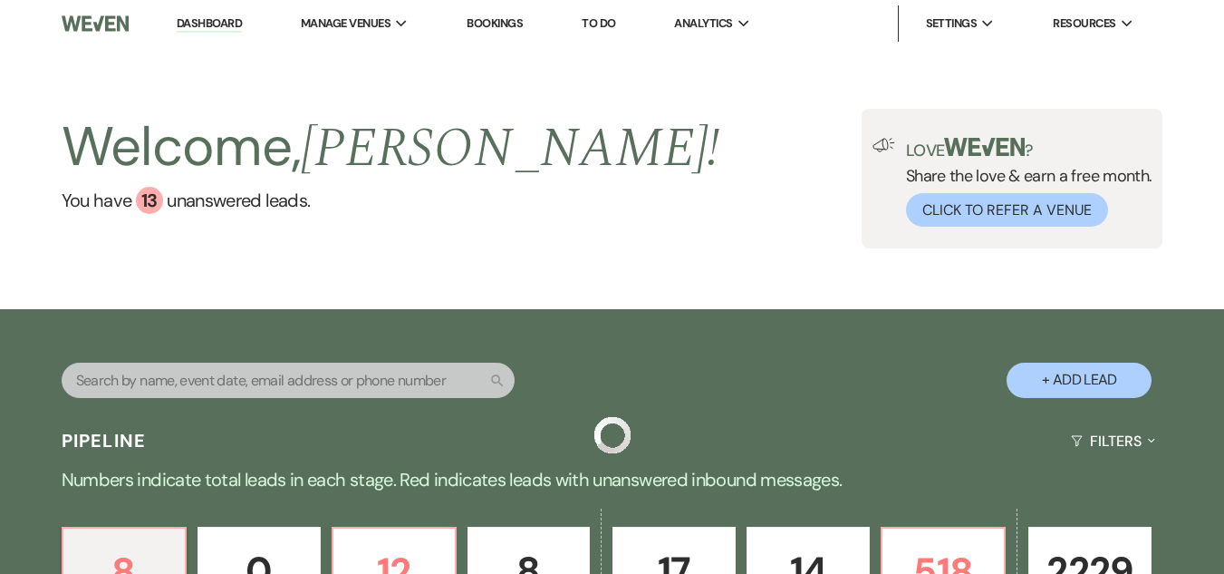
click at [309, 399] on div "Search" at bounding box center [288, 387] width 453 height 50
click at [304, 391] on input "text" at bounding box center [288, 379] width 453 height 35
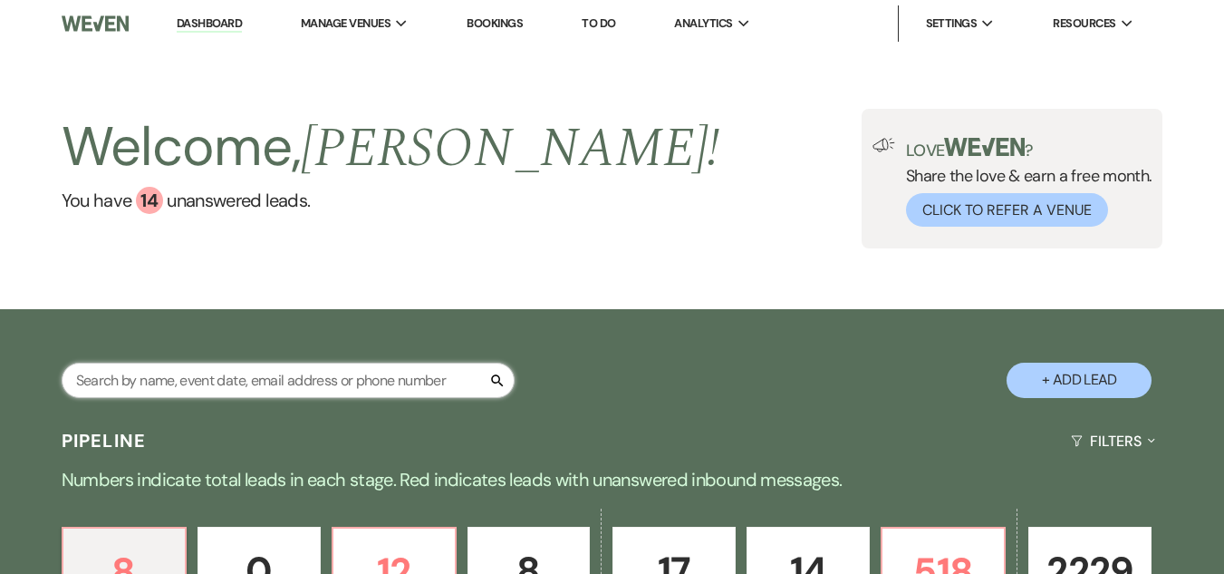
click at [304, 391] on input "text" at bounding box center [288, 379] width 453 height 35
type input "scannel"
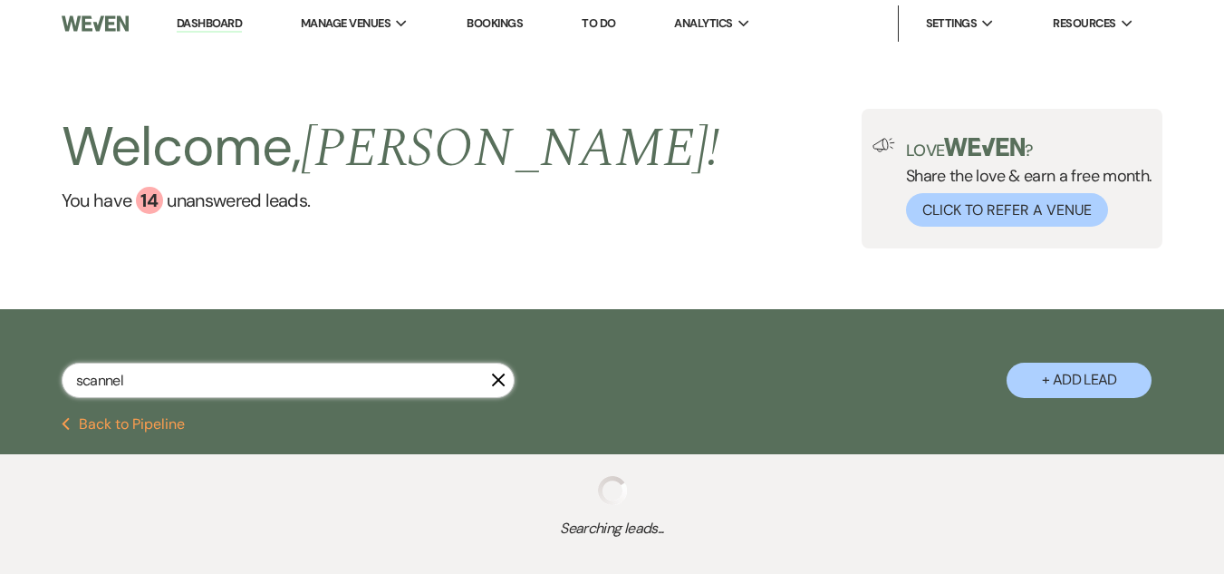
select select "8"
select select "5"
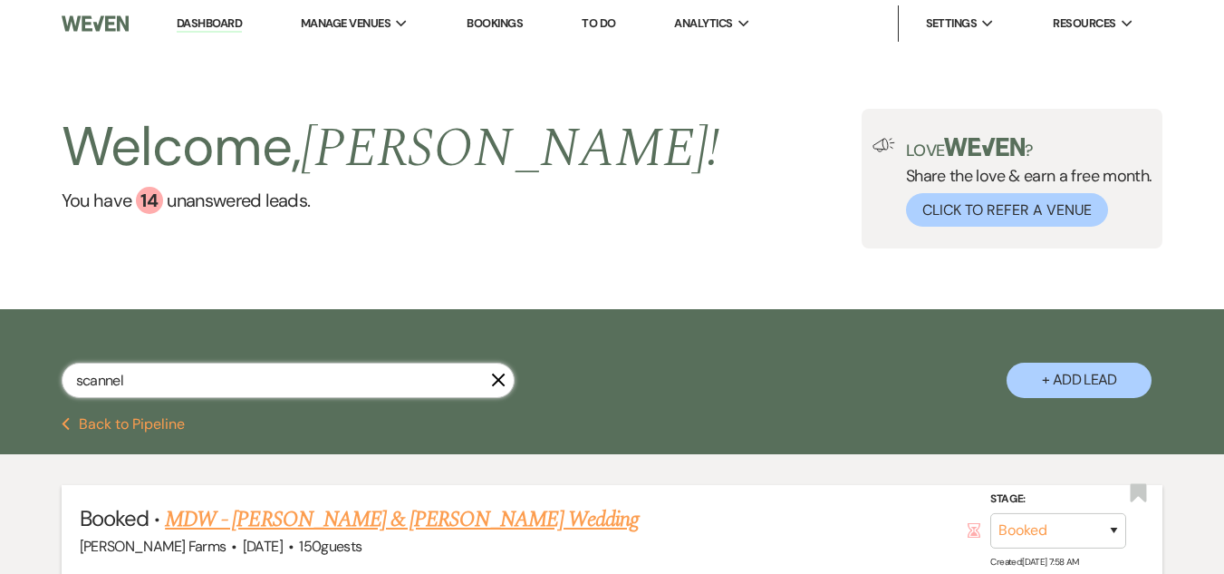
type input "scannel"
click at [460, 514] on link "MDW - Michael Scannell & Samantha Schmich's Wedding" at bounding box center [402, 519] width 474 height 33
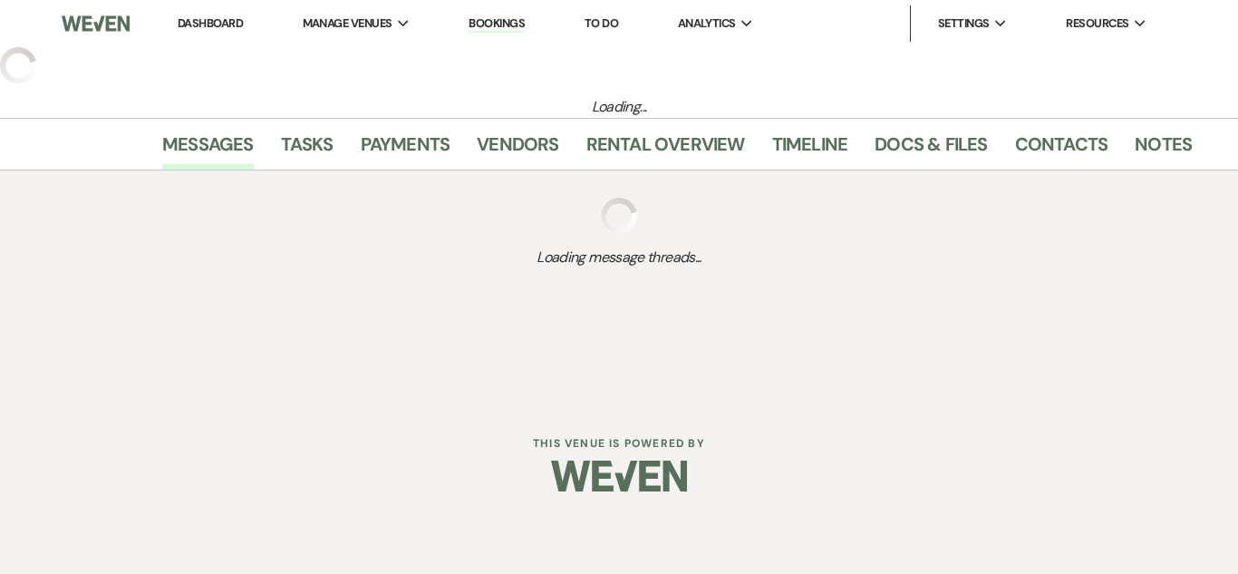
select select "5"
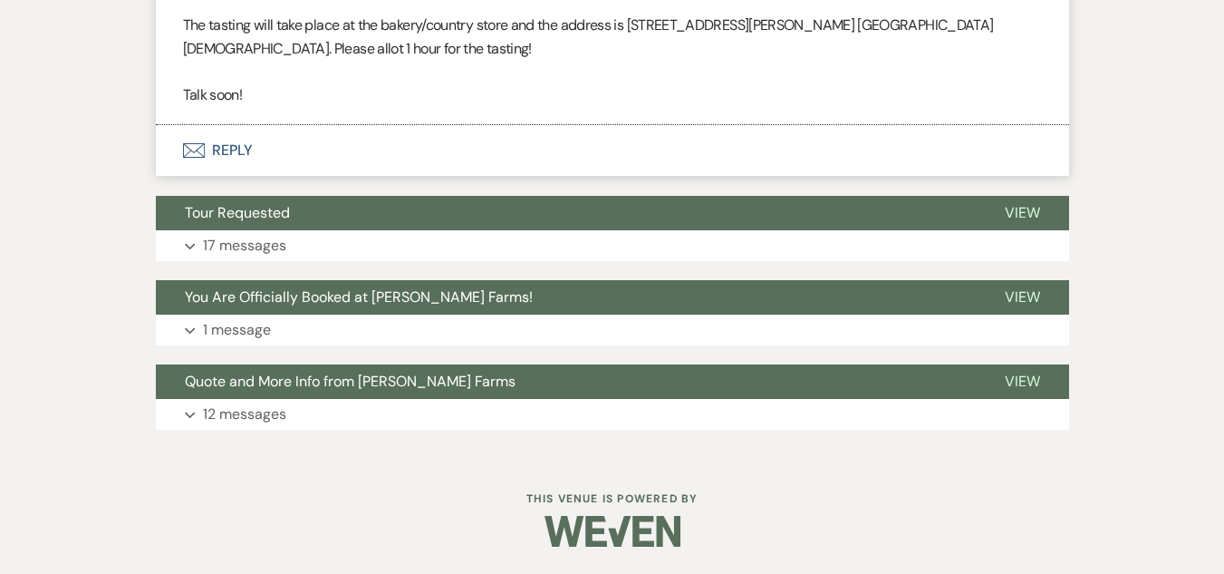
scroll to position [3251, 0]
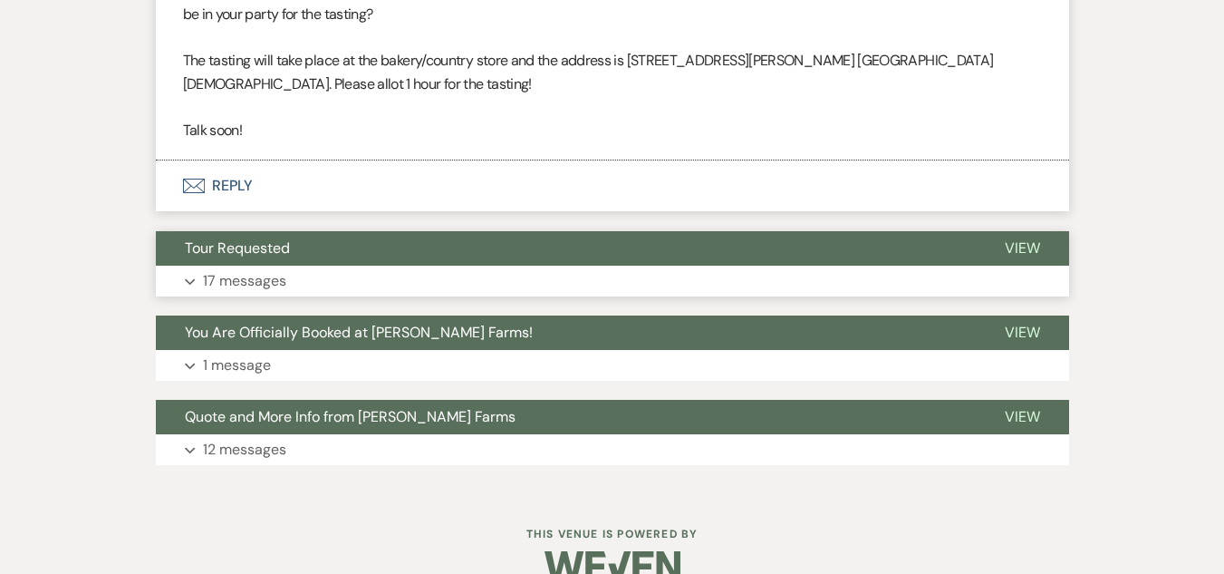
click at [816, 285] on button "Expand 17 messages" at bounding box center [612, 281] width 913 height 31
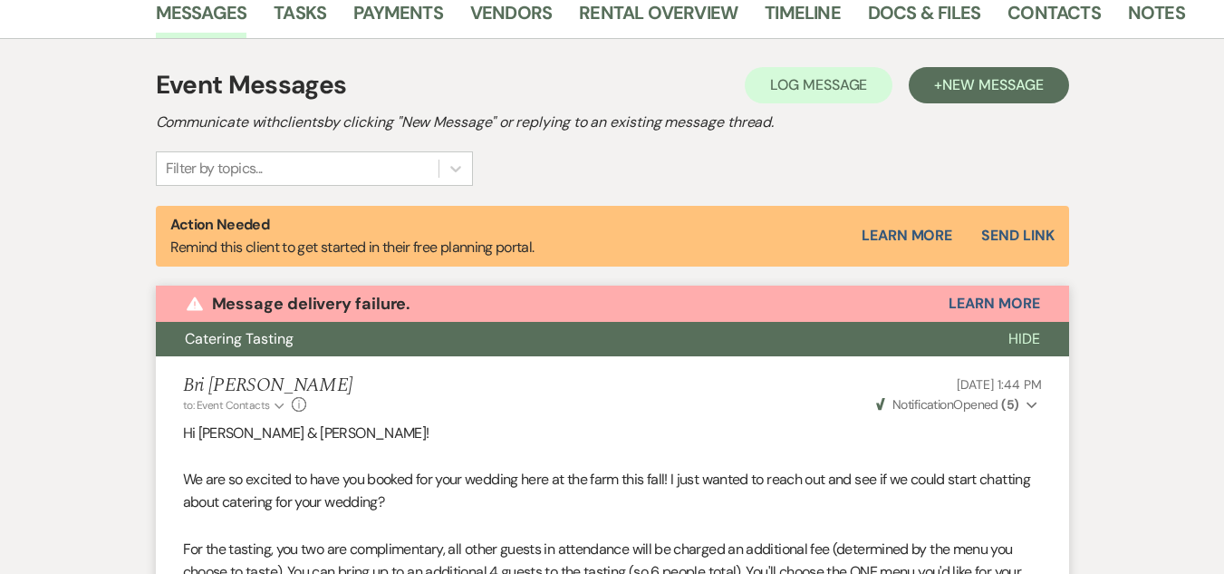
scroll to position [536, 0]
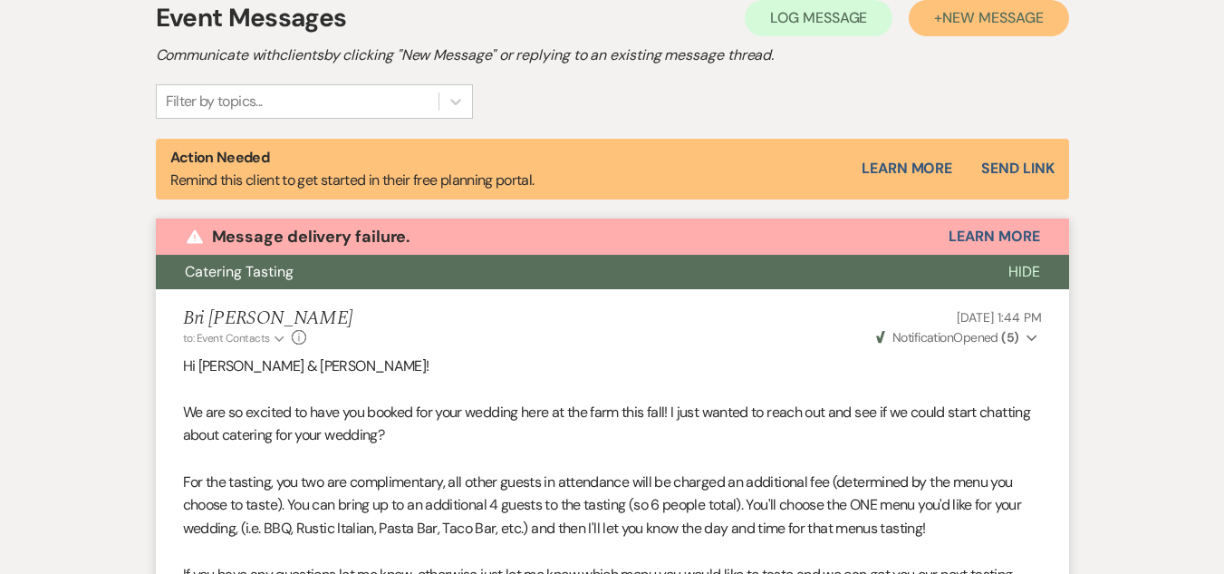
click at [1021, 17] on span "New Message" at bounding box center [992, 17] width 101 height 19
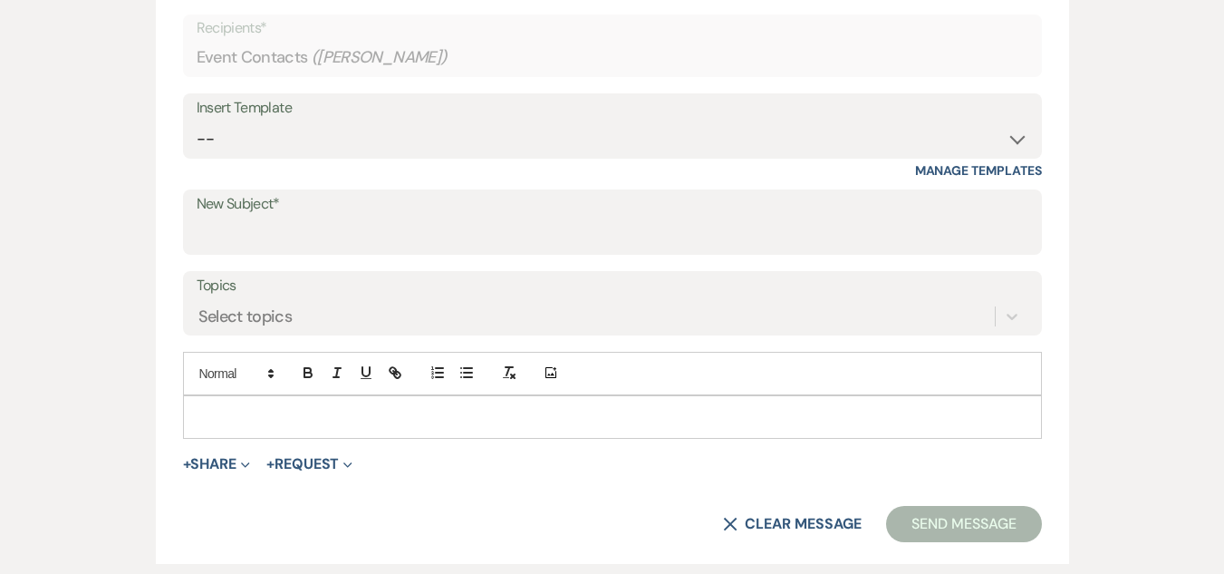
scroll to position [858, 0]
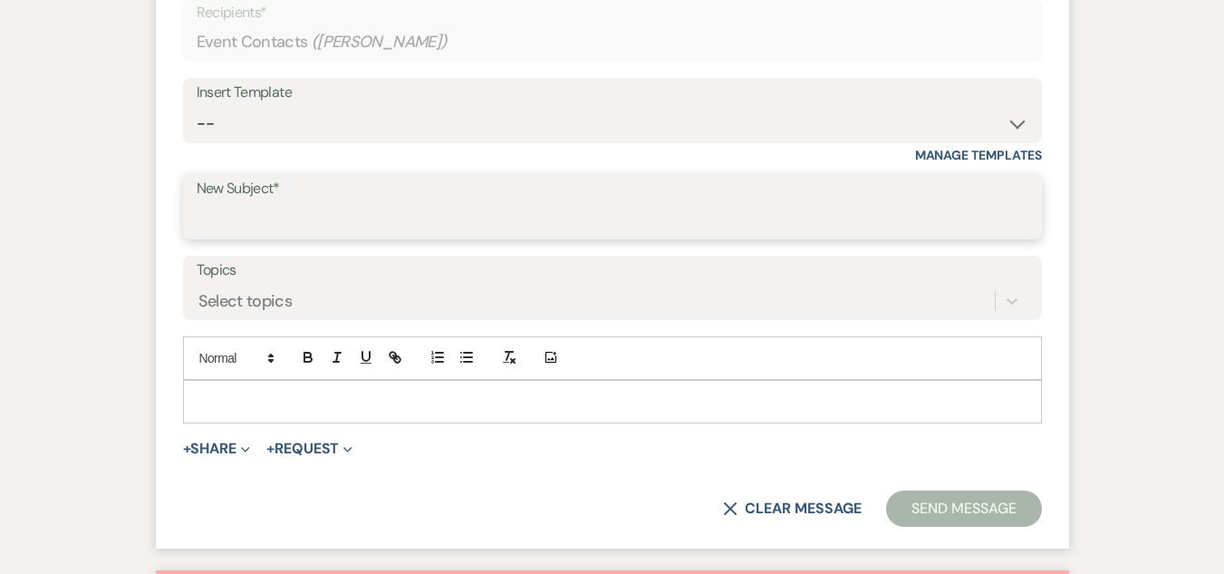
click at [300, 202] on input "New Subject*" at bounding box center [613, 219] width 832 height 35
type input "Day-Of Venue Coordinator Update"
click at [235, 393] on p at bounding box center [613, 401] width 830 height 20
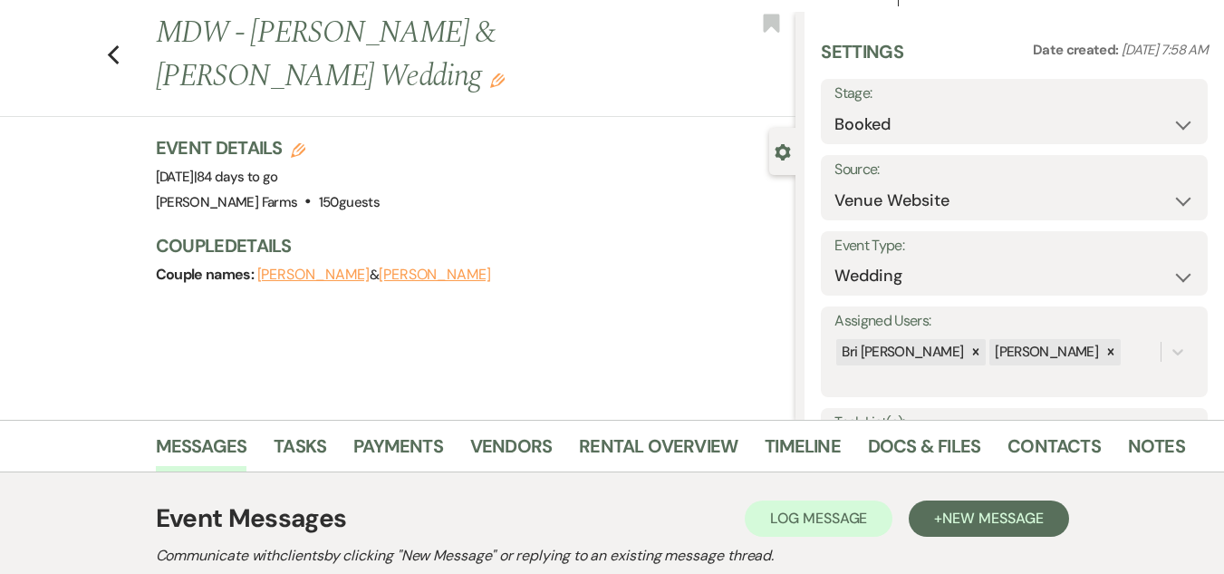
scroll to position [0, 0]
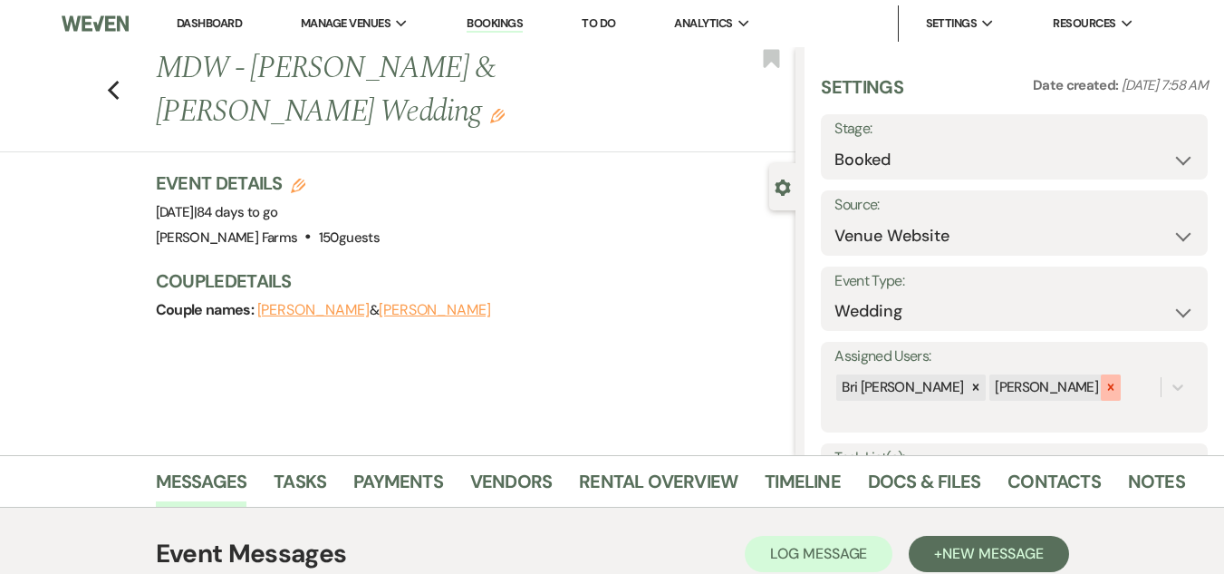
click at [1105, 387] on icon at bounding box center [1111, 387] width 13 height 13
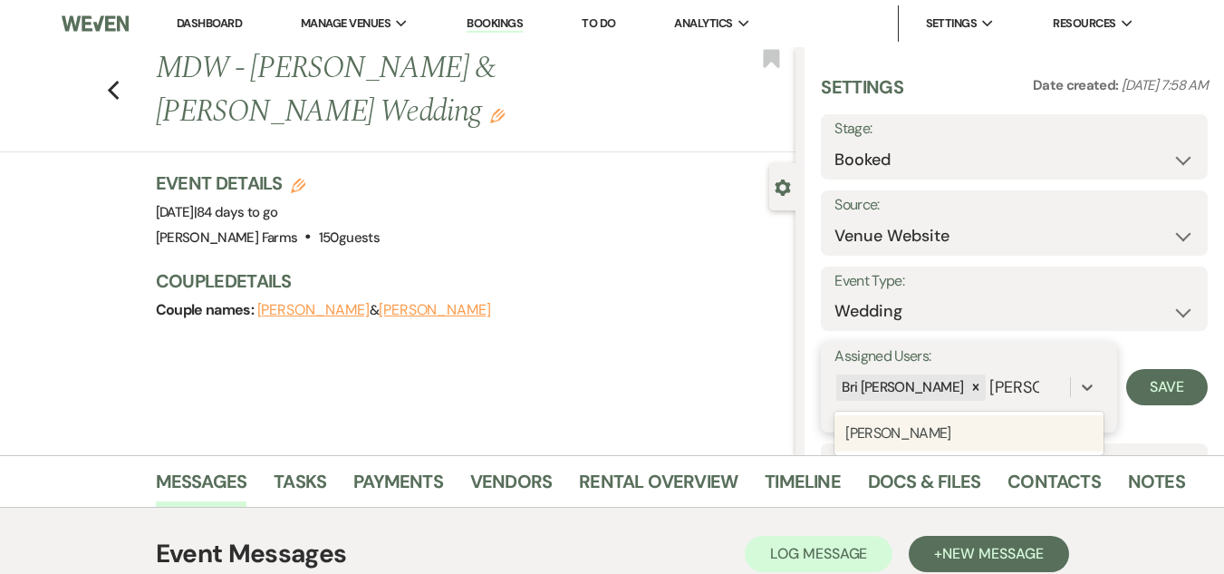
type input "ashley"
click at [1032, 458] on div "Messages Tasks Payments Vendors Rental Overview Timeline Docs & Files Contacts …" at bounding box center [612, 481] width 1224 height 53
click at [1019, 395] on div "Bri [PERSON_NAME]" at bounding box center [953, 388] width 236 height 32
type input "as"
click at [945, 442] on div "[PERSON_NAME]" at bounding box center [969, 433] width 269 height 36
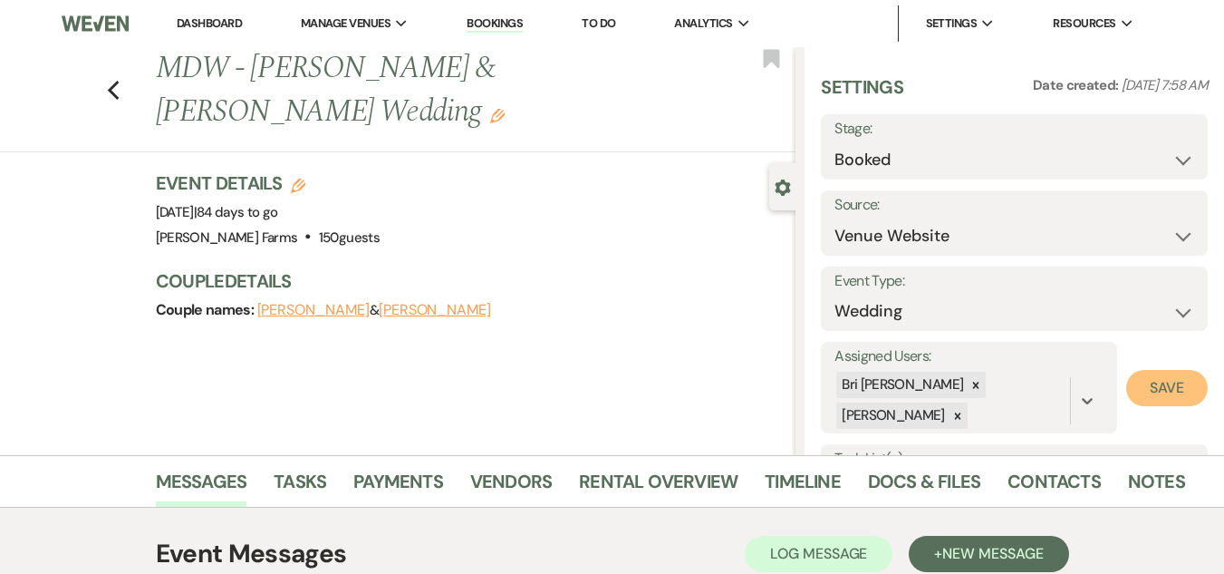
click at [1157, 393] on button "Save" at bounding box center [1167, 388] width 82 height 36
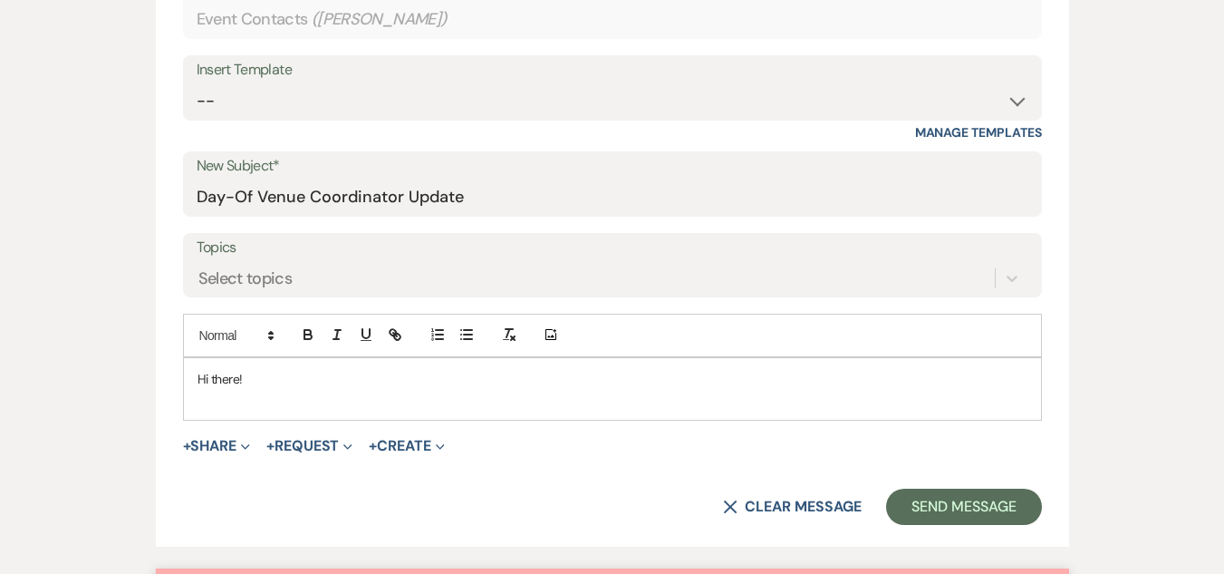
scroll to position [911, 0]
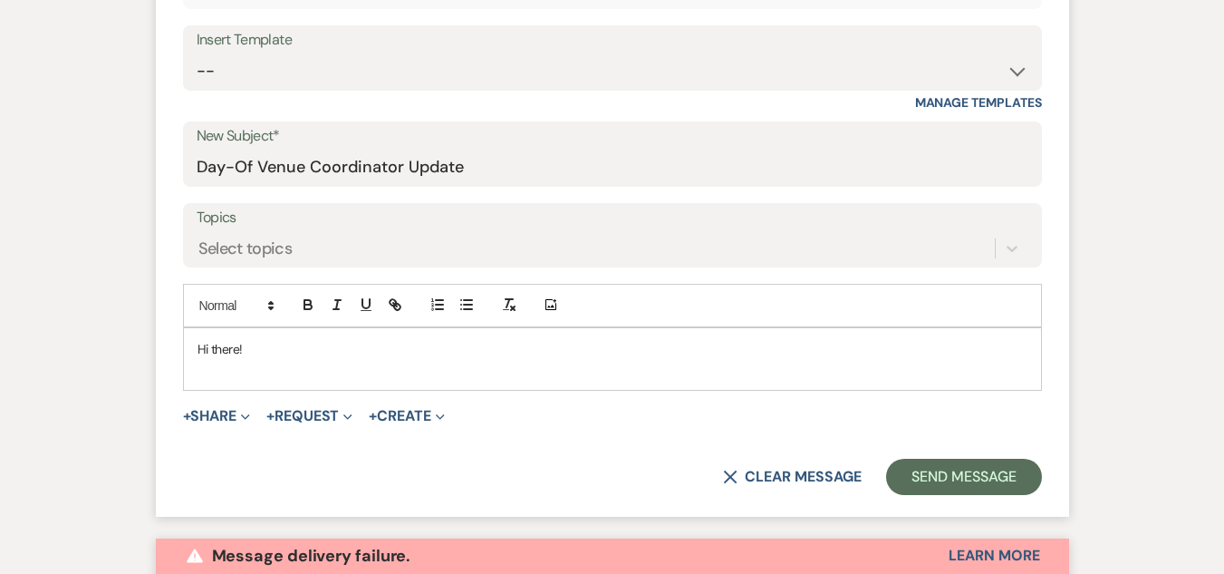
click at [263, 342] on p "Hi there!" at bounding box center [613, 349] width 830 height 20
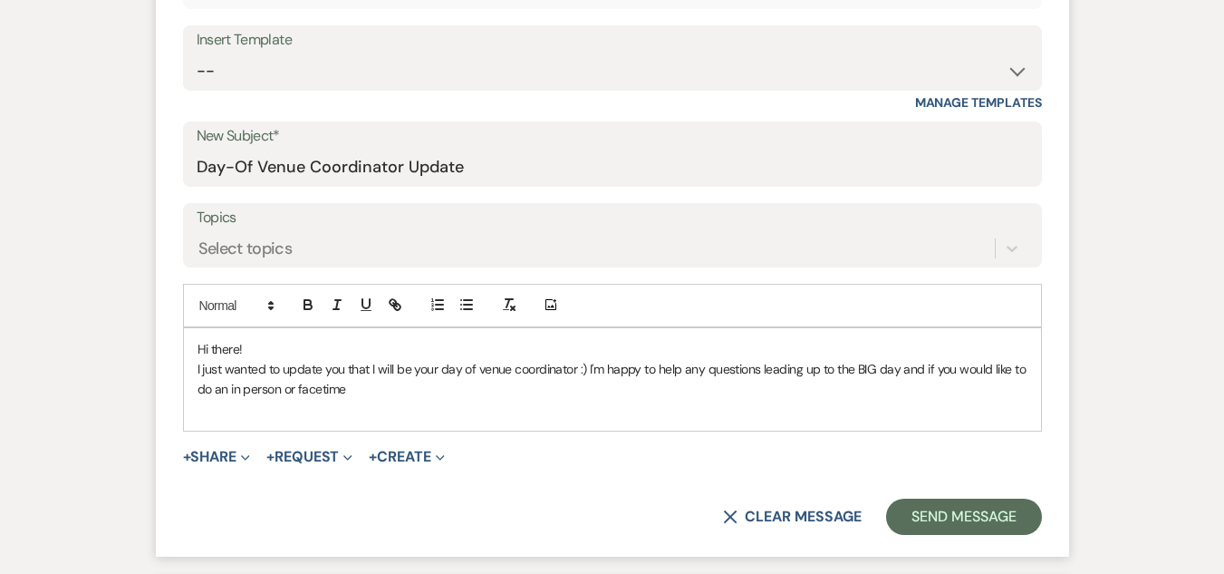
click at [277, 389] on p "I just wanted to update you that I will be your day of venue coordinator :) I'm…" at bounding box center [613, 379] width 830 height 41
click at [932, 371] on p "I just wanted to update you that I will be your day of venue coordinator :) I'm…" at bounding box center [613, 379] width 830 height 41
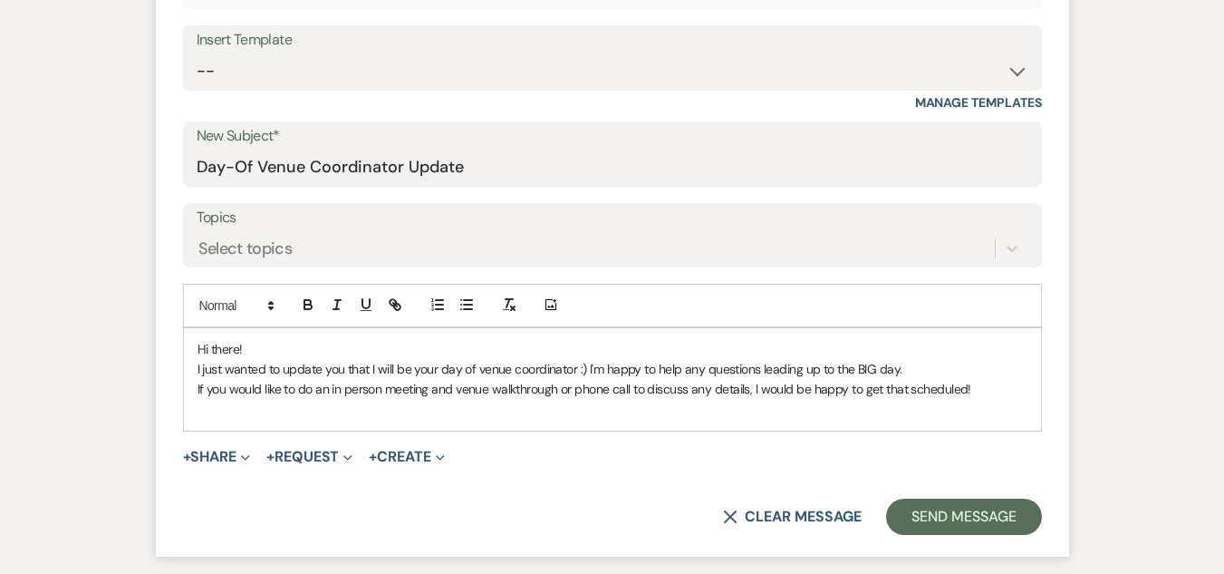
click at [974, 410] on p at bounding box center [613, 410] width 830 height 20
click at [976, 400] on p at bounding box center [613, 410] width 830 height 20
click at [971, 382] on p "If you would like to do an in person meeting and venue walkthrough or phone cal…" at bounding box center [613, 389] width 830 height 20
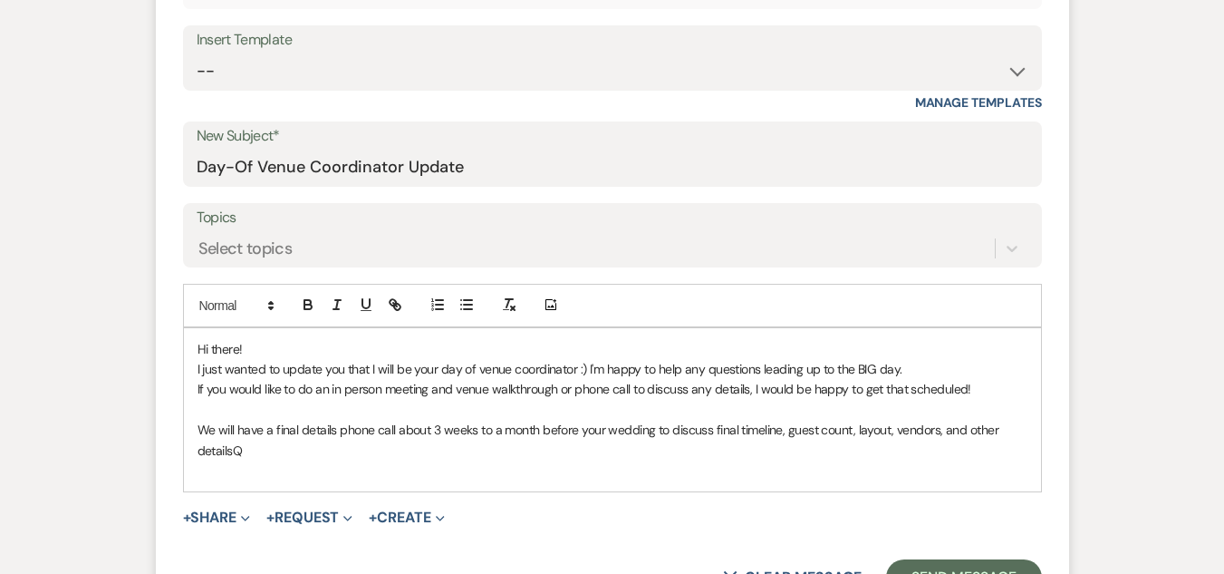
click at [350, 365] on p "I just wanted to update you that I will be your day of venue coordinator :) I'm…" at bounding box center [613, 369] width 830 height 20
click at [710, 372] on p "I just wanted to update you both that I will be your day of venue coordinator :…" at bounding box center [613, 369] width 830 height 20
click at [238, 455] on p "We will have a final details phone call about 3 weeks to a month before your we…" at bounding box center [613, 440] width 830 height 41
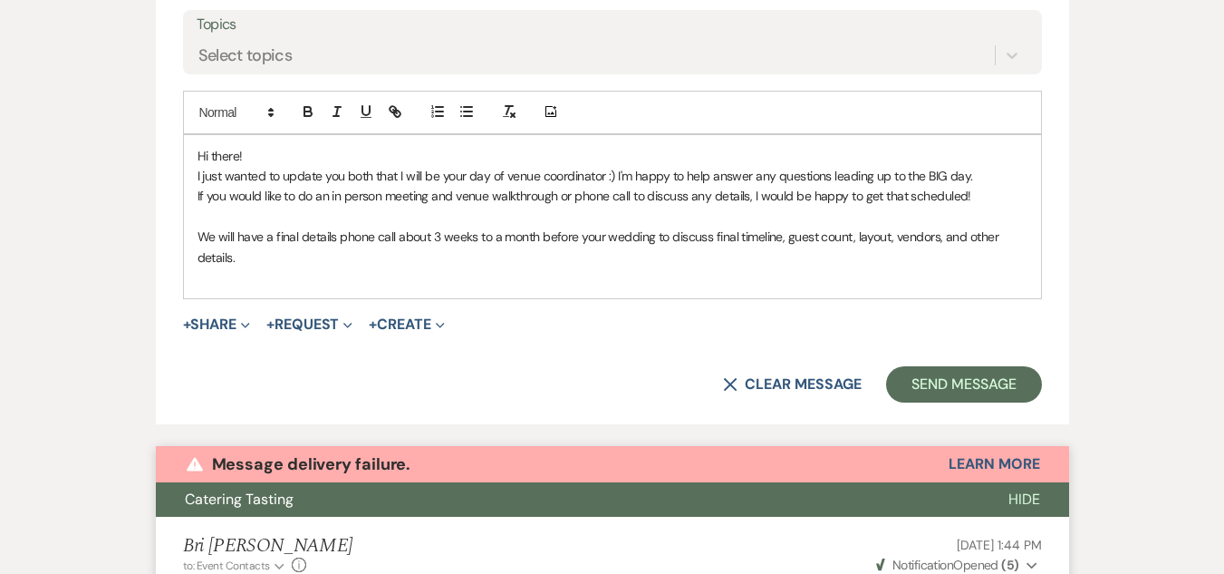
scroll to position [1044, 0]
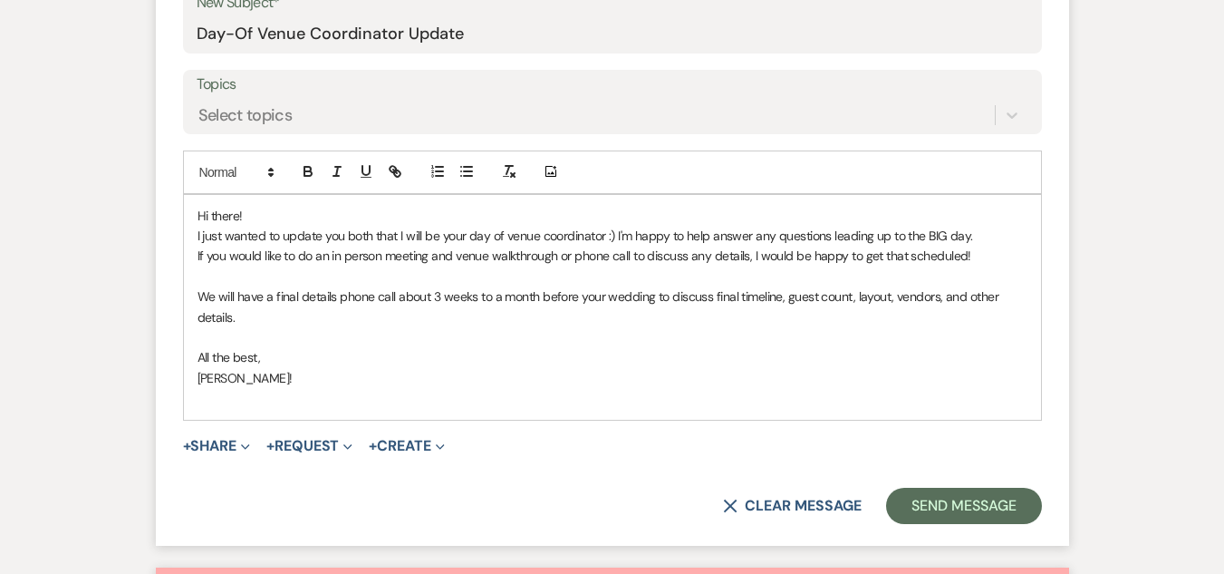
click at [275, 208] on p "Hi there!" at bounding box center [613, 216] width 830 height 20
click at [1007, 508] on button "Send Message" at bounding box center [963, 506] width 155 height 36
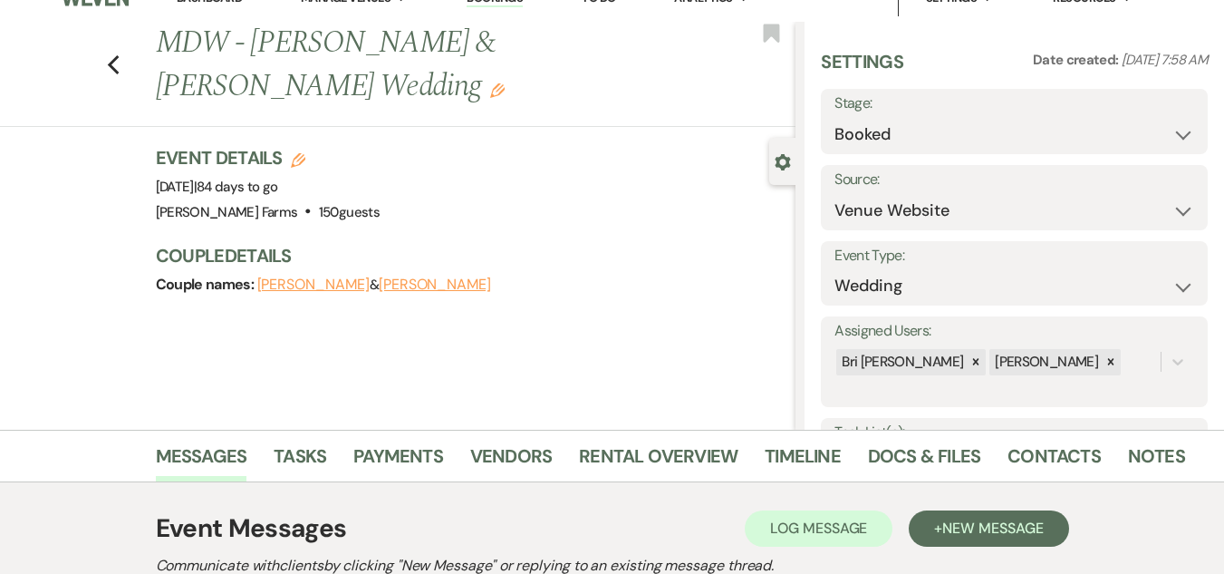
scroll to position [0, 0]
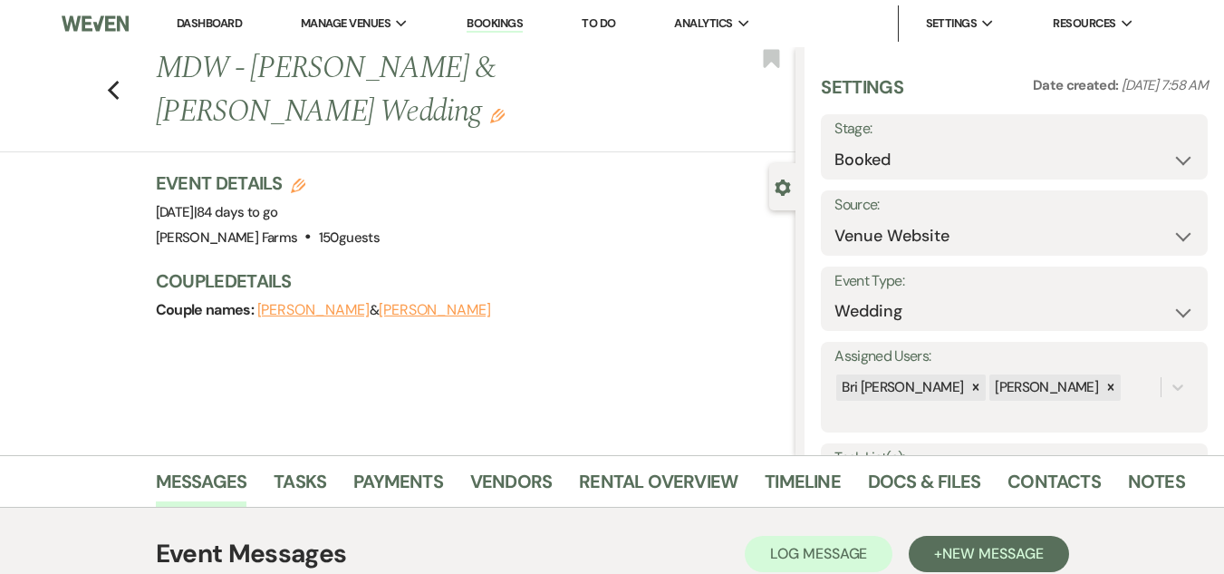
click at [220, 24] on link "Dashboard" at bounding box center [209, 22] width 65 height 15
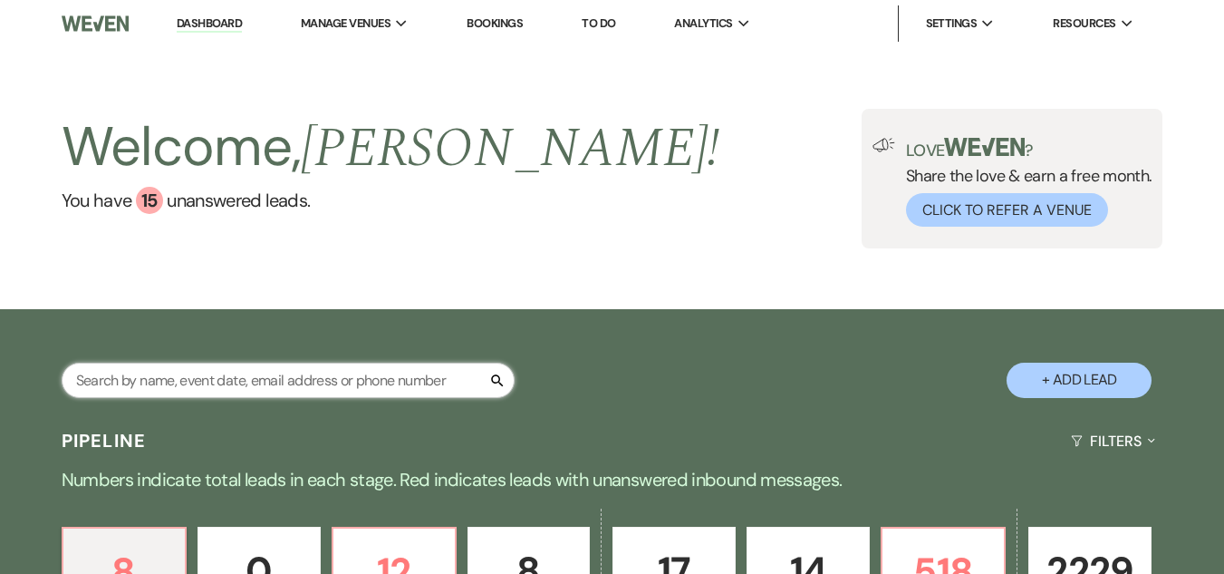
click at [280, 381] on input "text" at bounding box center [288, 379] width 453 height 35
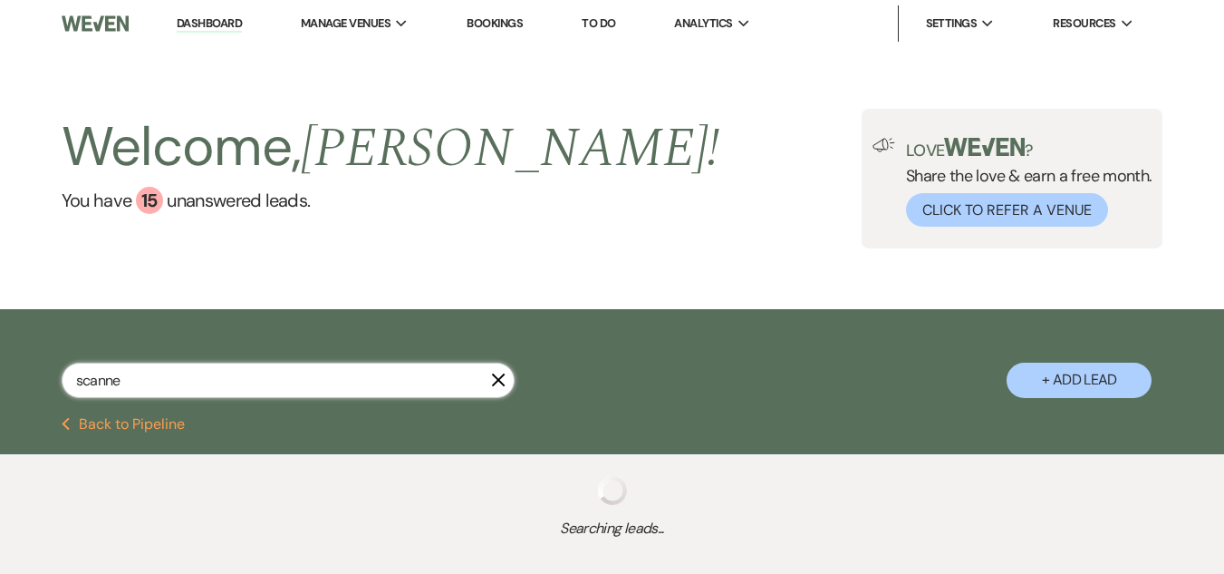
type input "scannel"
select select "8"
select select "5"
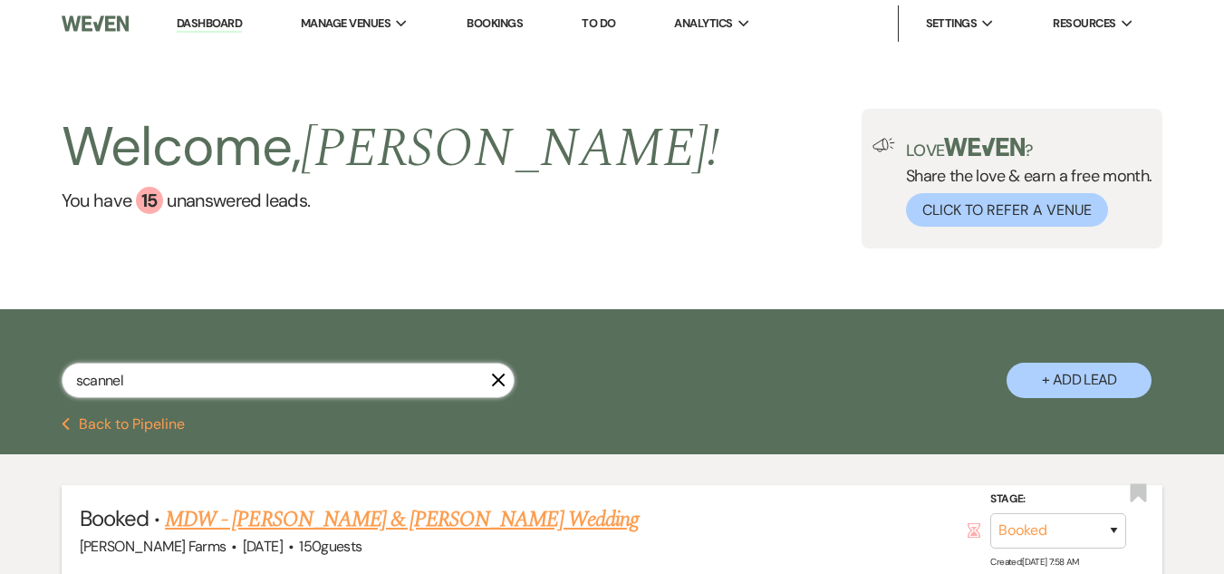
type input "scannel"
click at [314, 514] on link "MDW - Michael Scannell & Samantha Schmich's Wedding" at bounding box center [402, 519] width 474 height 33
select select "5"
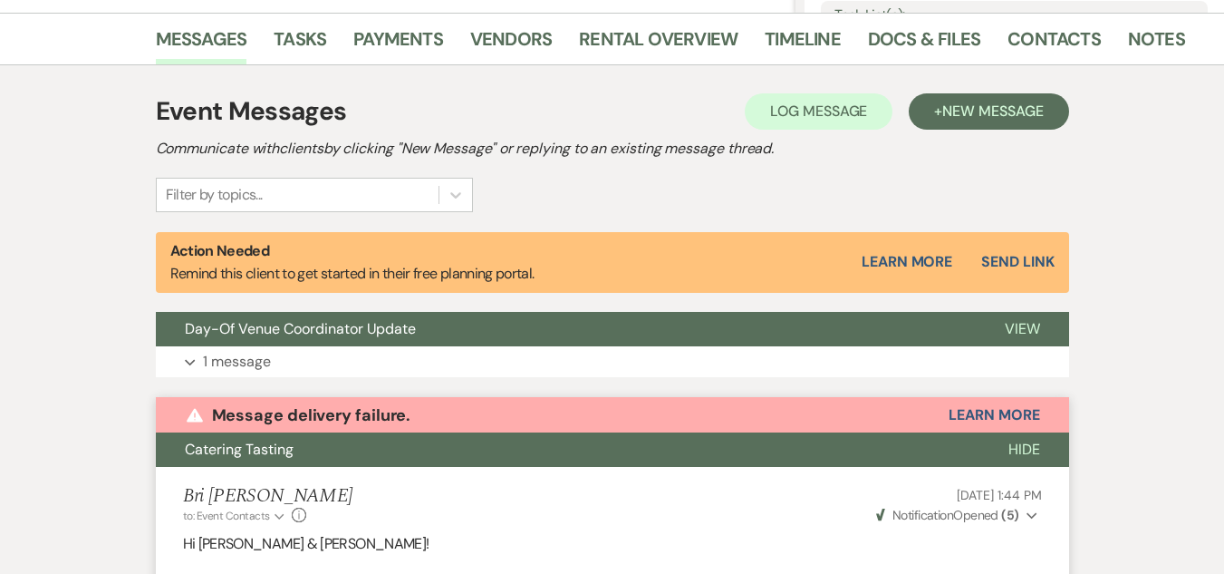
scroll to position [369, 0]
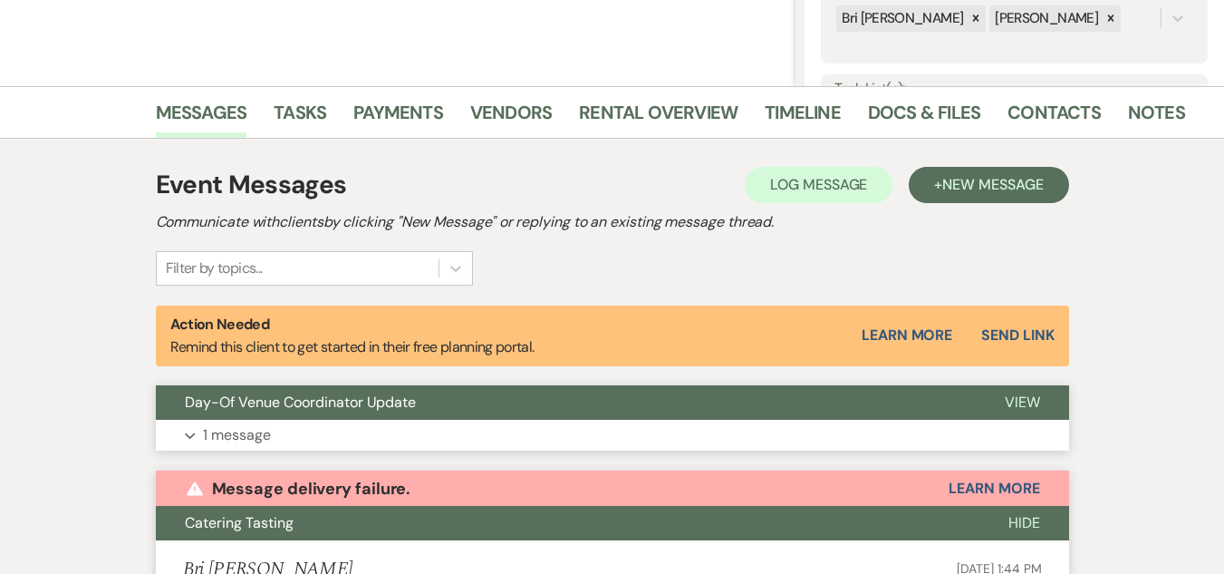
click at [690, 417] on button "Day-Of Venue Coordinator Update" at bounding box center [566, 402] width 820 height 34
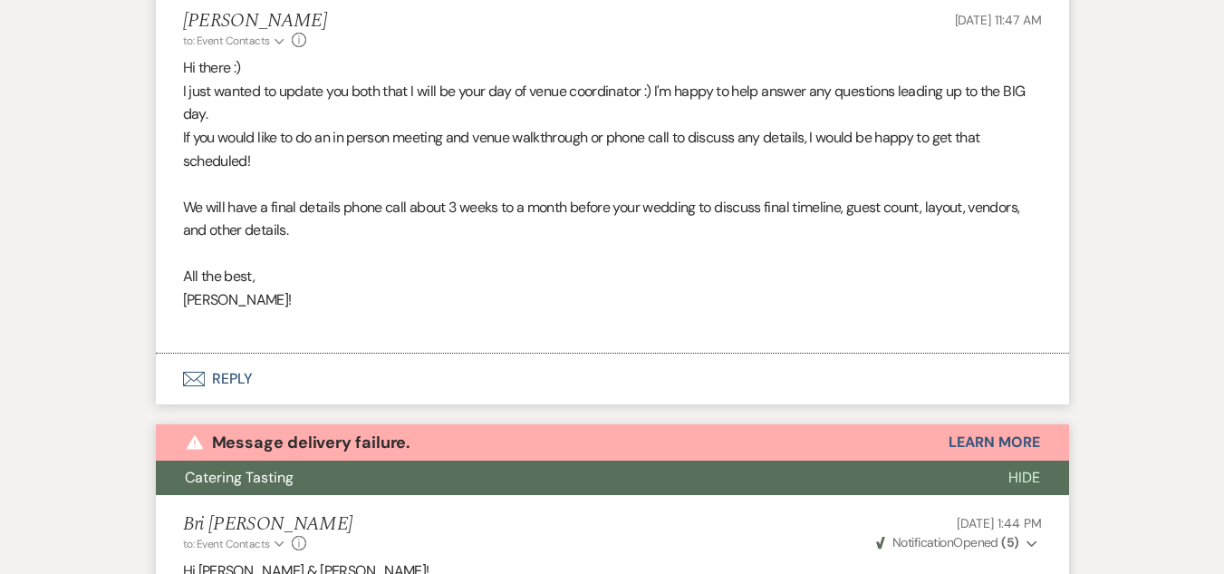
scroll to position [804, 0]
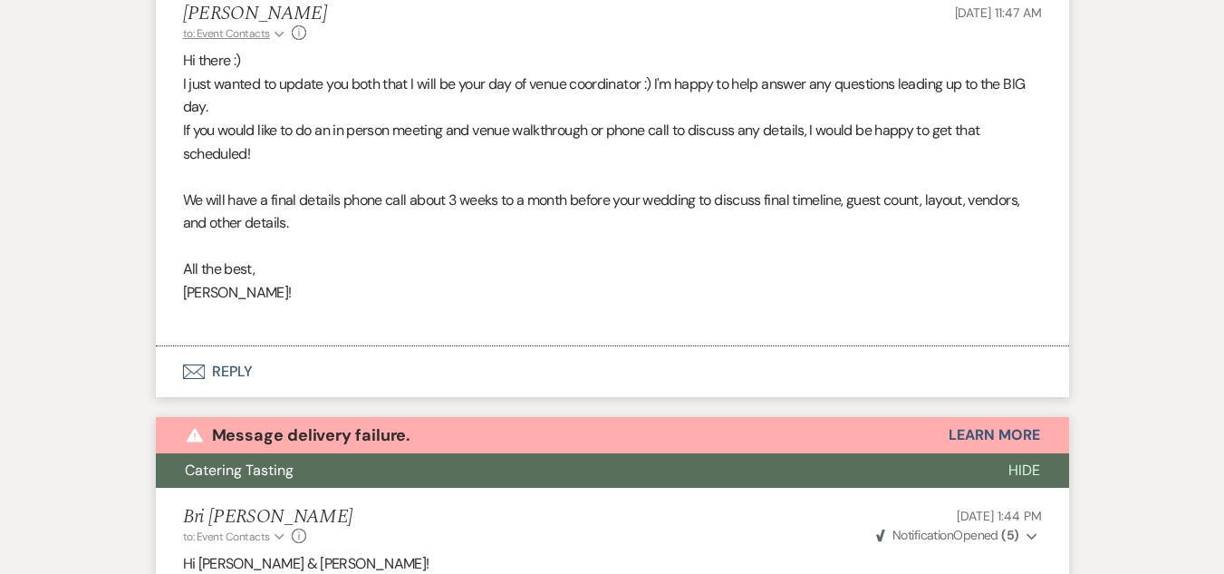
click at [267, 27] on span "to: Event Contacts" at bounding box center [226, 33] width 87 height 14
click at [299, 29] on icon "Info" at bounding box center [299, 32] width 14 height 14
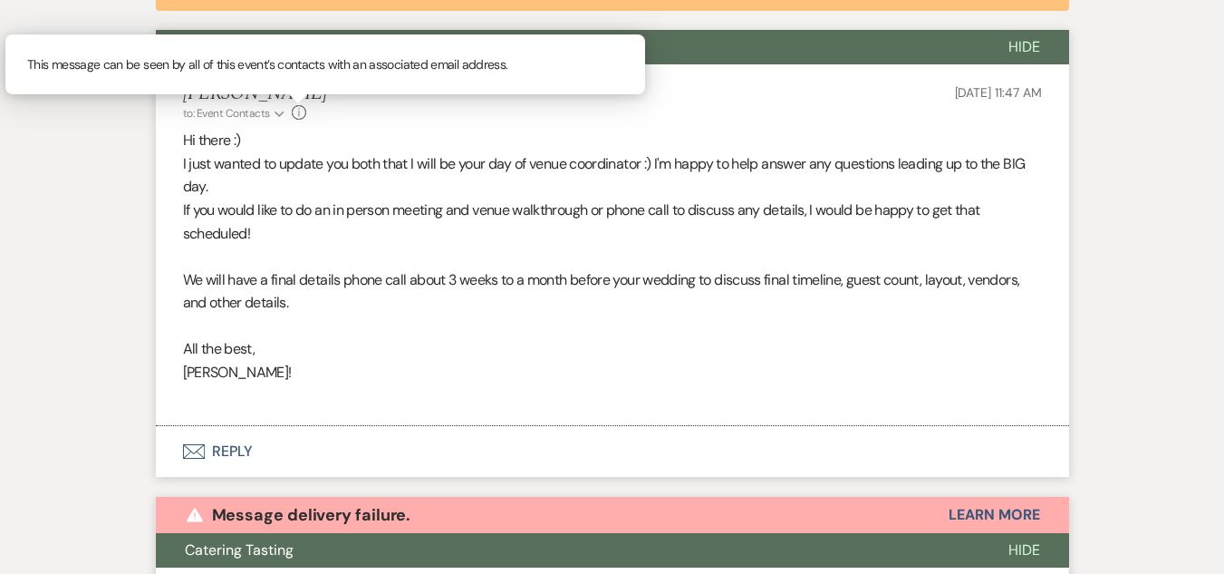
scroll to position [478, 0]
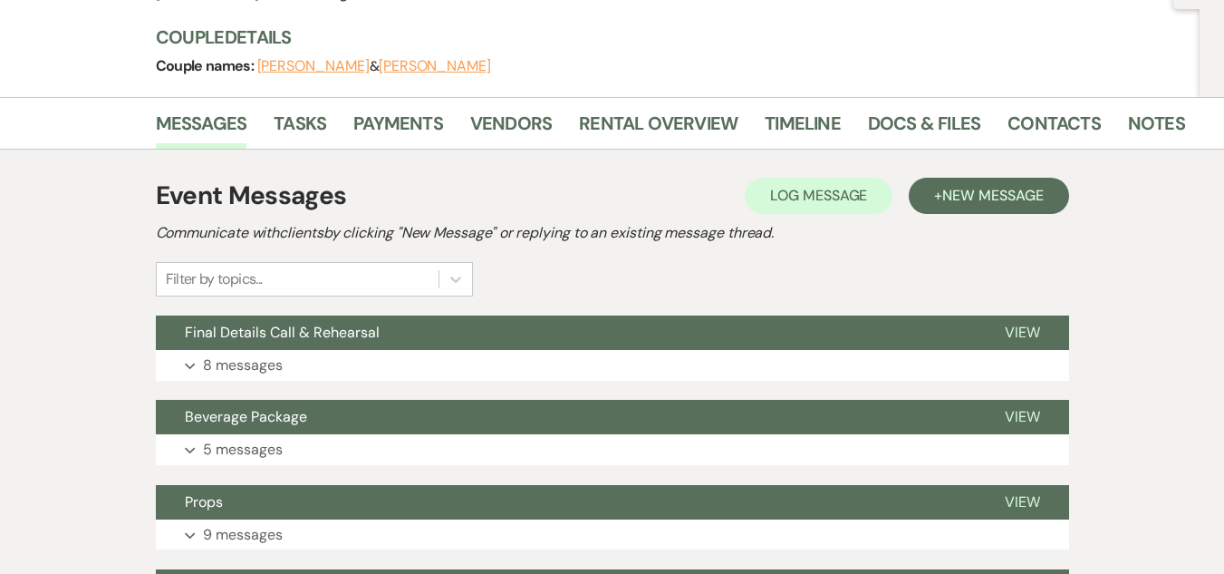
scroll to position [241, 0]
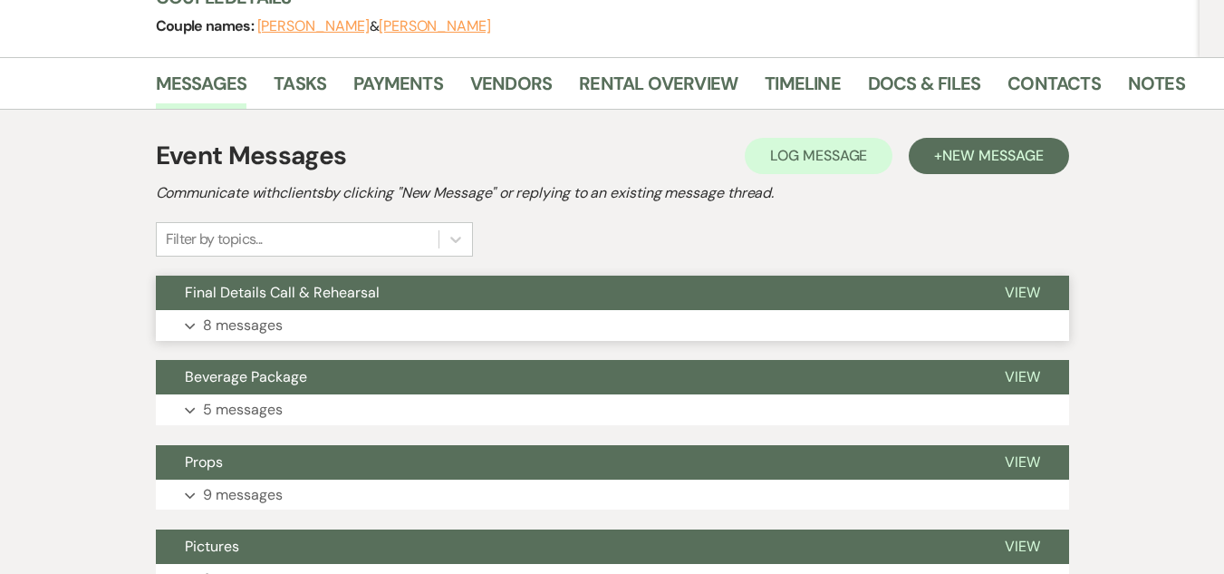
click at [655, 291] on button "Final Details Call & Rehearsal" at bounding box center [566, 292] width 820 height 34
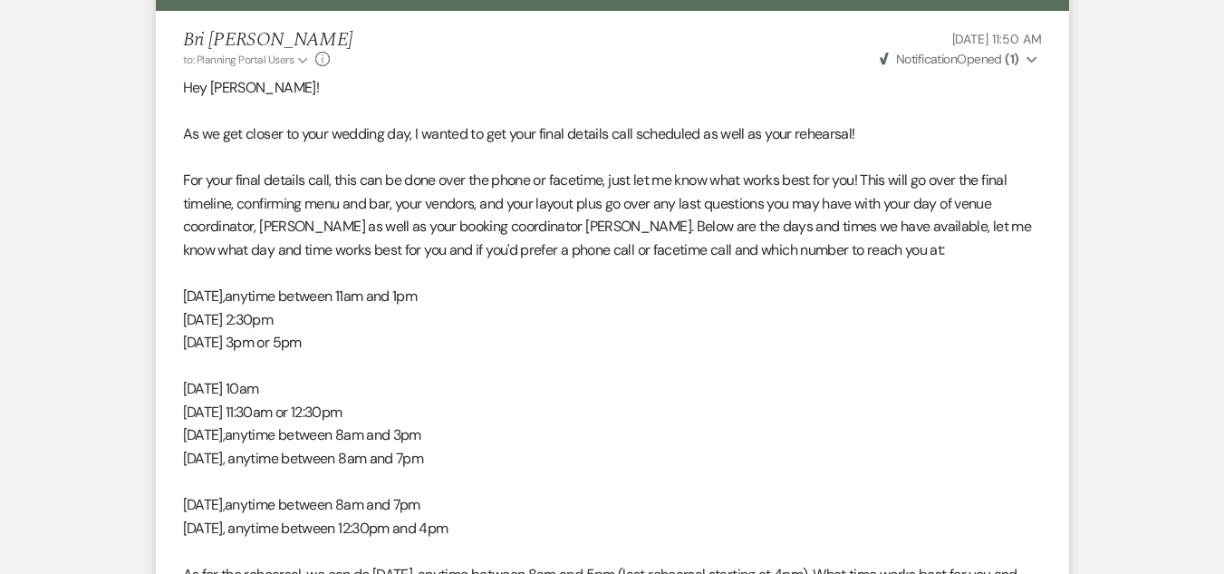
scroll to position [455, 0]
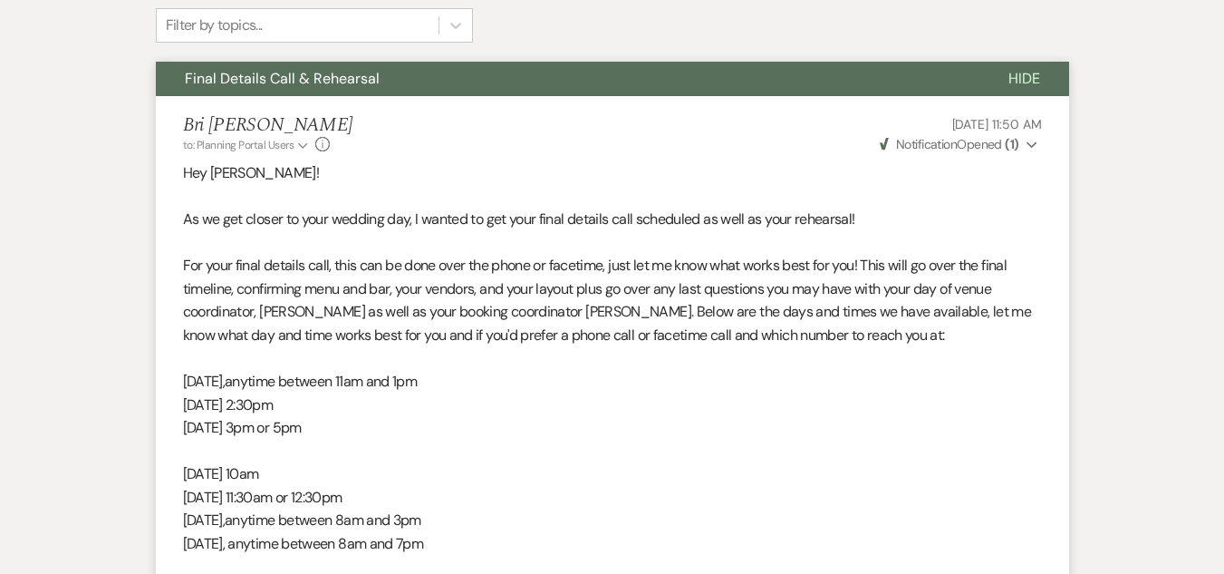
click at [1056, 114] on li "Bri [PERSON_NAME] to: Planning Portal Users Expand Info [DATE] 11:50 AM Weven C…" at bounding box center [612, 404] width 913 height 617
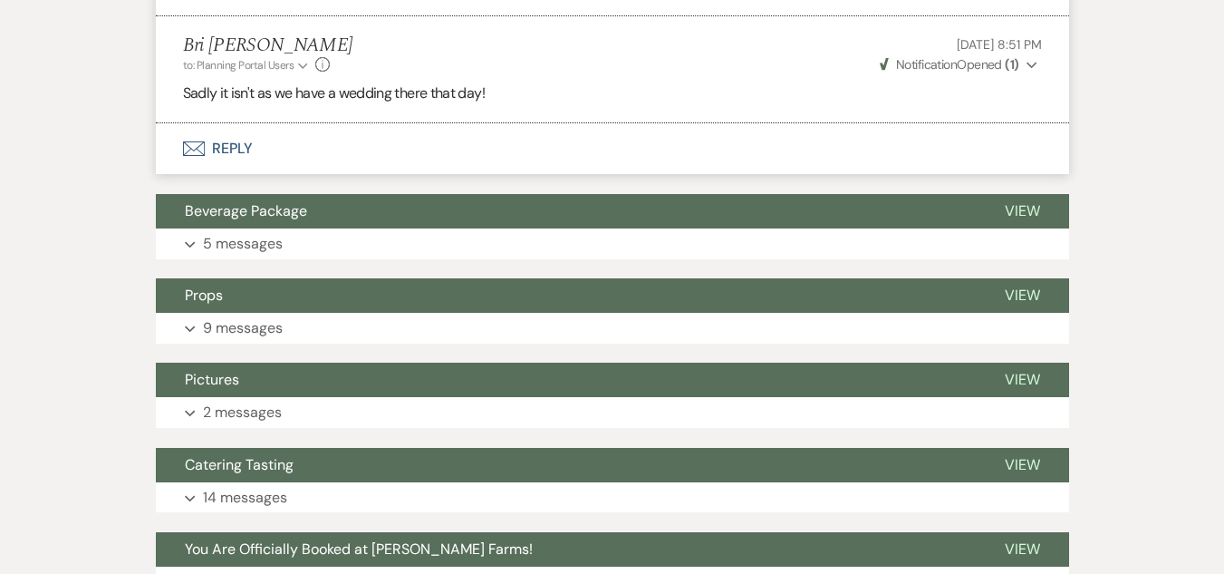
scroll to position [2383, 0]
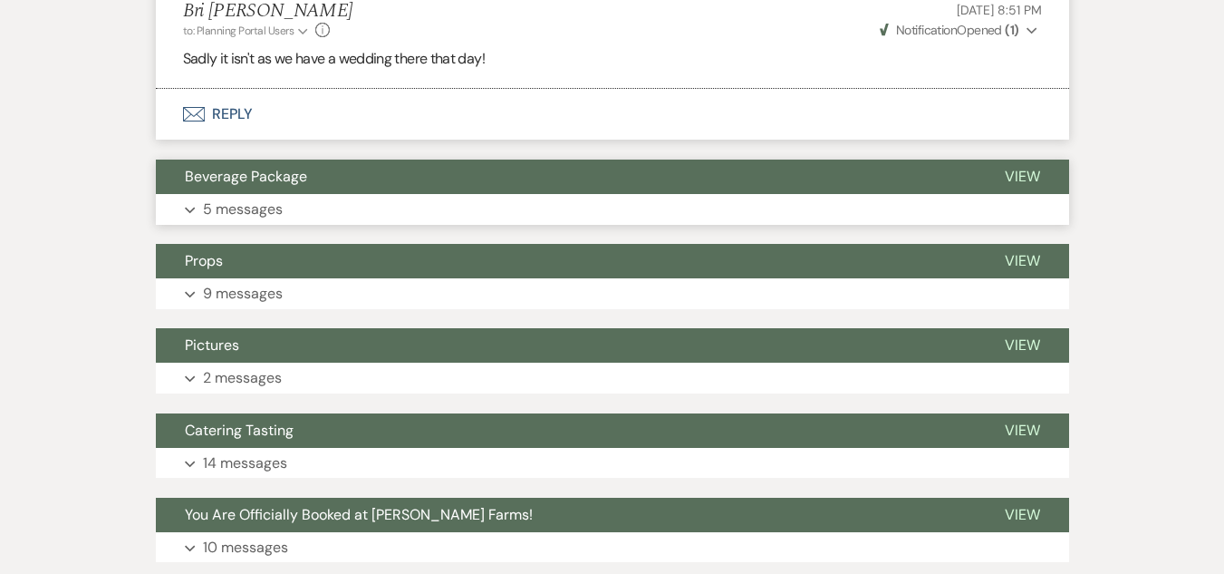
click at [372, 194] on button "Expand 5 messages" at bounding box center [612, 209] width 913 height 31
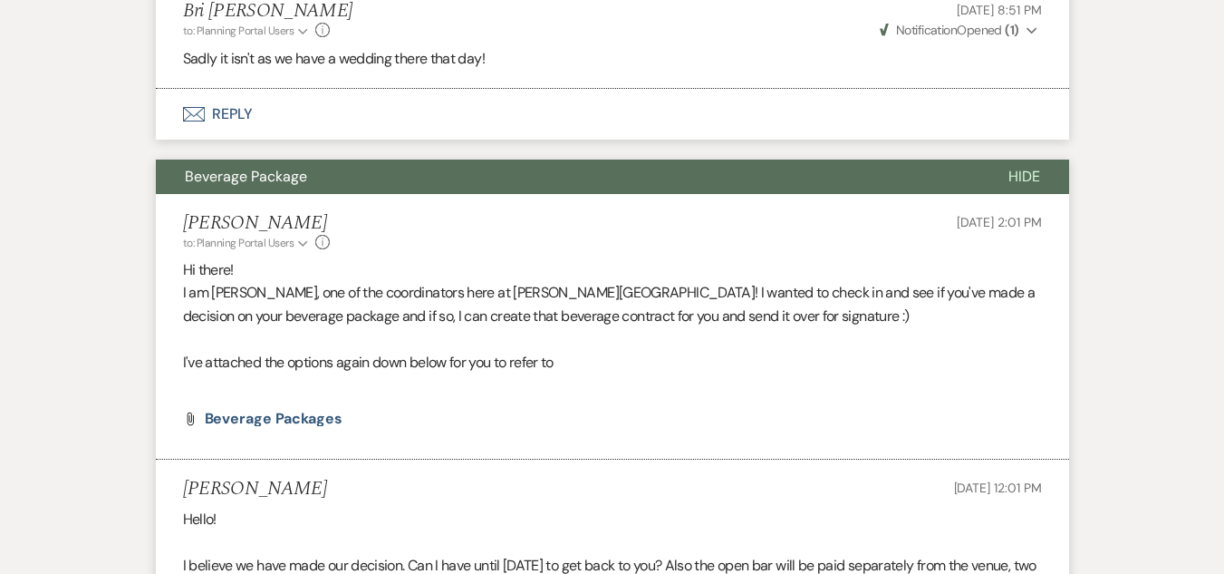
click at [372, 194] on li "[PERSON_NAME] to: Planning Portal Users Expand Info [DATE] 2:01 PM Hi there! I …" at bounding box center [612, 327] width 913 height 266
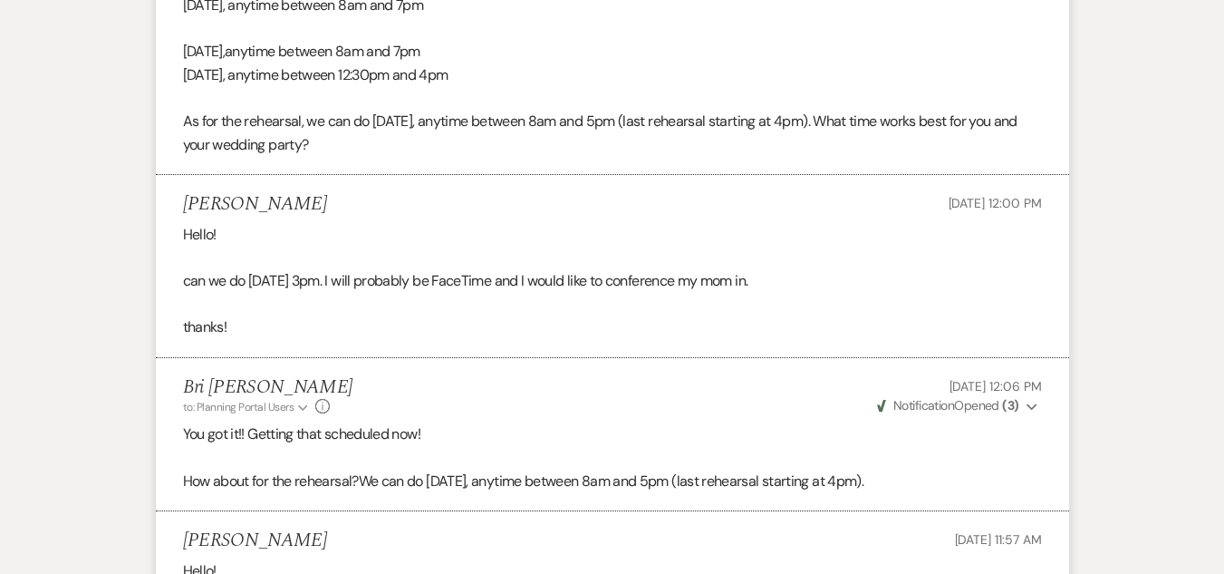
scroll to position [0, 0]
